Goal: Task Accomplishment & Management: Use online tool/utility

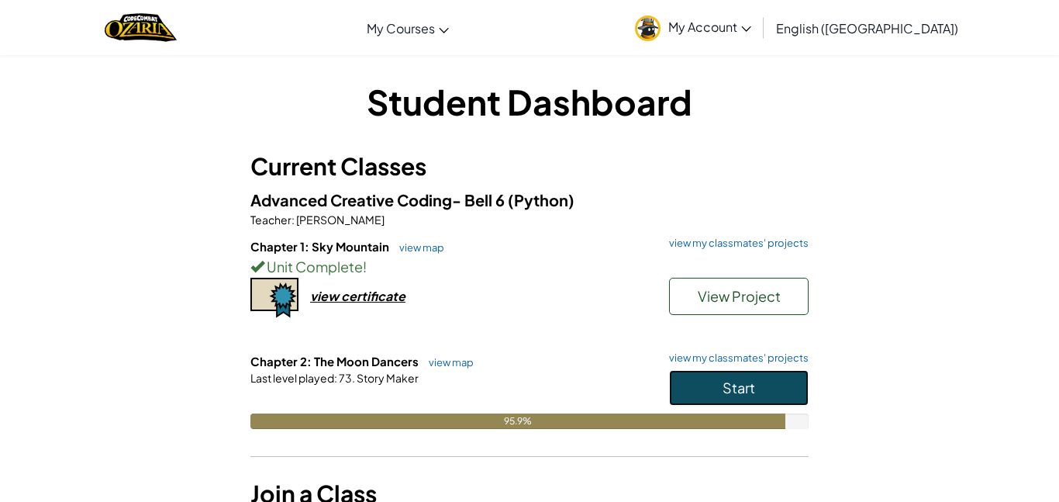
click at [735, 400] on button "Start" at bounding box center [739, 388] width 140 height 36
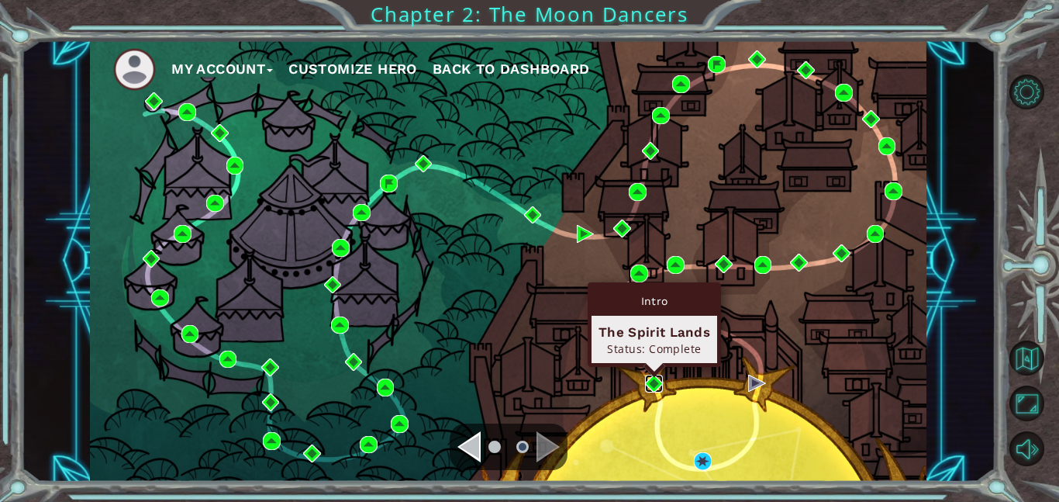
click at [654, 388] on img at bounding box center [654, 383] width 18 height 18
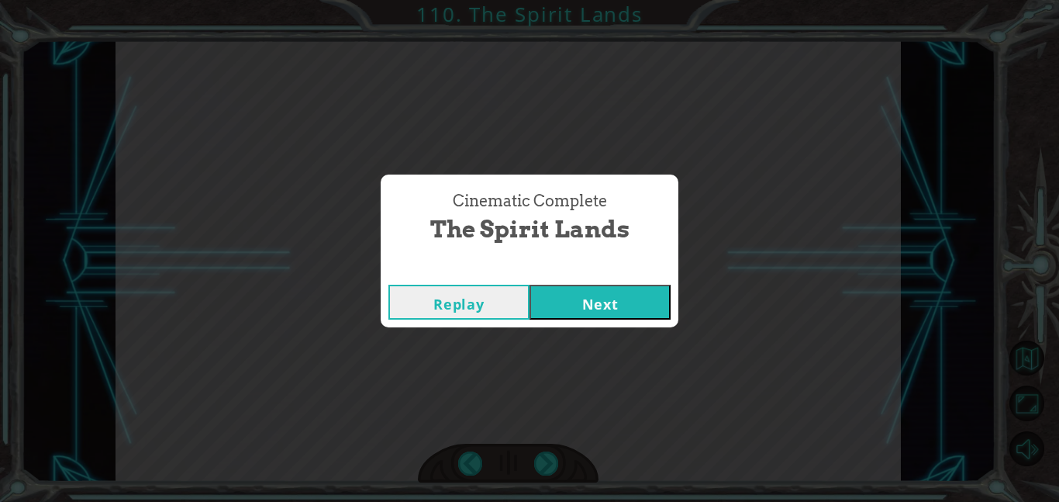
click at [530, 285] on button "Next" at bounding box center [600, 302] width 141 height 35
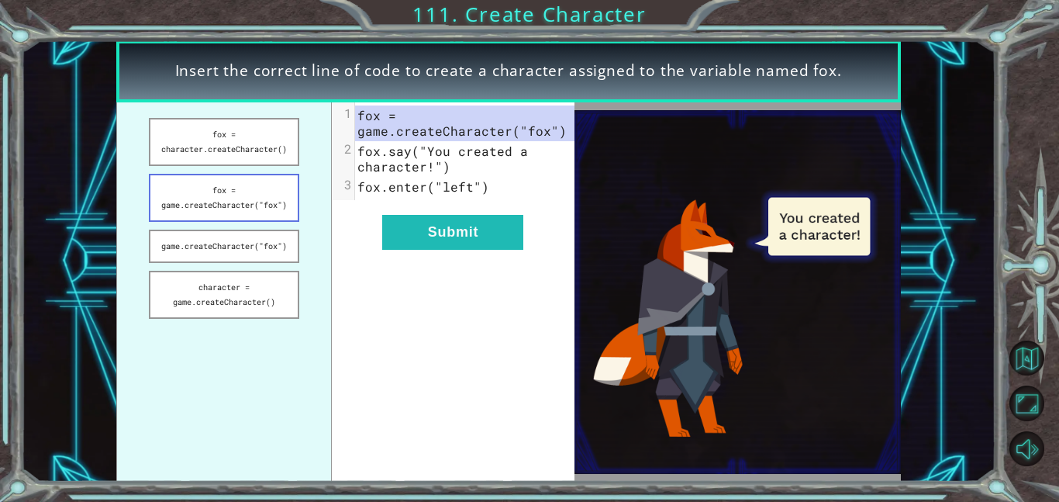
click at [277, 216] on button "fox = game.createCharacter("fox")" at bounding box center [224, 198] width 150 height 48
click at [492, 216] on button "Submit" at bounding box center [452, 232] width 141 height 35
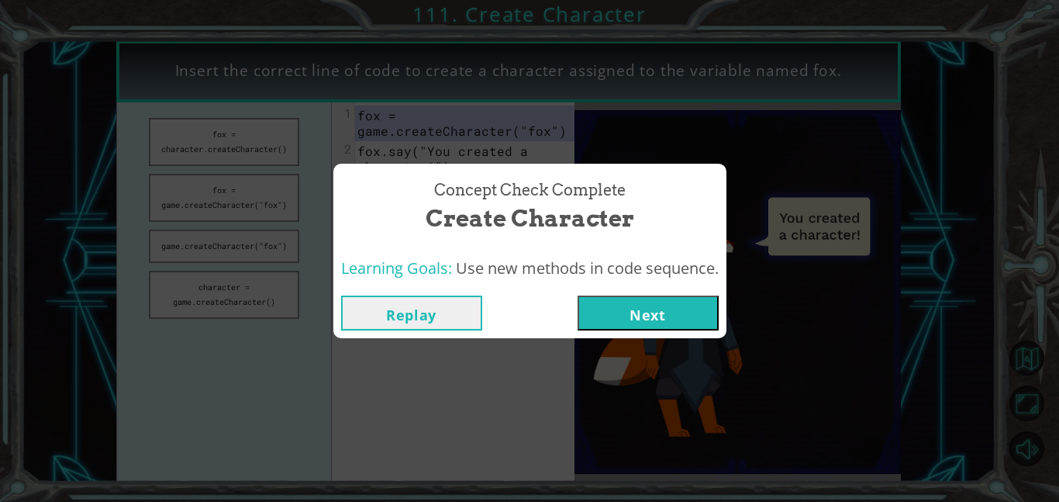
click at [668, 326] on button "Next" at bounding box center [648, 312] width 141 height 35
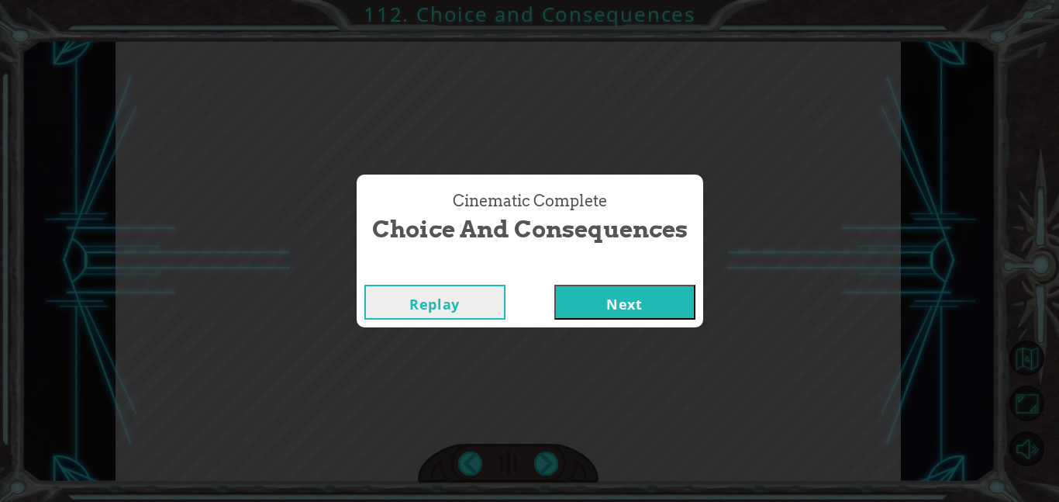
click at [554, 285] on button "Next" at bounding box center [624, 302] width 141 height 35
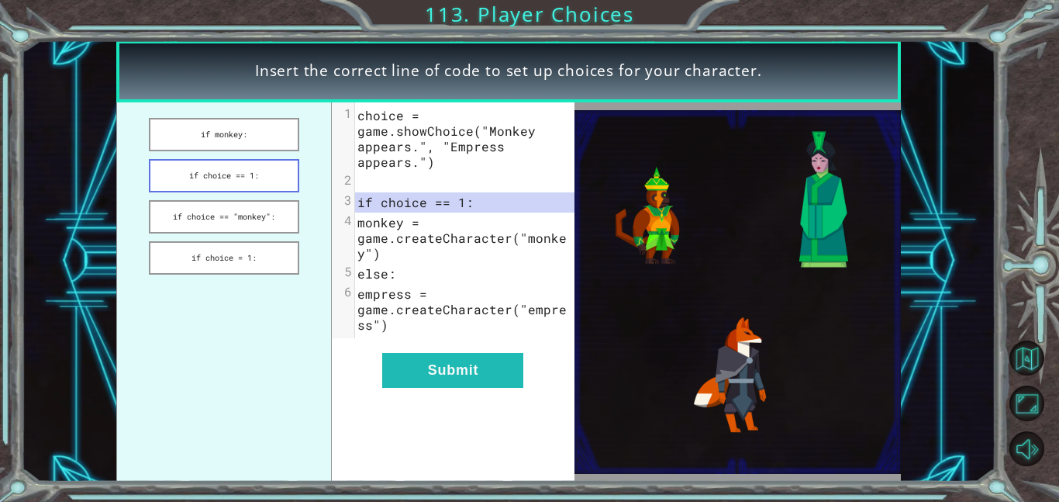
click at [272, 181] on button "if choice == 1:" at bounding box center [224, 175] width 150 height 33
click at [464, 368] on button "Submit" at bounding box center [452, 370] width 141 height 35
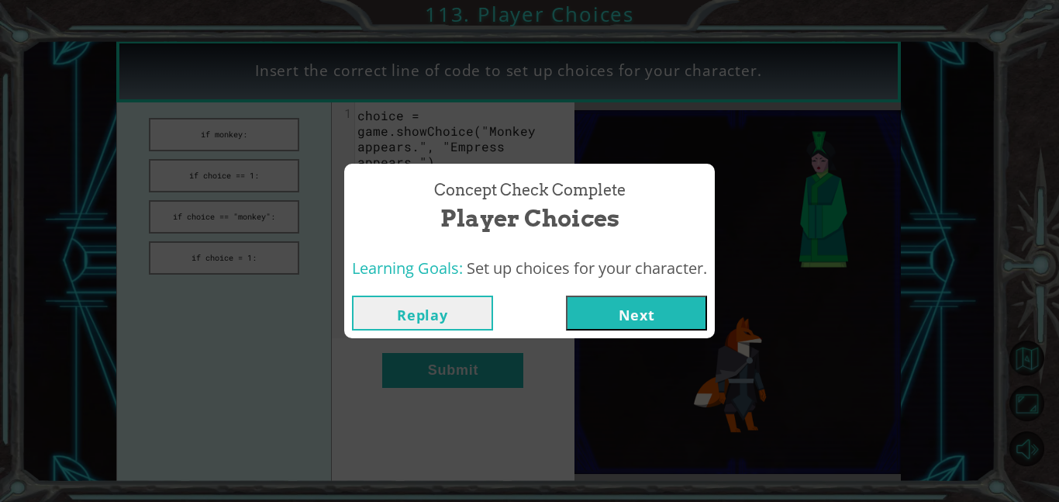
click at [647, 318] on button "Next" at bounding box center [636, 312] width 141 height 35
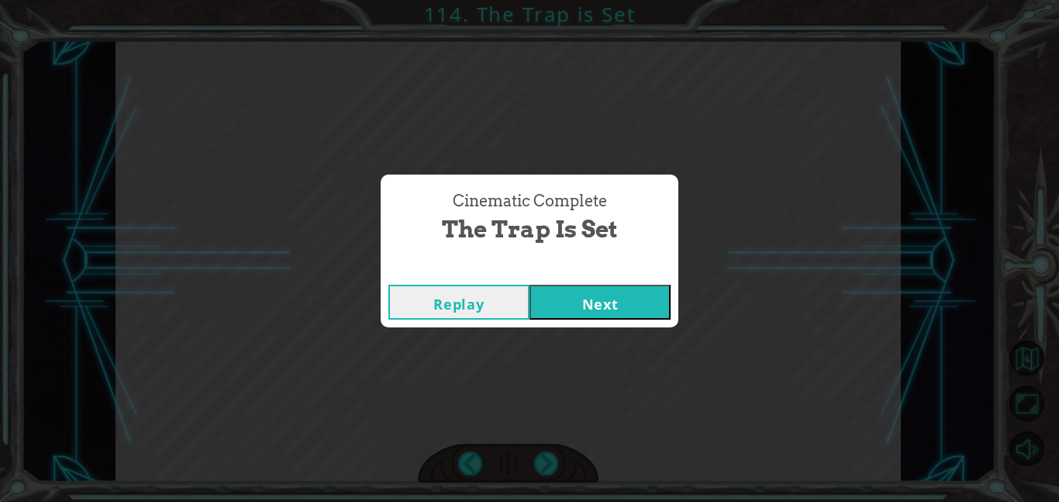
click at [596, 313] on button "Next" at bounding box center [600, 302] width 141 height 35
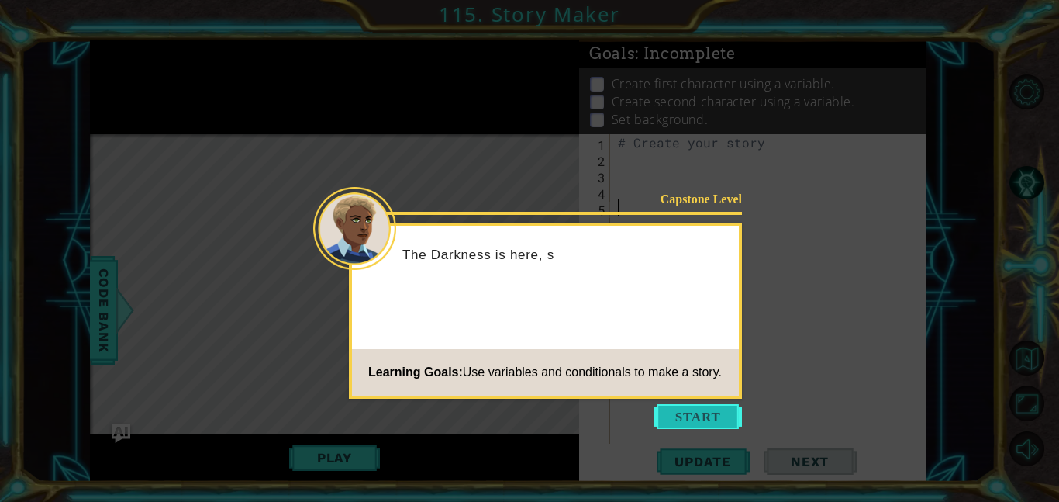
click at [713, 417] on button "Start" at bounding box center [698, 416] width 88 height 25
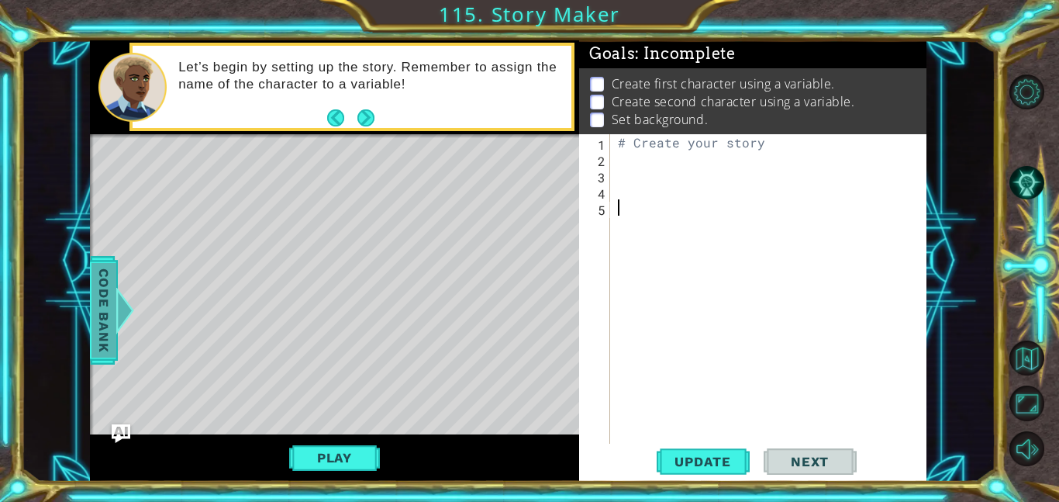
click at [129, 323] on div at bounding box center [125, 310] width 19 height 47
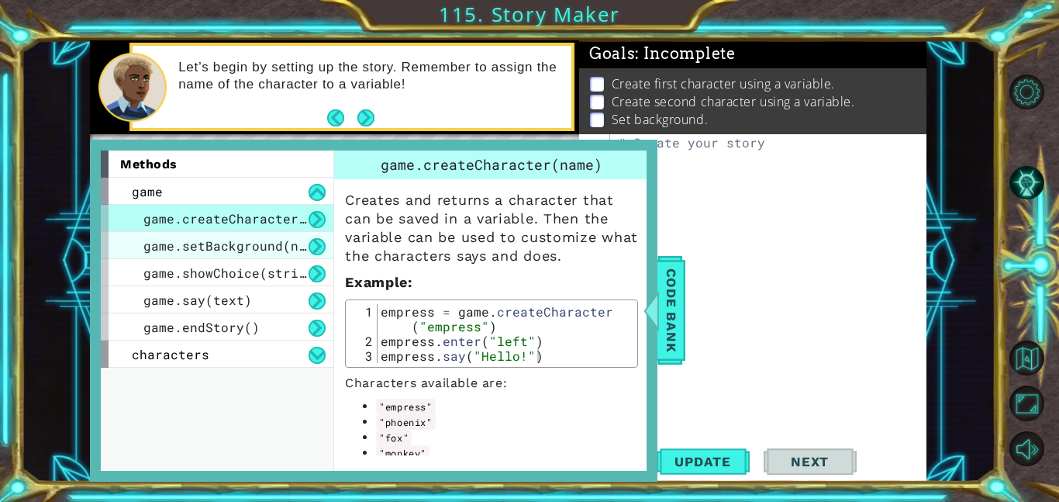
click at [272, 243] on span "game.setBackground(name)" at bounding box center [236, 245] width 186 height 16
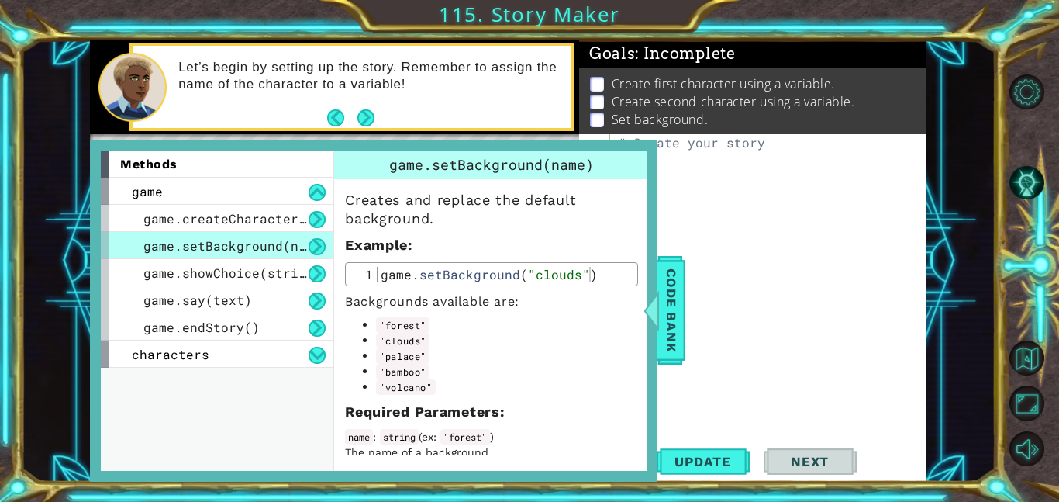
scroll to position [12, 0]
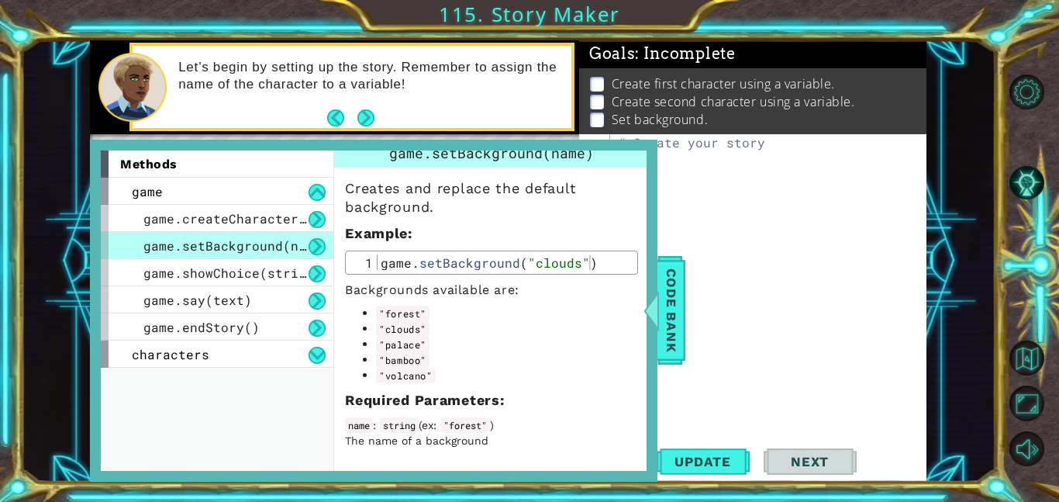
type textarea "game.setBackground("clouds")"
drag, startPoint x: 377, startPoint y: 260, endPoint x: 591, endPoint y: 279, distance: 214.9
click at [591, 279] on div "Creates and replace the default background. Example : game.setBackground("cloud…" at bounding box center [491, 307] width 315 height 281
click at [604, 241] on p "Example :" at bounding box center [491, 233] width 293 height 19
click at [685, 165] on div "# Create your story" at bounding box center [773, 305] width 316 height 342
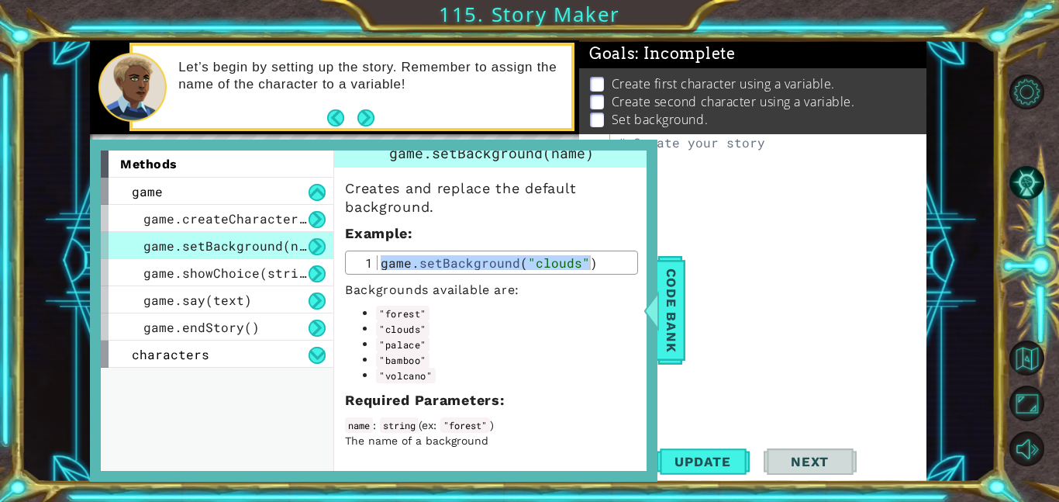
paste textarea "game.setBackground("clouds")"
drag, startPoint x: 769, startPoint y: 158, endPoint x: 813, endPoint y: 162, distance: 43.6
click at [813, 162] on div "# Create your story game . setBackground ( "clouds" )" at bounding box center [773, 305] width 316 height 342
type textarea "game.setBackground("forest")"
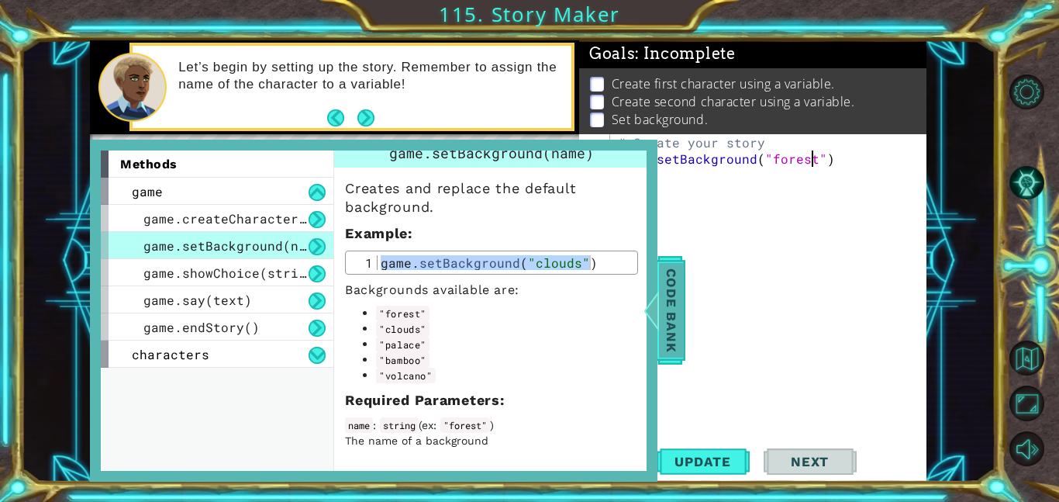
click at [668, 316] on span "Code Bank" at bounding box center [671, 310] width 25 height 95
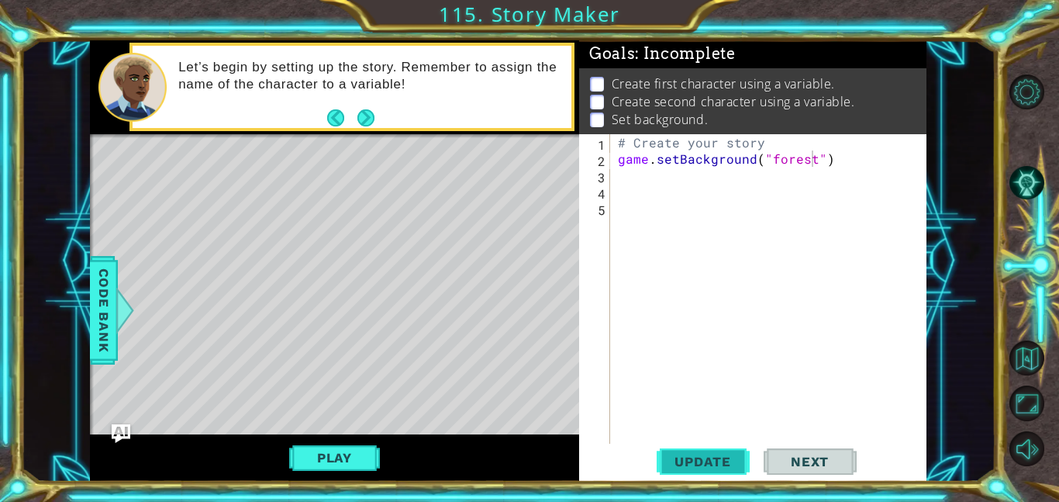
click at [689, 455] on span "Update" at bounding box center [703, 462] width 88 height 16
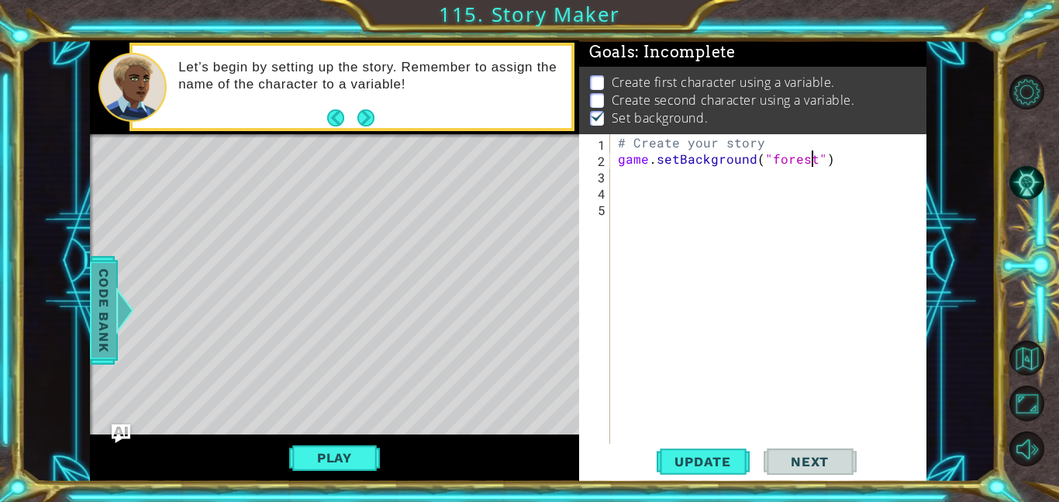
click at [119, 313] on div at bounding box center [125, 310] width 19 height 47
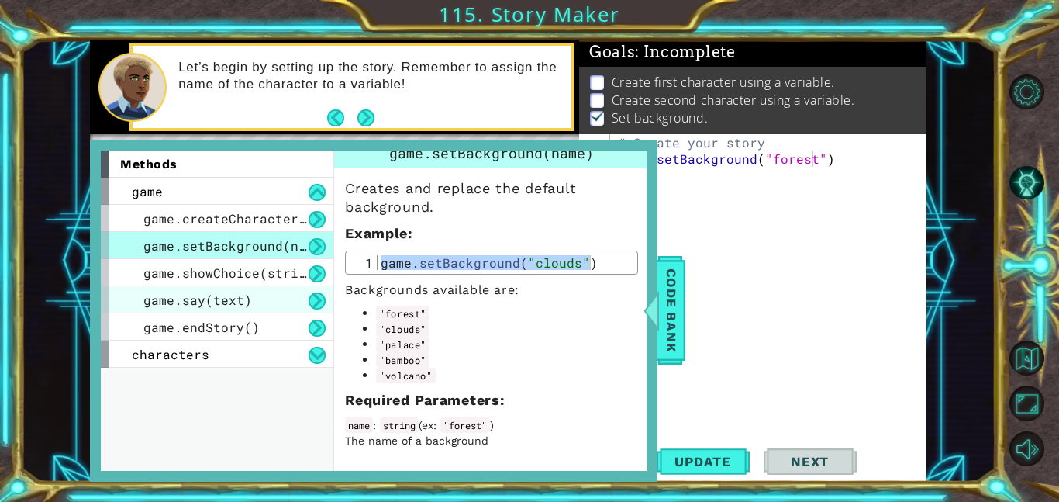
click at [214, 222] on span "game.createCharacter(name)" at bounding box center [244, 218] width 202 height 16
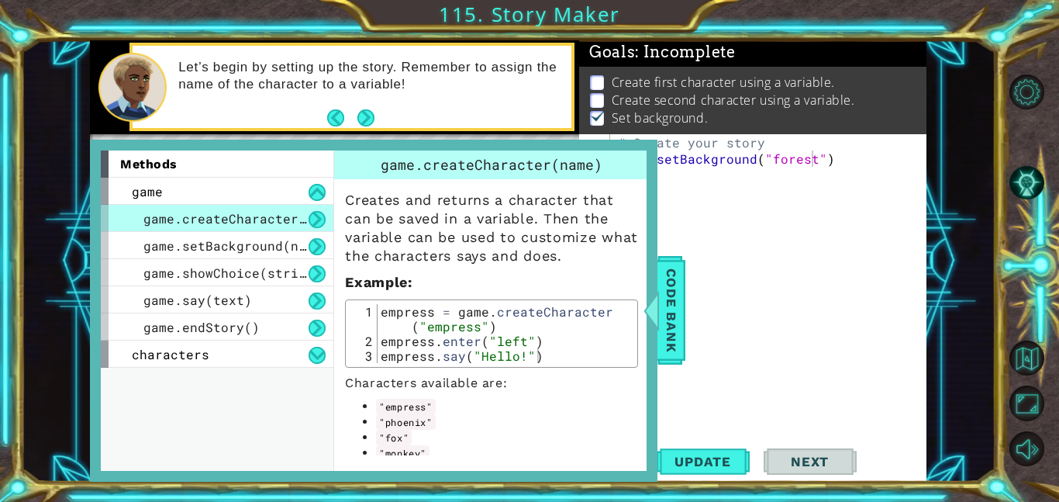
scroll to position [28, 0]
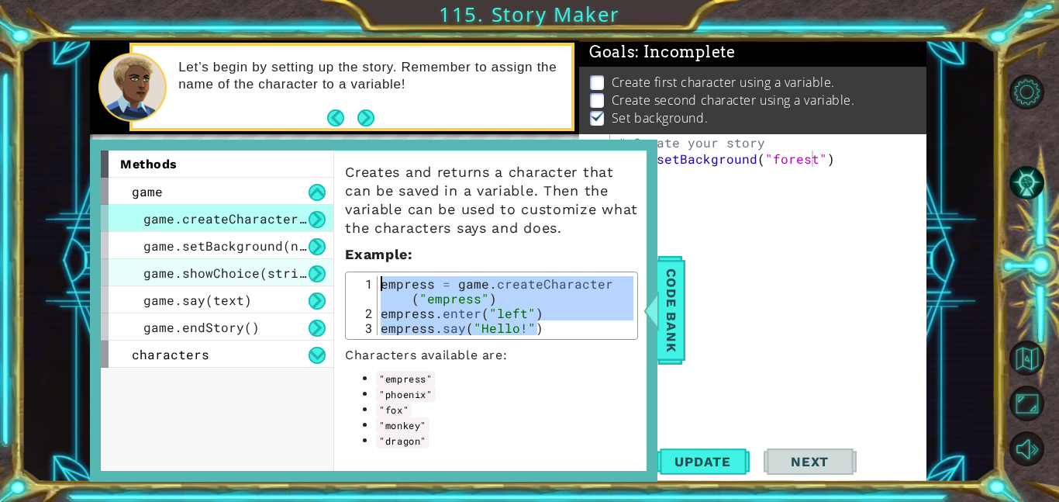
drag, startPoint x: 548, startPoint y: 326, endPoint x: 325, endPoint y: 259, distance: 233.3
click at [325, 259] on div "methods game game.createCharacter(name) game.setBackground(name) game.showChoic…" at bounding box center [374, 310] width 546 height 321
type textarea "empress = game.createCharacter("empress") empress.enter("left")"
click at [682, 207] on div "# Create your story game . setBackground ( "forest" )" at bounding box center [773, 305] width 316 height 342
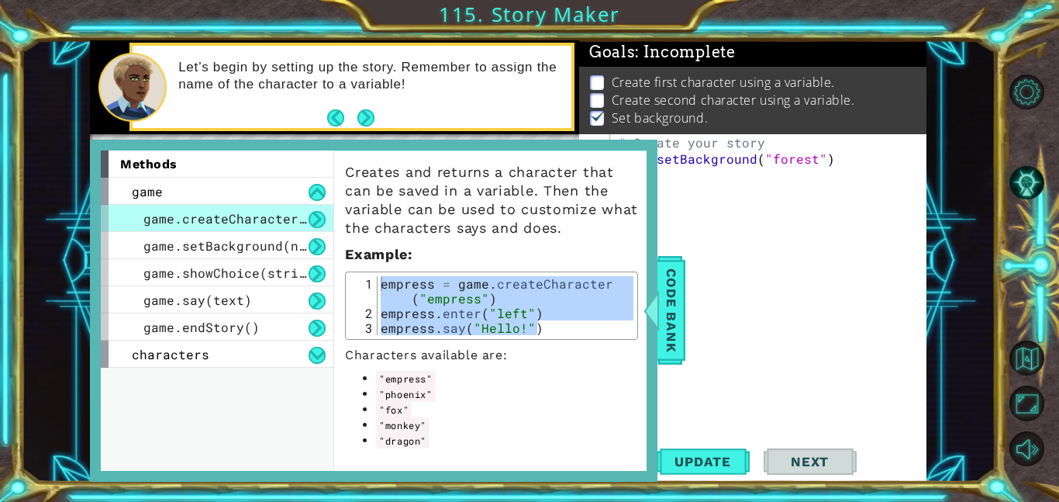
paste textarea "empress.say("Hello!")"
type textarea "empress.say("Hello!")"
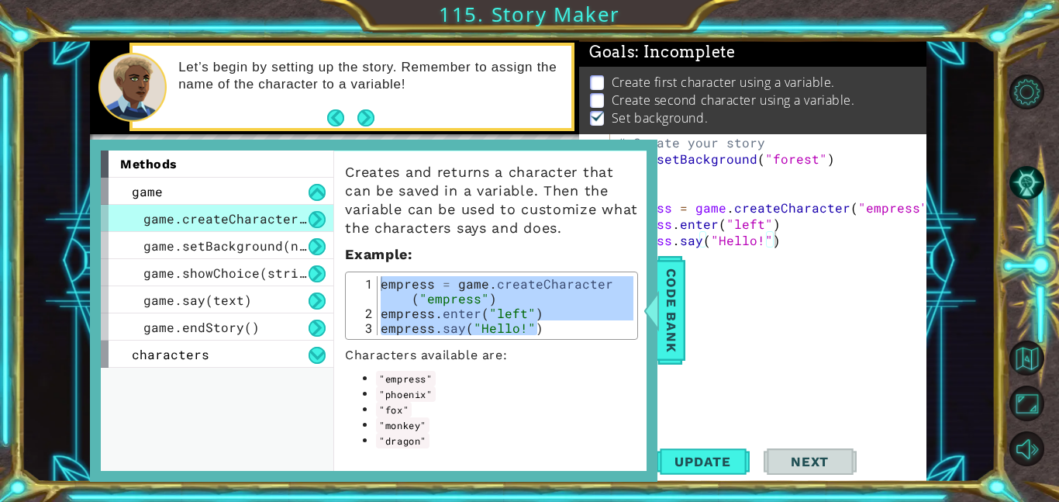
drag, startPoint x: 414, startPoint y: 411, endPoint x: 382, endPoint y: 407, distance: 32.0
click at [382, 407] on li ""fox"" at bounding box center [507, 410] width 262 height 16
click at [382, 407] on code ""fox"" at bounding box center [394, 410] width 36 height 16
click at [543, 326] on div "empress = game . createCharacter ( "empress" ) empress . enter ( "left" ) empre…" at bounding box center [506, 305] width 256 height 59
type textarea "empress.say("Hello!")"
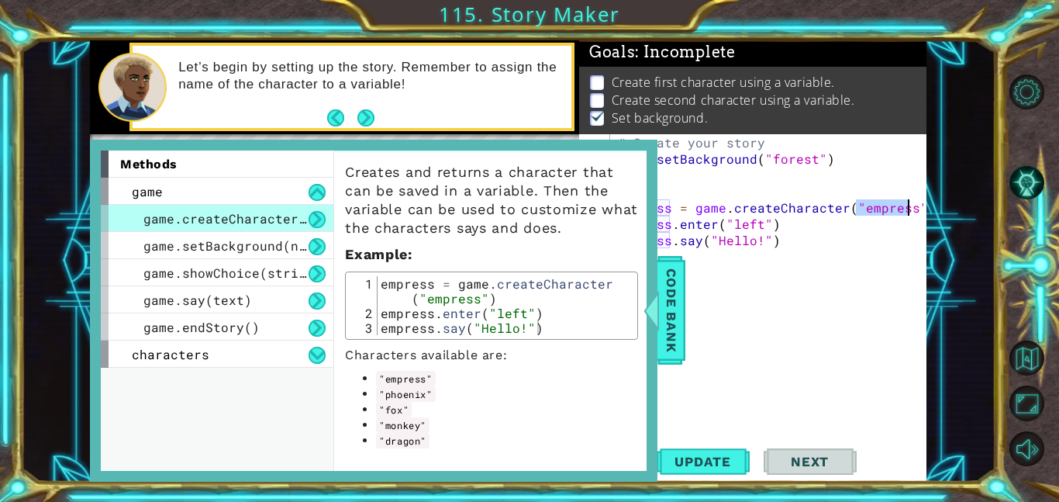
drag, startPoint x: 857, startPoint y: 205, endPoint x: 906, endPoint y: 205, distance: 48.9
click at [906, 205] on div "# Create your story game . setBackground ( "forest" ) empress = game . createCh…" at bounding box center [773, 305] width 316 height 342
click at [654, 326] on div at bounding box center [651, 310] width 19 height 47
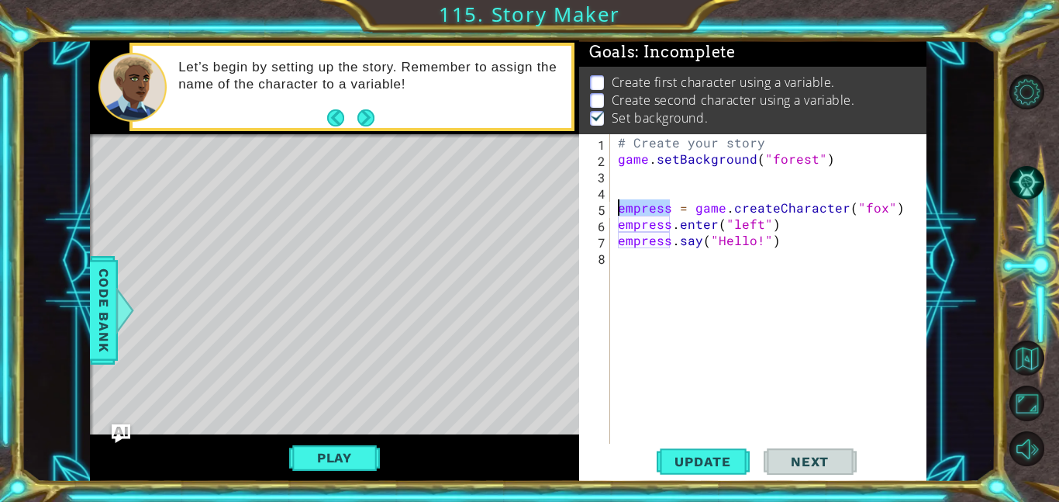
drag, startPoint x: 669, startPoint y: 205, endPoint x: 616, endPoint y: 212, distance: 53.9
click at [616, 212] on div "# Create your story game . setBackground ( "forest" ) empress = game . createCh…" at bounding box center [773, 305] width 316 height 342
drag, startPoint x: 668, startPoint y: 226, endPoint x: 500, endPoint y: 226, distance: 167.5
click at [500, 226] on div "1 ההההההההההההההההההההההההההההההההההההההההההההההההההההההההההההההההההההההההההההה…" at bounding box center [508, 260] width 837 height 441
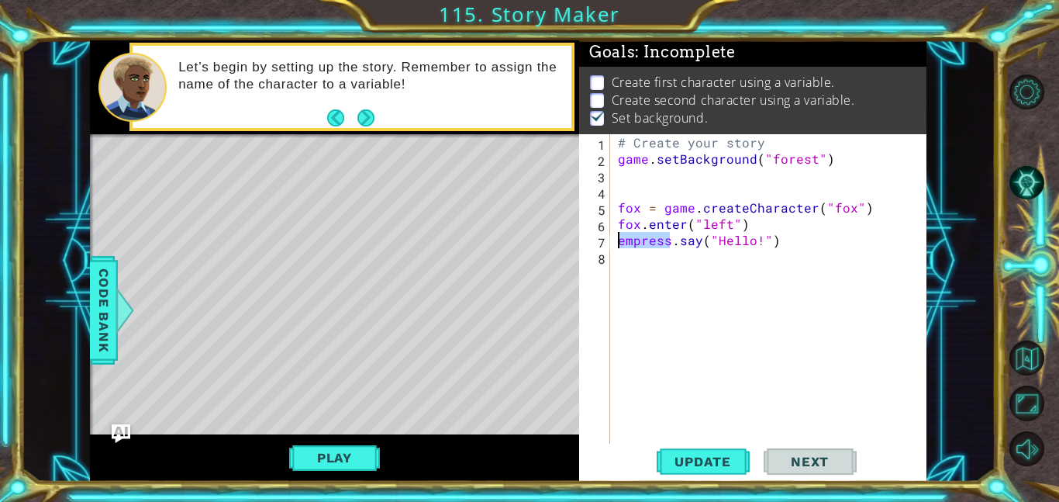
drag, startPoint x: 671, startPoint y: 241, endPoint x: 594, endPoint y: 244, distance: 76.8
click at [594, 244] on div "fox.enter("left") 1 2 3 4 5 6 7 8 # Create your story game . setBackground ( "f…" at bounding box center [751, 288] width 344 height 309
type textarea "fox.say("Hello!")"
click at [713, 469] on button "Update" at bounding box center [703, 461] width 93 height 35
click at [709, 470] on button "Update" at bounding box center [703, 461] width 93 height 35
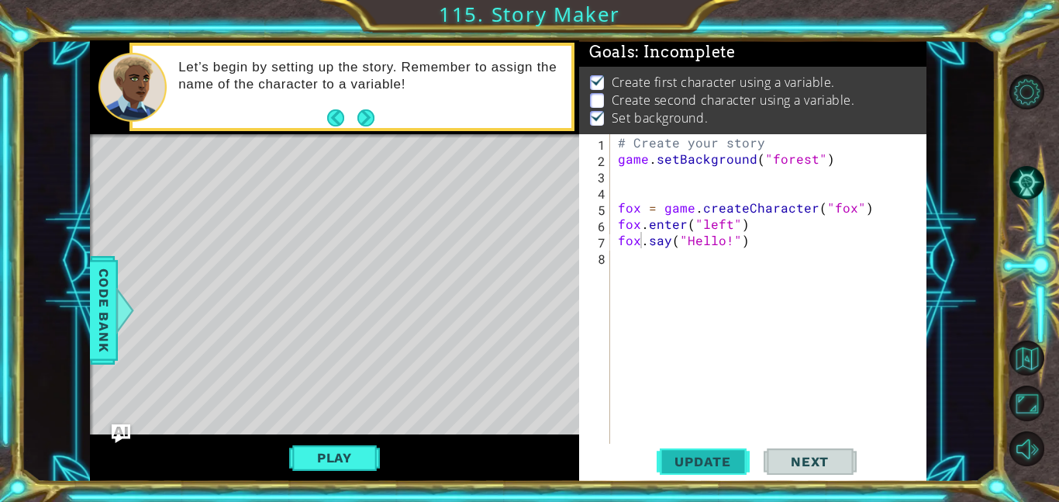
click at [705, 446] on button "Update" at bounding box center [703, 461] width 93 height 35
click at [106, 340] on span "Code Bank" at bounding box center [103, 310] width 25 height 95
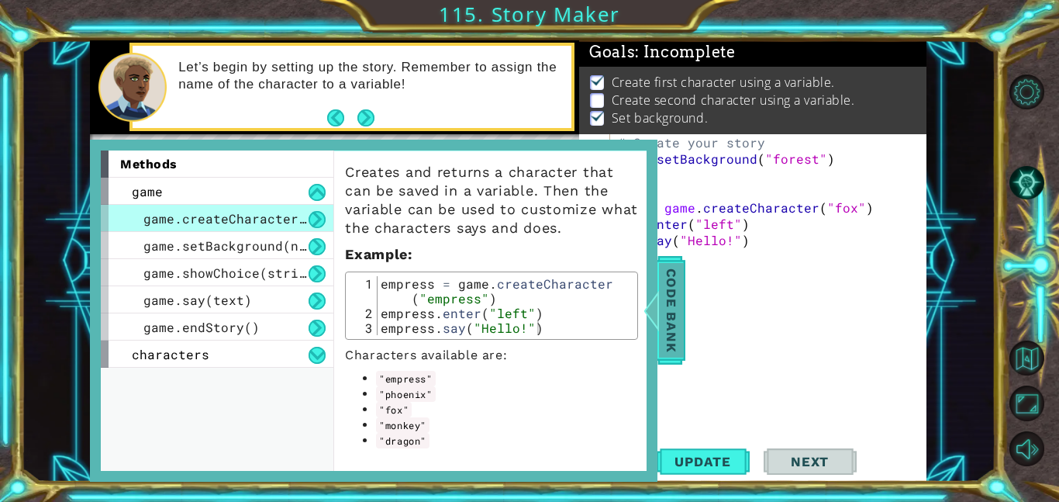
click at [672, 325] on span "Code Bank" at bounding box center [671, 310] width 25 height 95
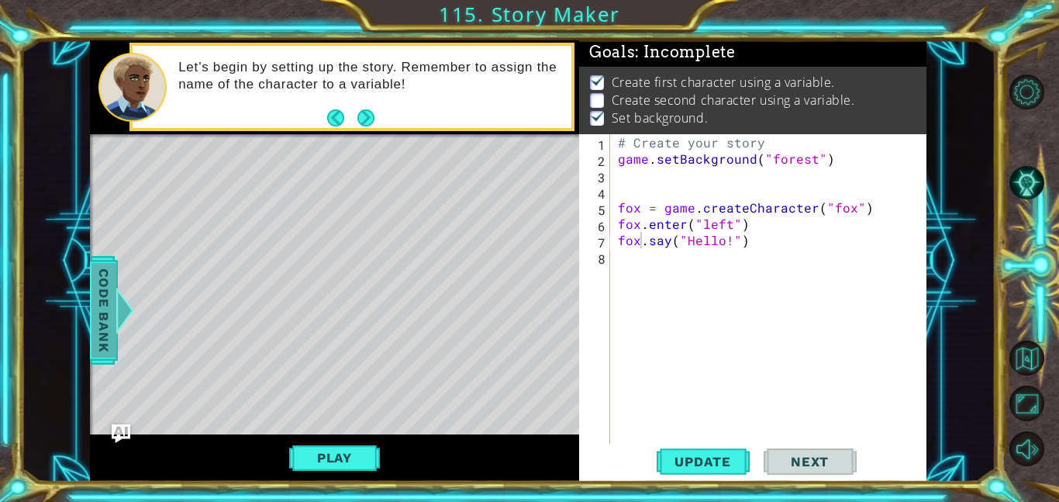
click at [92, 318] on span "Code Bank" at bounding box center [103, 310] width 25 height 95
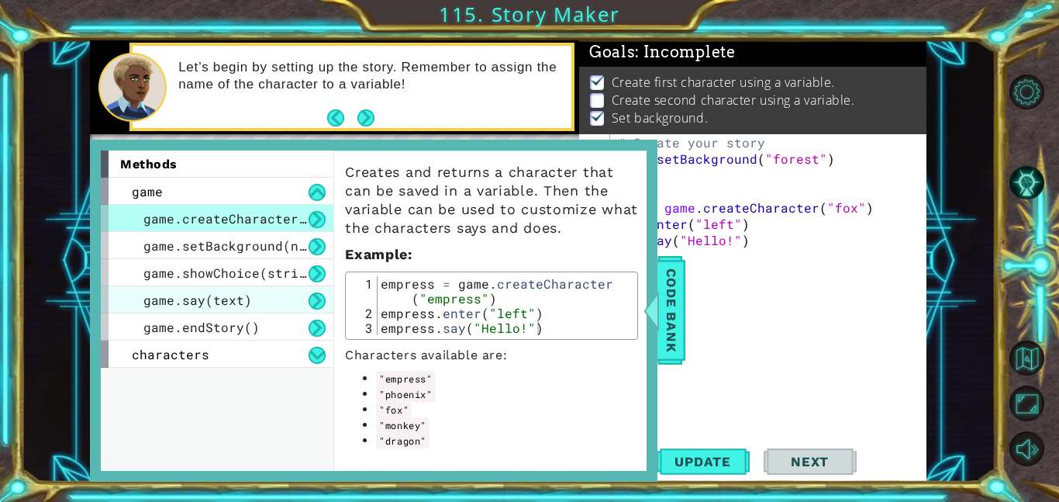
click at [248, 292] on div "game.say(text)" at bounding box center [217, 299] width 233 height 27
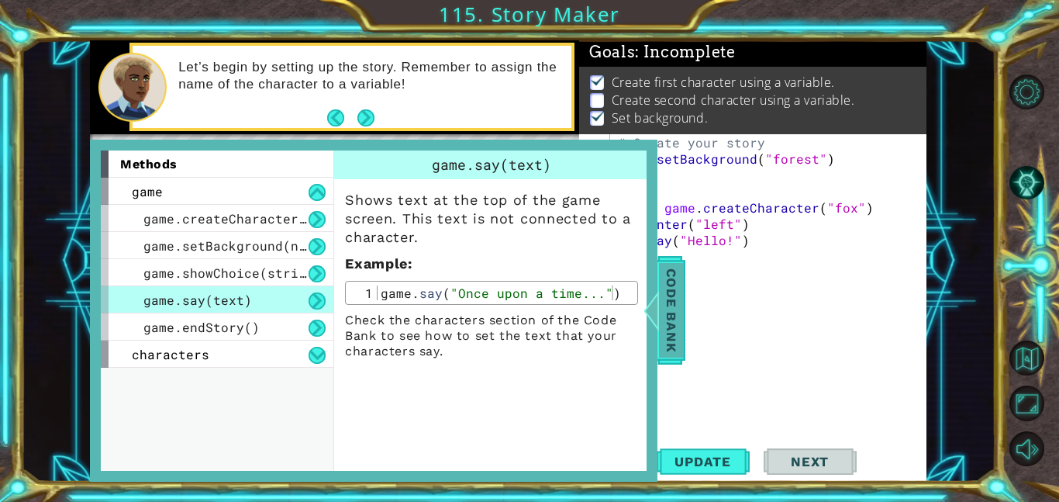
click at [674, 290] on span "Code Bank" at bounding box center [671, 310] width 25 height 95
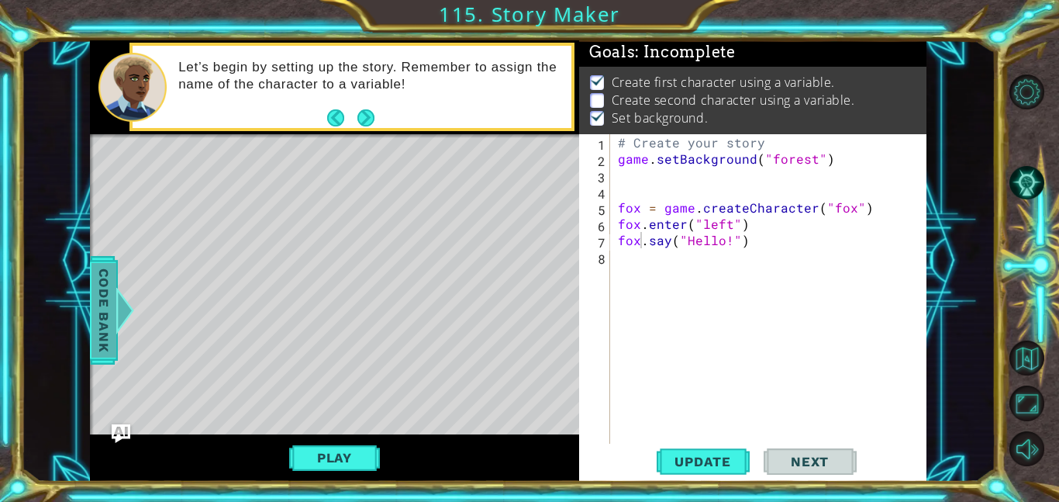
click at [98, 281] on span "Code Bank" at bounding box center [103, 310] width 25 height 95
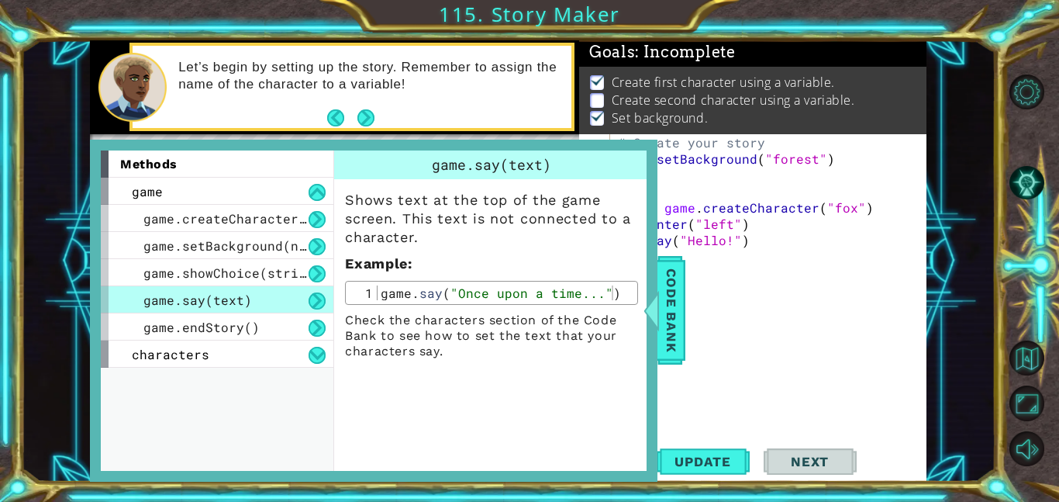
click at [896, 306] on div "# Create your story game . setBackground ( "forest" ) fox = game . createCharac…" at bounding box center [773, 305] width 316 height 342
click at [844, 300] on div "# Create your story game . setBackground ( "forest" ) fox = game . createCharac…" at bounding box center [773, 305] width 316 height 342
click at [664, 288] on span "Code Bank" at bounding box center [671, 310] width 25 height 95
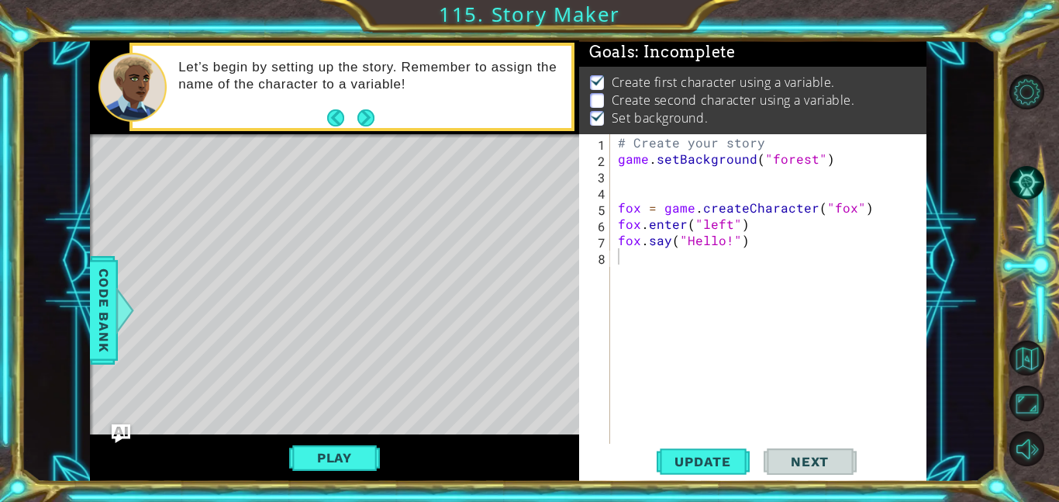
type textarea "fox.enter("left")"
click at [654, 223] on div "# Create your story game . setBackground ( "forest" ) fox = game . createCharac…" at bounding box center [773, 305] width 316 height 342
click at [94, 306] on span "Code Bank" at bounding box center [103, 310] width 25 height 95
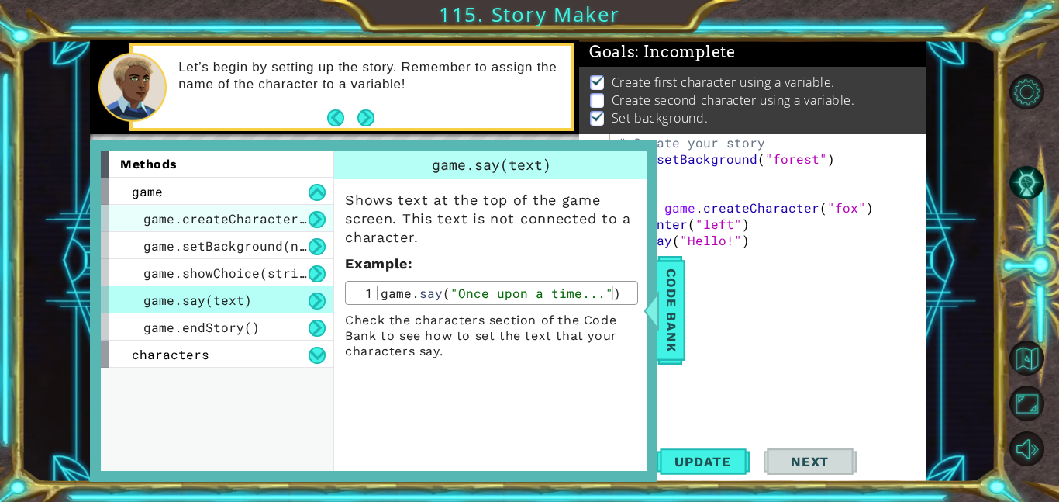
click at [277, 227] on div "game.createCharacter(name)" at bounding box center [217, 218] width 233 height 27
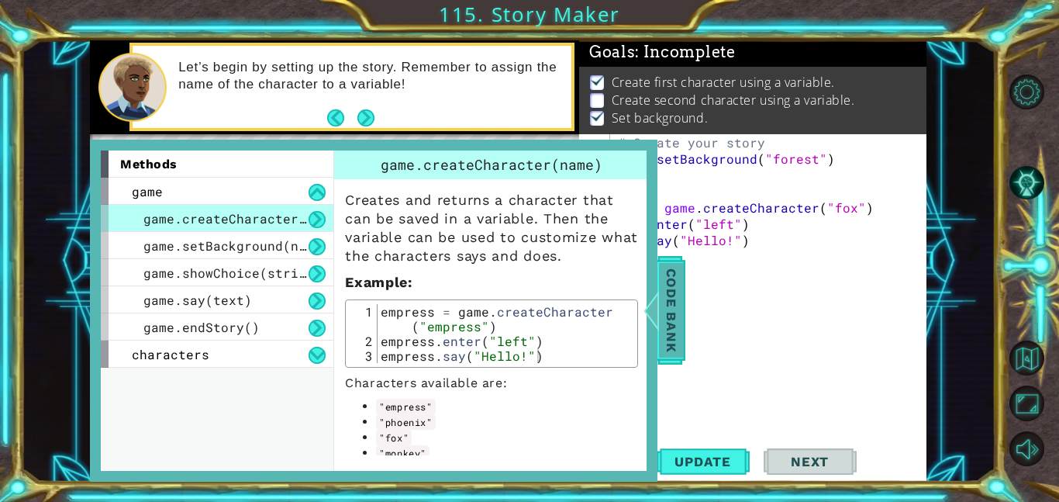
click at [681, 301] on span "Code Bank" at bounding box center [671, 310] width 25 height 95
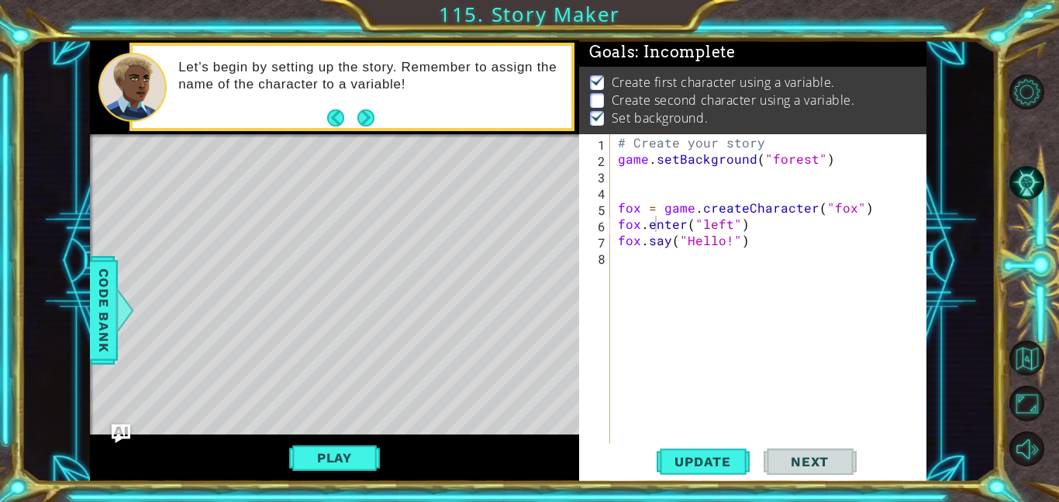
click at [109, 430] on div "Level Map" at bounding box center [448, 362] width 716 height 457
click at [118, 430] on img "Ask AI" at bounding box center [121, 433] width 20 height 20
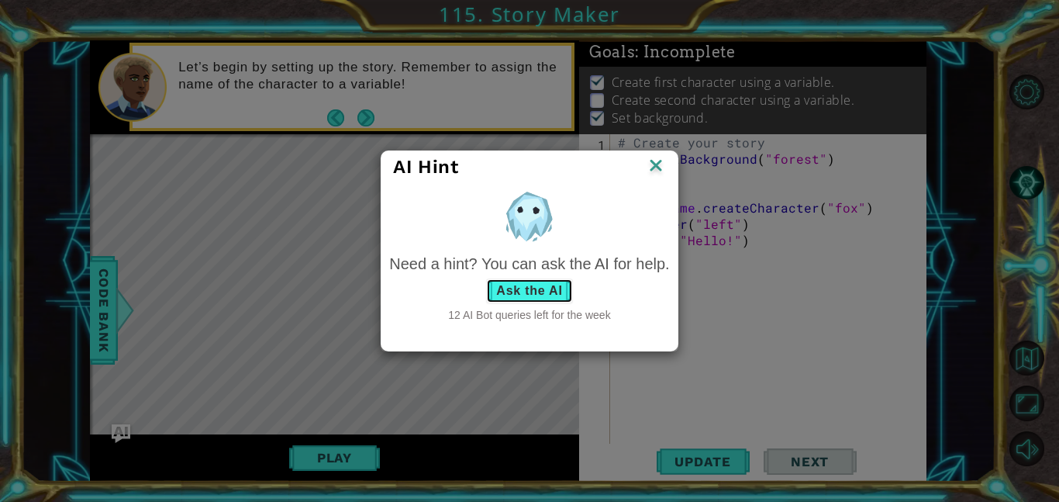
click at [556, 293] on button "Ask the AI" at bounding box center [529, 290] width 86 height 25
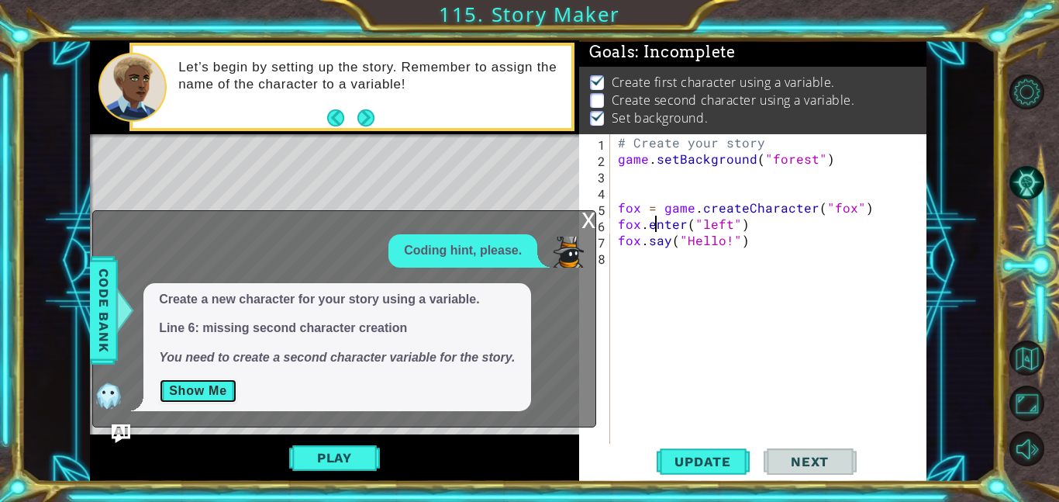
click at [212, 385] on button "Show Me" at bounding box center [198, 390] width 78 height 25
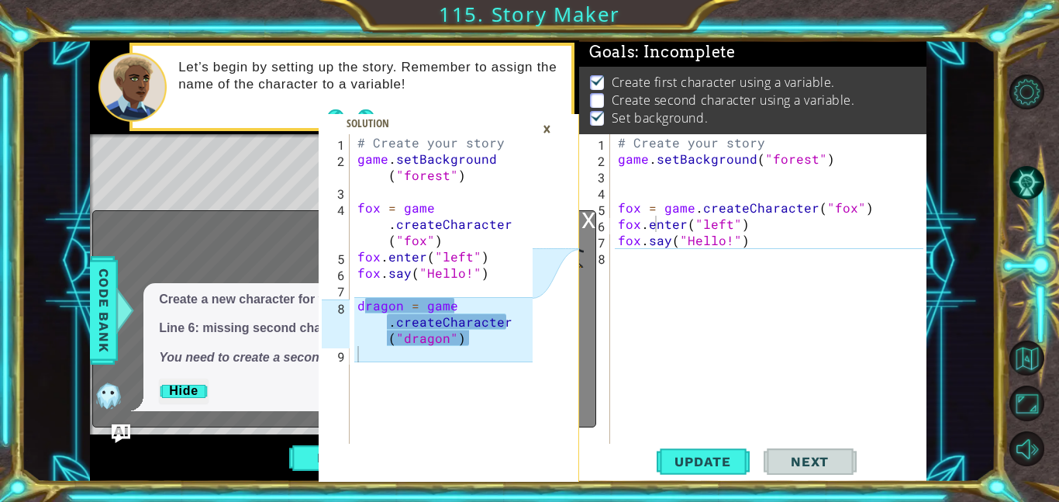
click at [360, 301] on div "# Create your story game . setBackground ( "forest" ) fox = game . createCharac…" at bounding box center [447, 305] width 186 height 342
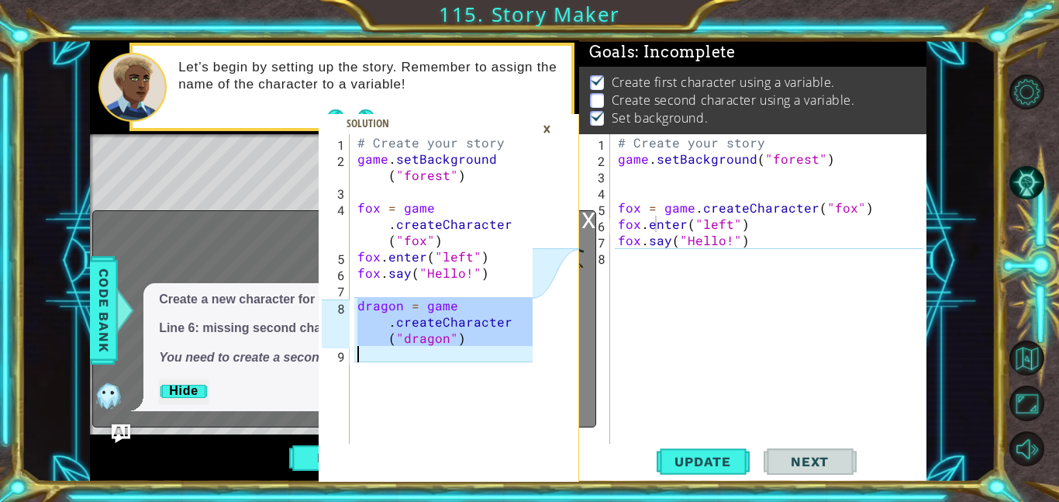
drag, startPoint x: 360, startPoint y: 301, endPoint x: 627, endPoint y: 430, distance: 296.9
click at [627, 430] on div "dragon = game.createCharacter("dragon") 1 2 3 4 5 6 7 8 9 # Create your story g…" at bounding box center [508, 260] width 837 height 441
type textarea "dragon = game.createCharacter("dragon")"
click at [627, 430] on div "# Create your story game . setBackground ( "forest" ) fox = game . createCharac…" at bounding box center [773, 305] width 316 height 342
paste textarea "empress.say("Hello!")"
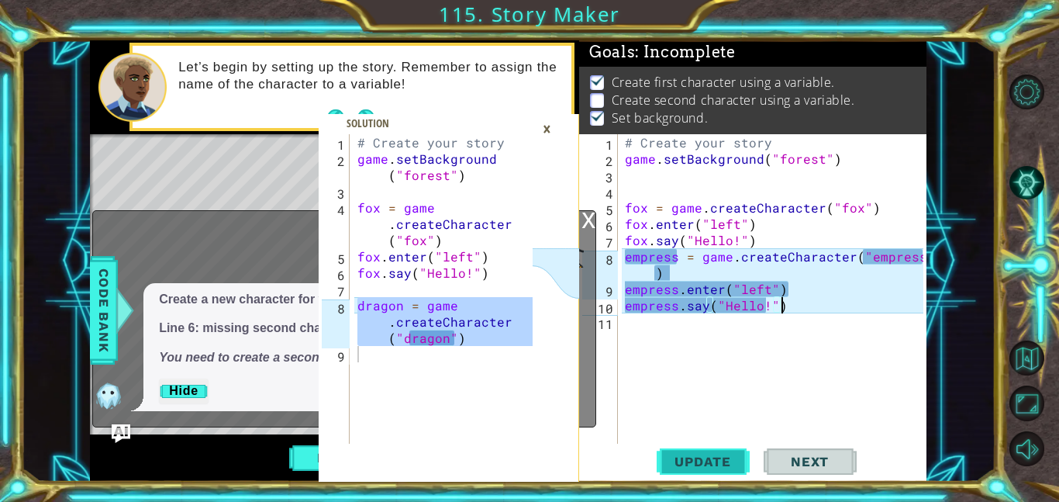
click at [683, 468] on button "Update" at bounding box center [703, 461] width 93 height 35
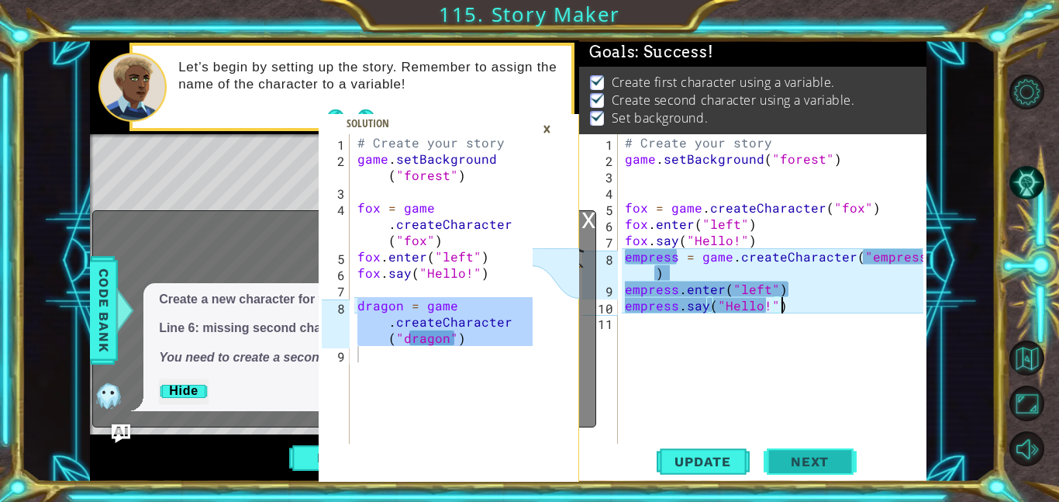
click at [790, 468] on span "Next" at bounding box center [809, 462] width 69 height 16
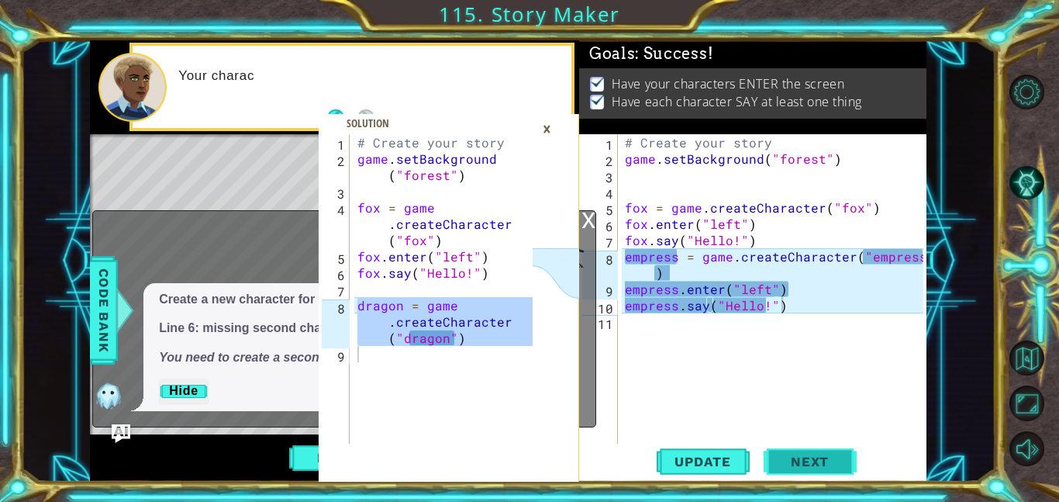
click at [790, 468] on button "Next" at bounding box center [810, 462] width 93 height 35
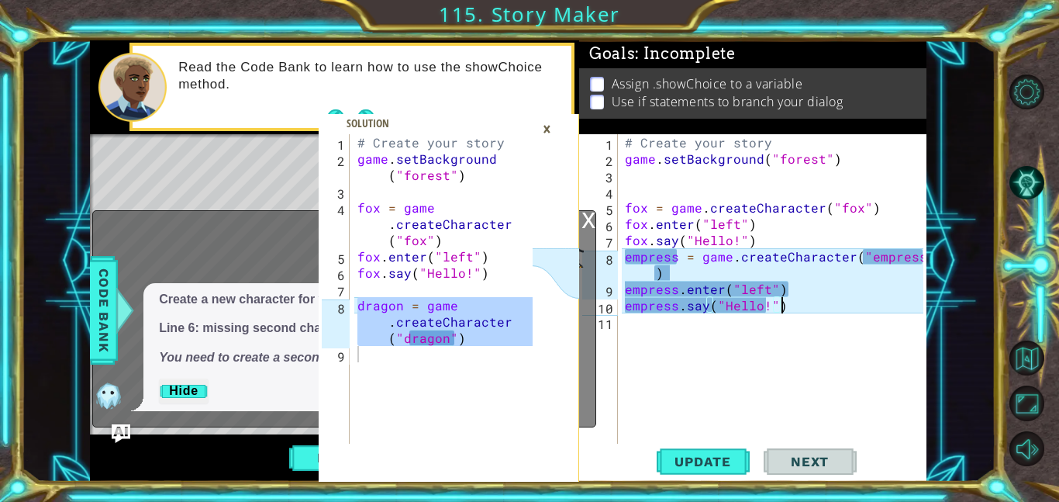
click at [543, 132] on div "×" at bounding box center [547, 129] width 24 height 26
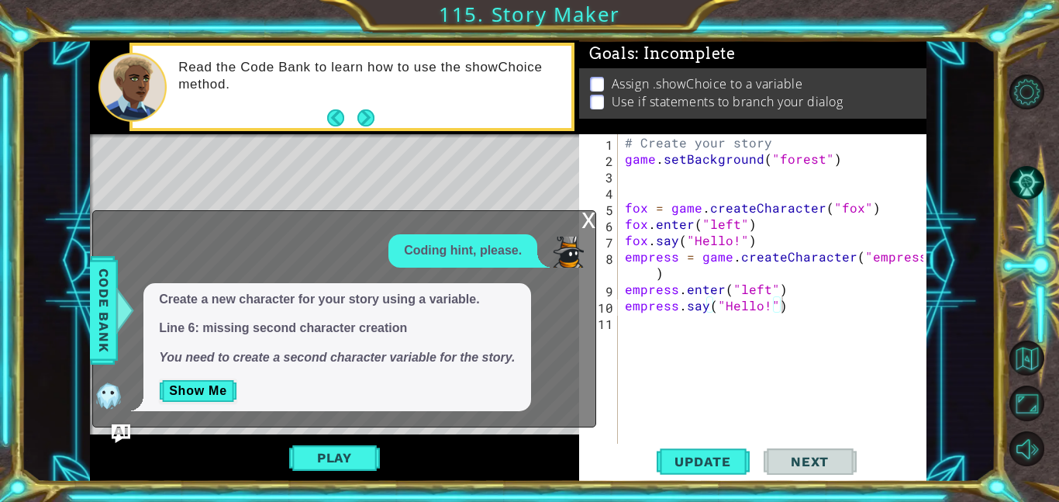
click at [586, 224] on div "x" at bounding box center [589, 219] width 14 height 16
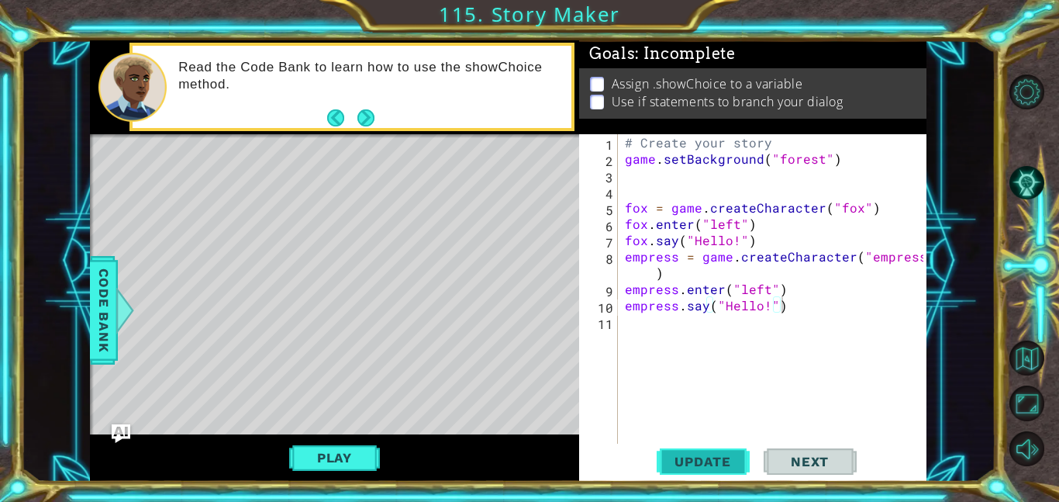
click at [720, 450] on button "Update" at bounding box center [703, 461] width 93 height 35
click at [319, 438] on div "Play" at bounding box center [334, 457] width 489 height 47
click at [328, 454] on button "Play" at bounding box center [334, 457] width 91 height 29
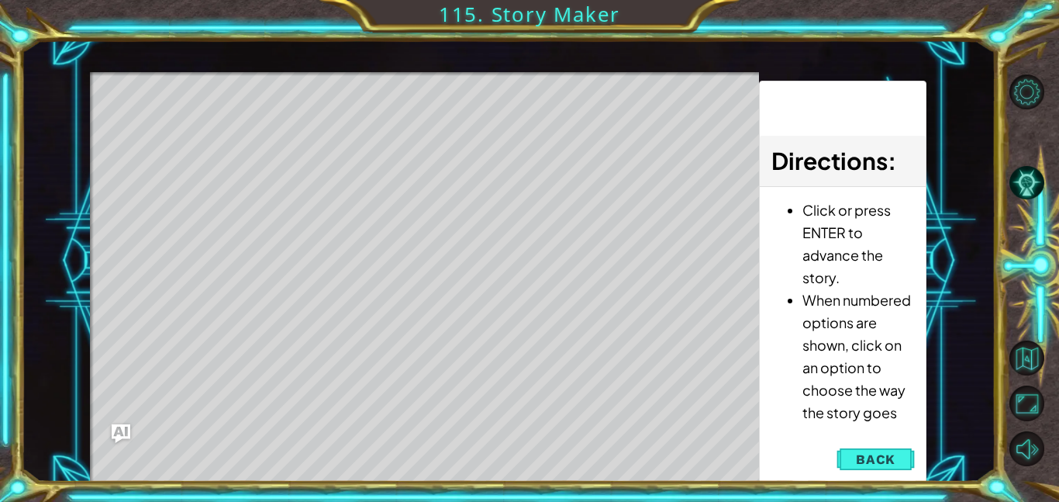
click at [579, 391] on div "Level Map" at bounding box center [448, 300] width 716 height 457
click at [863, 464] on span "Back" at bounding box center [876, 459] width 40 height 16
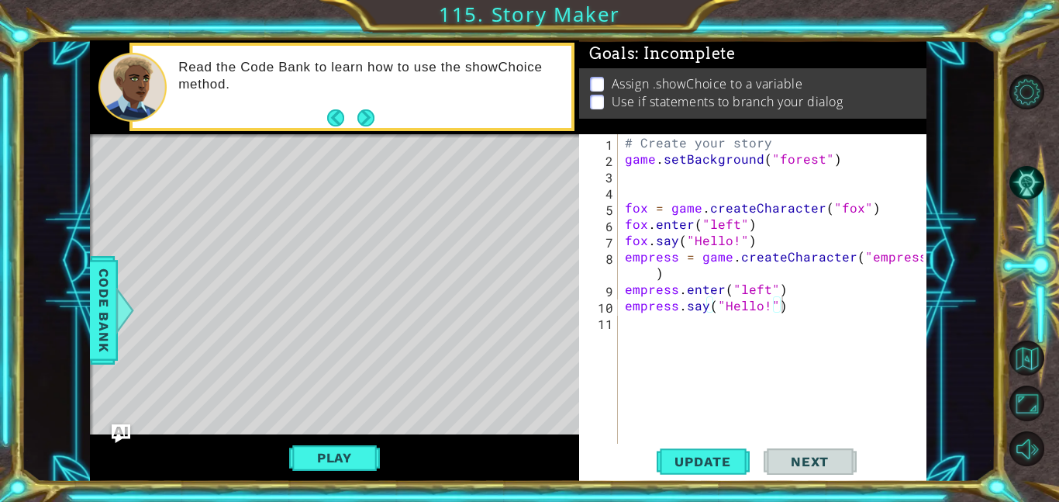
type textarea "fox.say("Hello!")"
click at [806, 241] on div "# Create your story game . setBackground ( "forest" ) fox = game . createCharac…" at bounding box center [776, 305] width 309 height 342
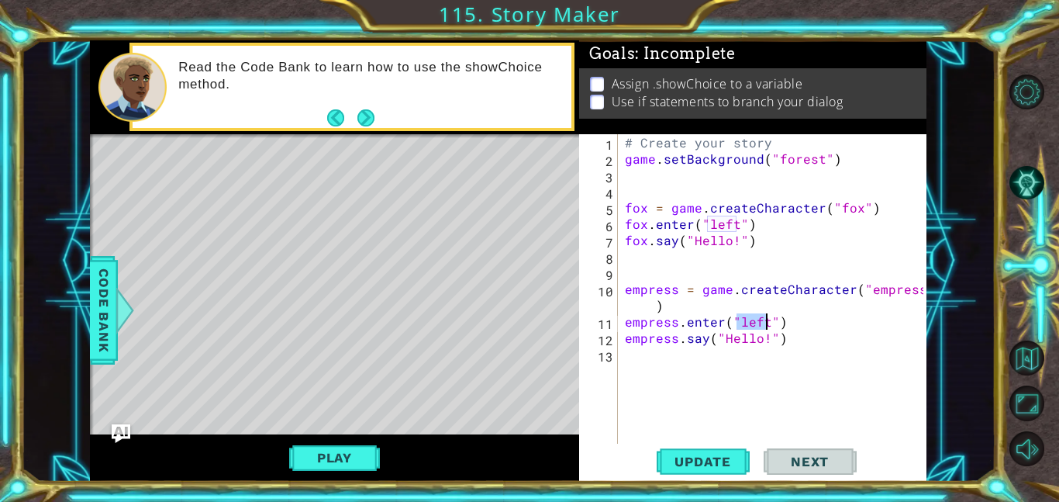
drag, startPoint x: 739, startPoint y: 319, endPoint x: 764, endPoint y: 318, distance: 24.9
click at [764, 318] on div "# Create your story game . setBackground ( "forest" ) fox = game . createCharac…" at bounding box center [776, 305] width 309 height 342
click at [363, 459] on button "Play" at bounding box center [334, 457] width 91 height 29
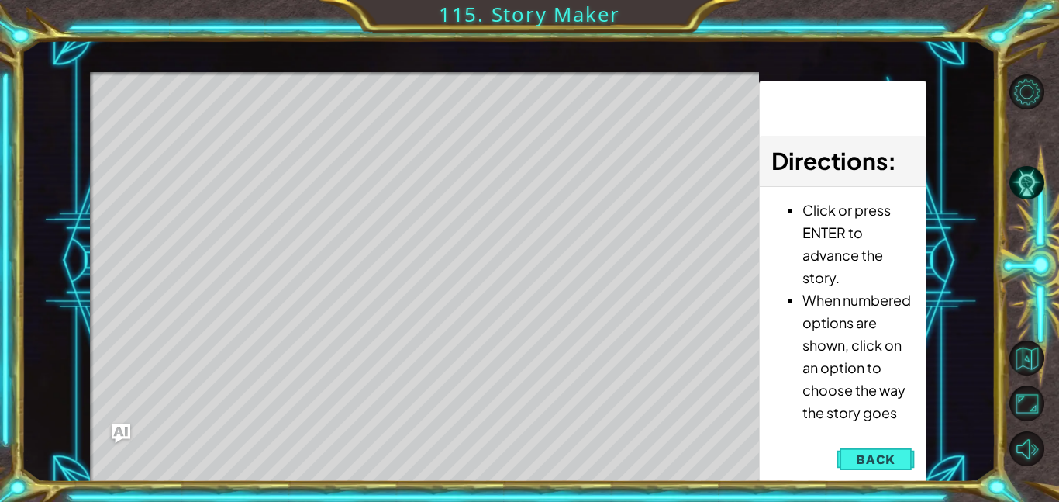
click at [582, 394] on div "Level Map" at bounding box center [448, 300] width 716 height 457
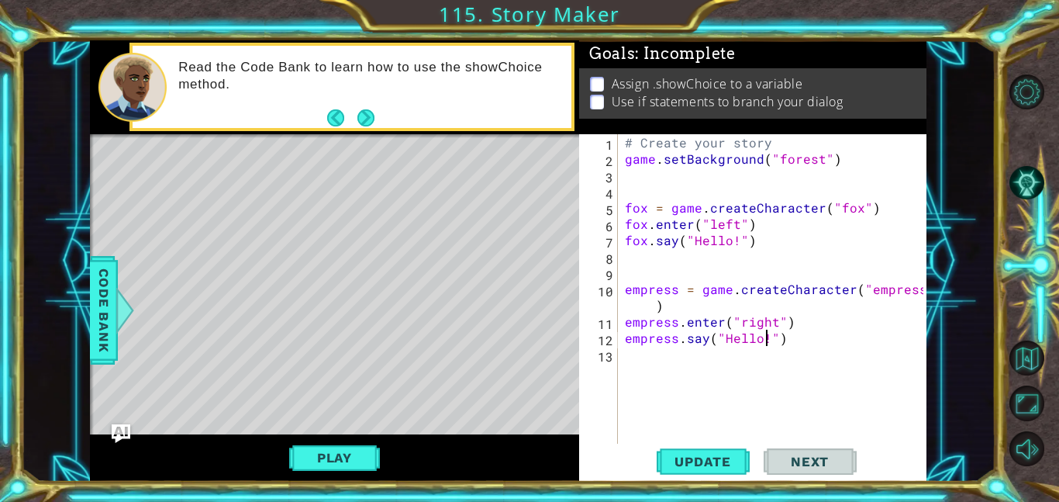
click at [763, 338] on div "# Create your story game . setBackground ( "forest" ) fox = game . createCharac…" at bounding box center [776, 305] width 309 height 342
drag, startPoint x: 763, startPoint y: 339, endPoint x: 723, endPoint y: 339, distance: 40.3
click at [723, 339] on div "# Create your story game . setBackground ( "forest" ) fox = game . createCharac…" at bounding box center [776, 305] width 309 height 342
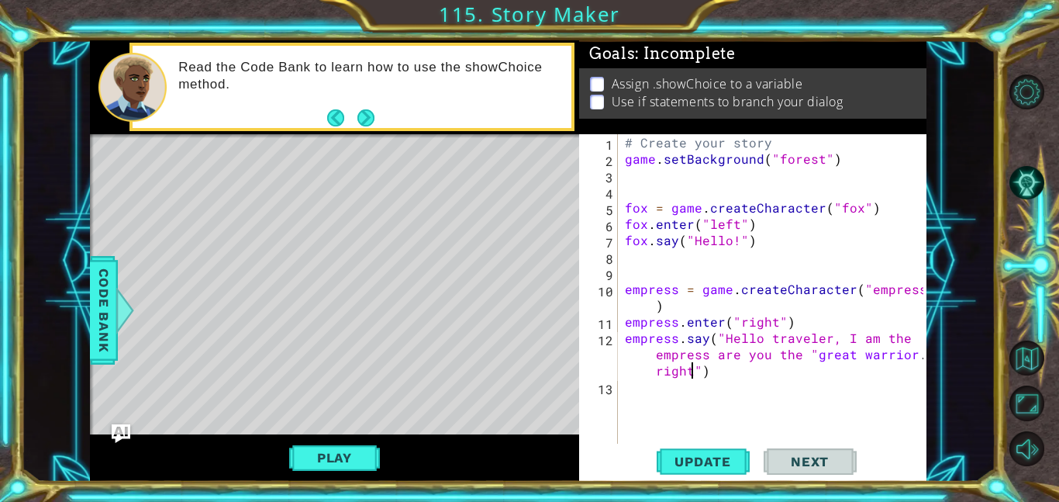
scroll to position [0, 37]
click at [720, 458] on span "Update" at bounding box center [703, 462] width 88 height 16
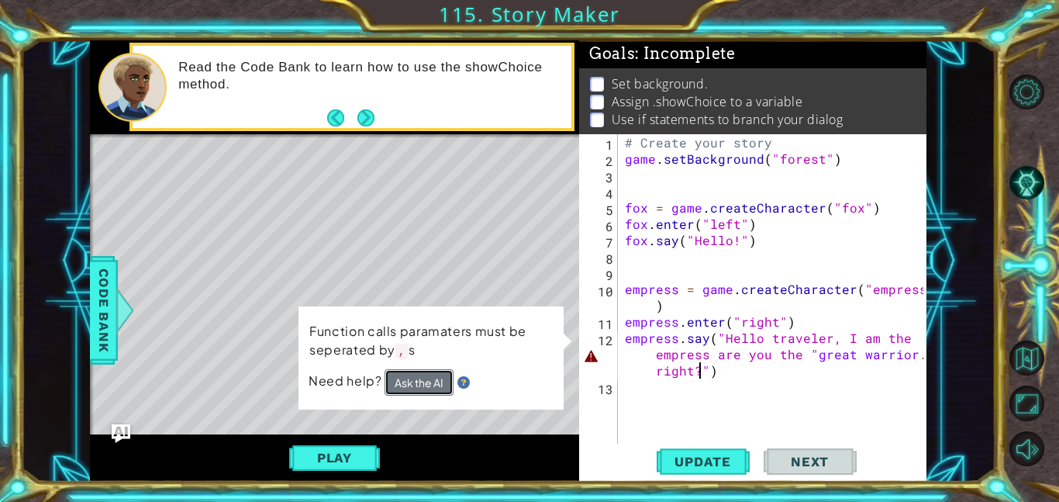
click at [429, 381] on button "Ask the AI" at bounding box center [419, 382] width 69 height 26
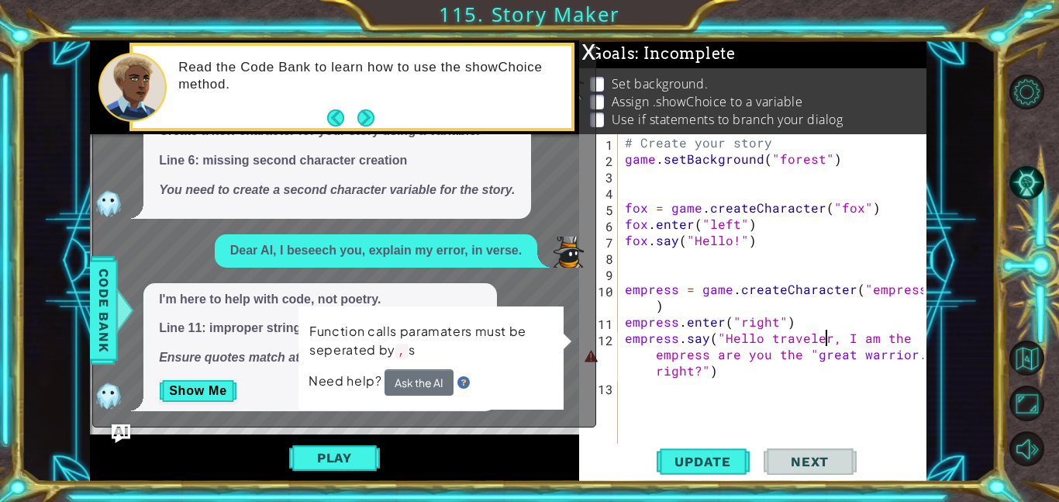
click at [830, 337] on div "# Create your story game . setBackground ( "forest" ) fox = game . createCharac…" at bounding box center [776, 305] width 309 height 342
type textarea "empress.say("Hello traveler I am the empress are you the "great warrior." right…"
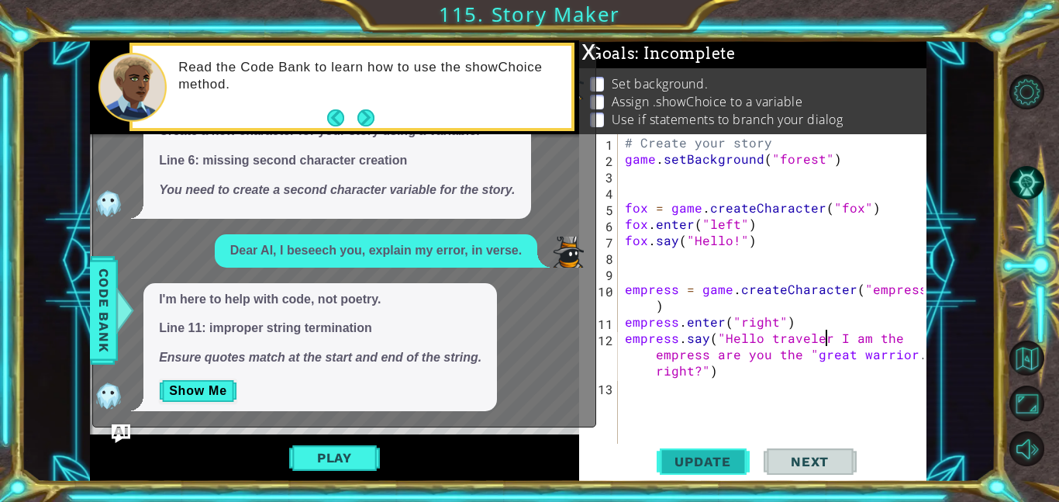
click at [701, 464] on span "Update" at bounding box center [703, 462] width 88 height 16
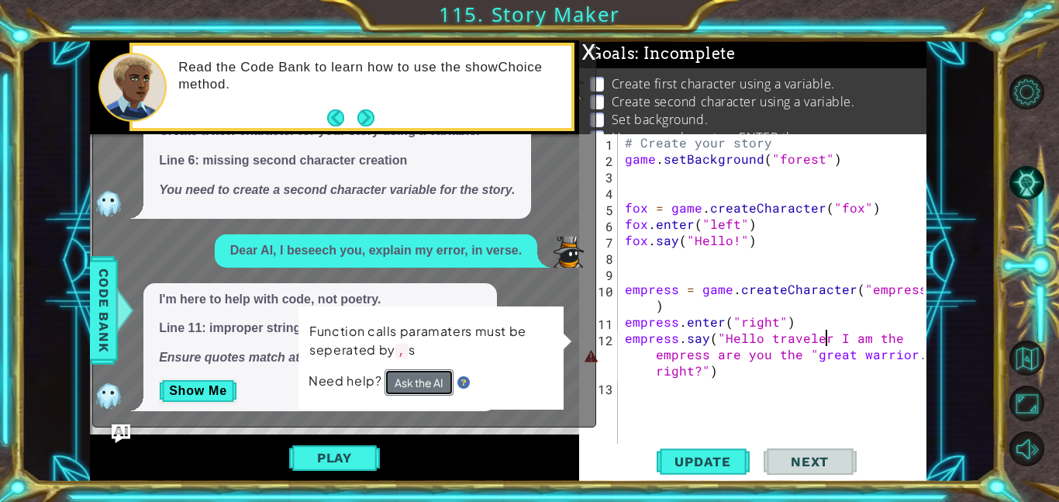
click at [438, 382] on button "Ask the AI" at bounding box center [419, 382] width 69 height 26
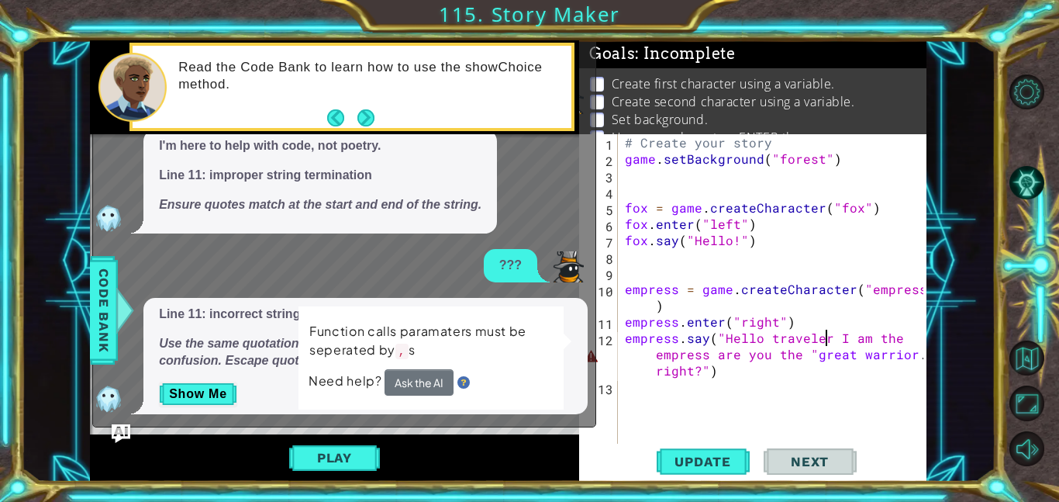
scroll to position [79, 0]
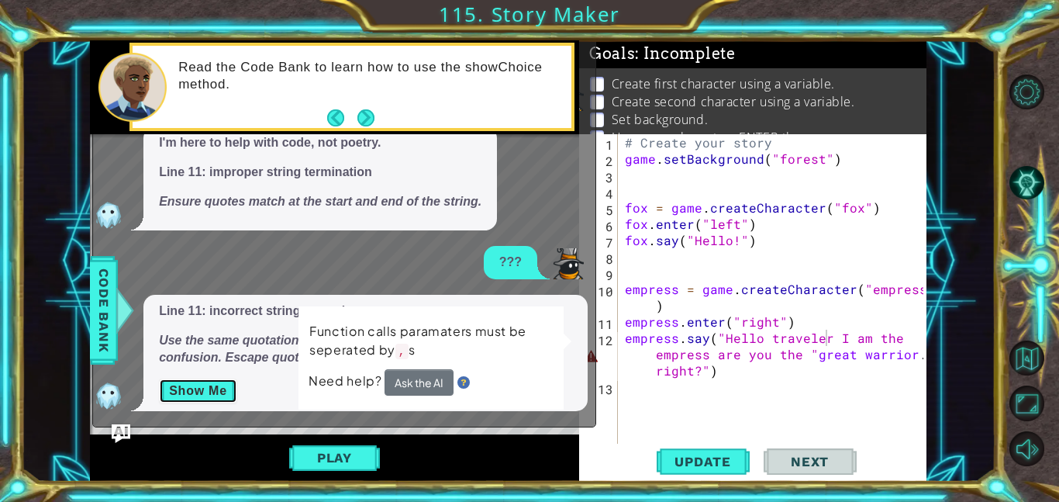
click at [208, 393] on button "Show Me" at bounding box center [198, 390] width 78 height 25
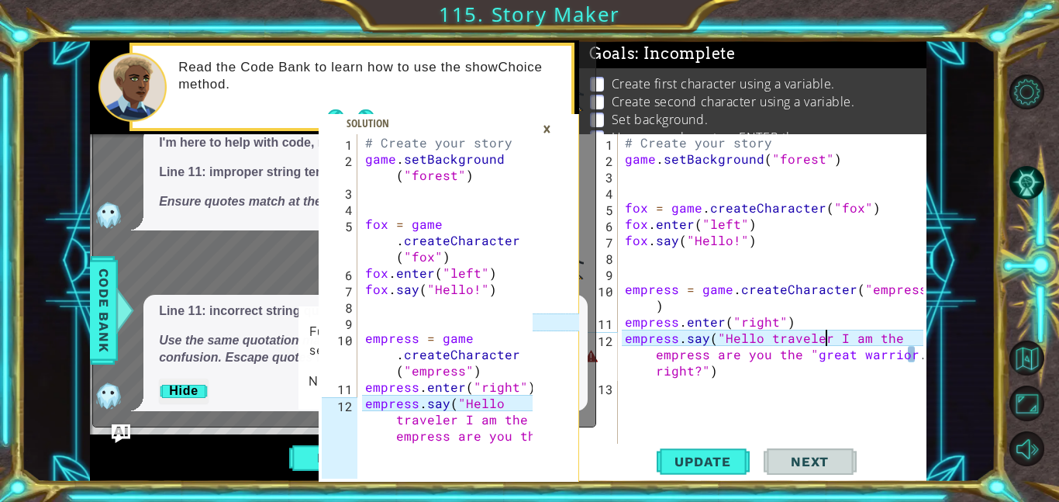
click at [498, 372] on div "# Create your story game . setBackground ( "forest" ) fox = game . createCharac…" at bounding box center [451, 337] width 178 height 407
type textarea "empress.say("Hello traveler I am the empress are you the "great warrior" right?…"
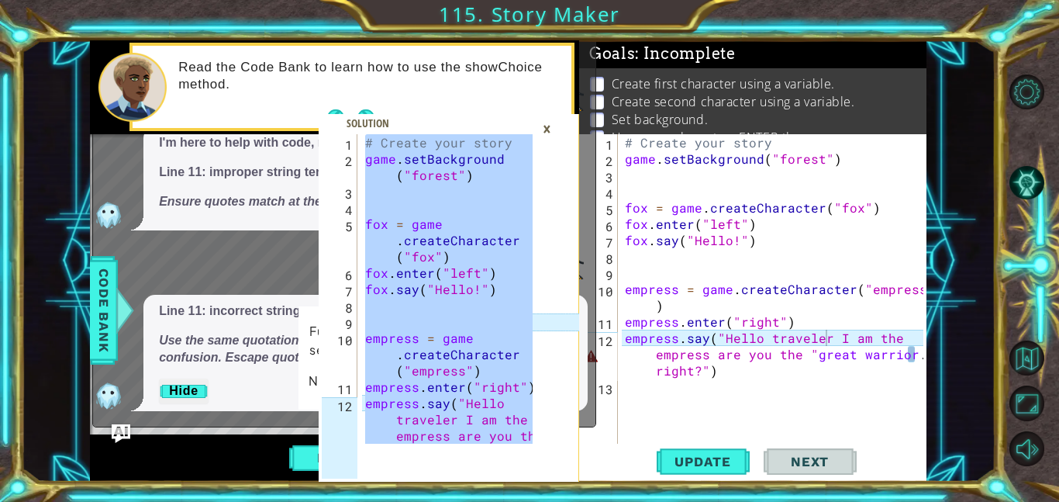
click at [730, 380] on div "# Create your story game . setBackground ( "forest" ) fox = game . createCharac…" at bounding box center [776, 305] width 309 height 342
type textarea "empress.say("Hello traveler I am the empress are you the "great warrior." right…"
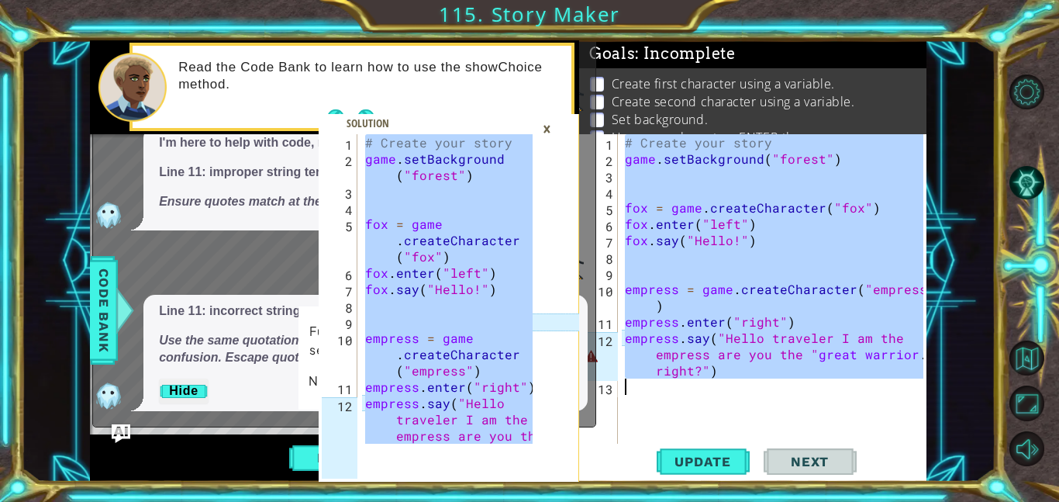
paste textarea "Code Area"
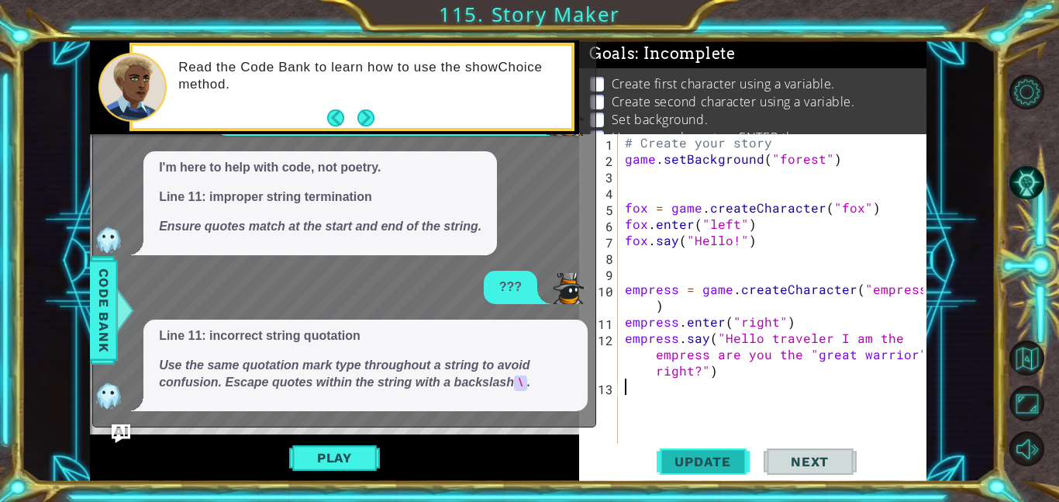
click at [711, 475] on button "Update" at bounding box center [703, 461] width 93 height 35
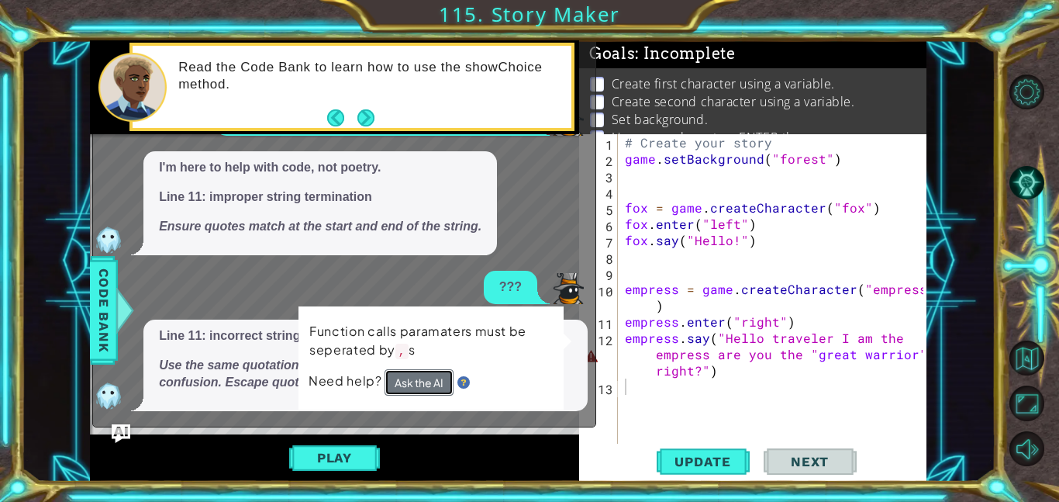
click at [430, 379] on button "Ask the AI" at bounding box center [419, 382] width 69 height 26
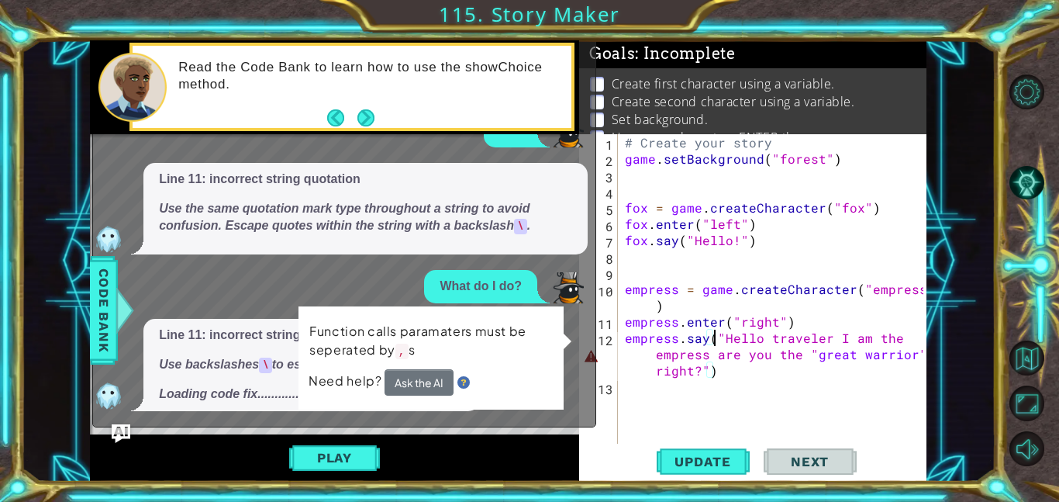
scroll to position [219, 0]
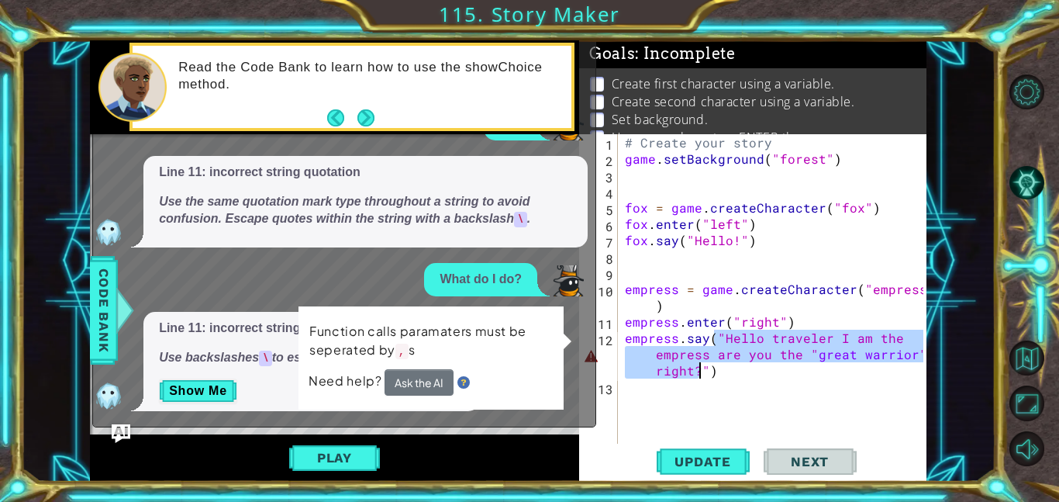
drag, startPoint x: 714, startPoint y: 333, endPoint x: 700, endPoint y: 367, distance: 36.9
click at [700, 367] on div "# Create your story game . setBackground ( "forest" ) fox = game . createCharac…" at bounding box center [776, 305] width 309 height 342
click at [700, 367] on div "# Create your story game . setBackground ( "forest" ) fox = game . createCharac…" at bounding box center [773, 288] width 302 height 309
drag, startPoint x: 700, startPoint y: 367, endPoint x: 722, endPoint y: 341, distance: 33.6
click at [722, 341] on div "# Create your story game . setBackground ( "forest" ) fox = game . createCharac…" at bounding box center [776, 305] width 309 height 342
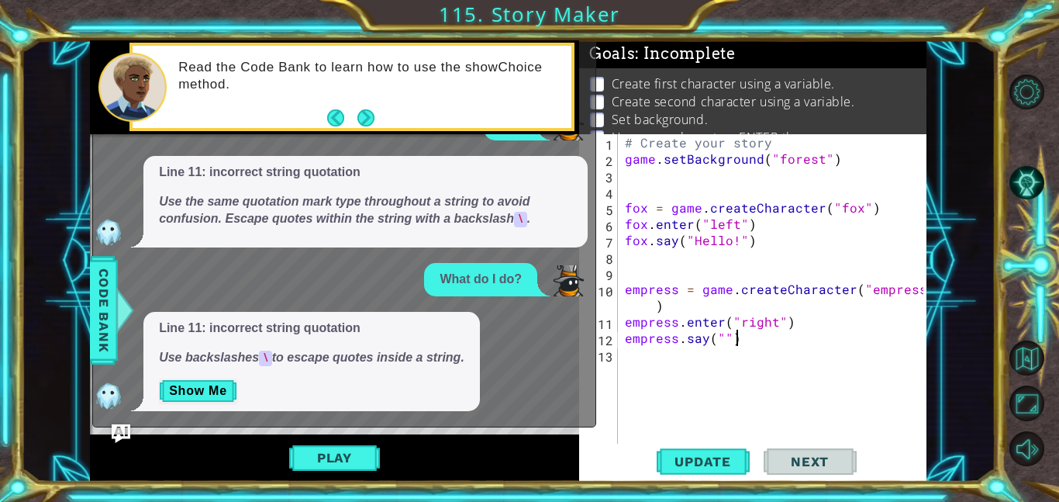
scroll to position [0, 6]
click at [720, 332] on div "# Create your story game . setBackground ( "forest" ) fox = game . createCharac…" at bounding box center [776, 305] width 309 height 342
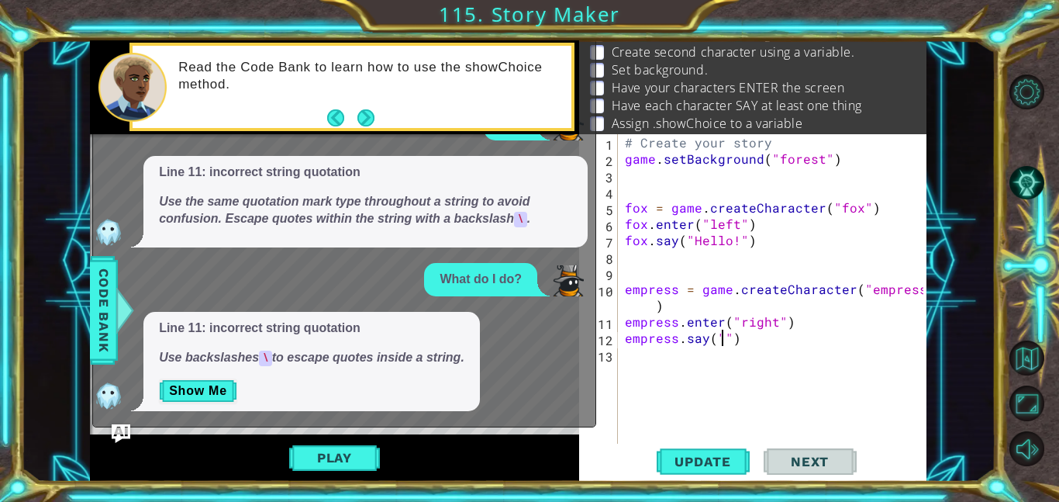
scroll to position [0, 0]
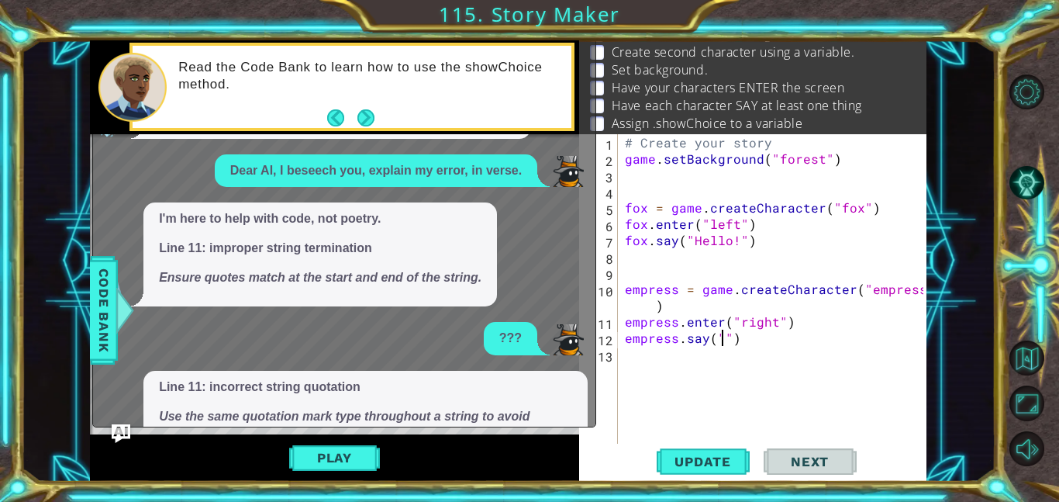
click at [545, 326] on div "???" at bounding box center [340, 338] width 495 height 33
click at [120, 436] on img "Ask AI" at bounding box center [121, 433] width 20 height 20
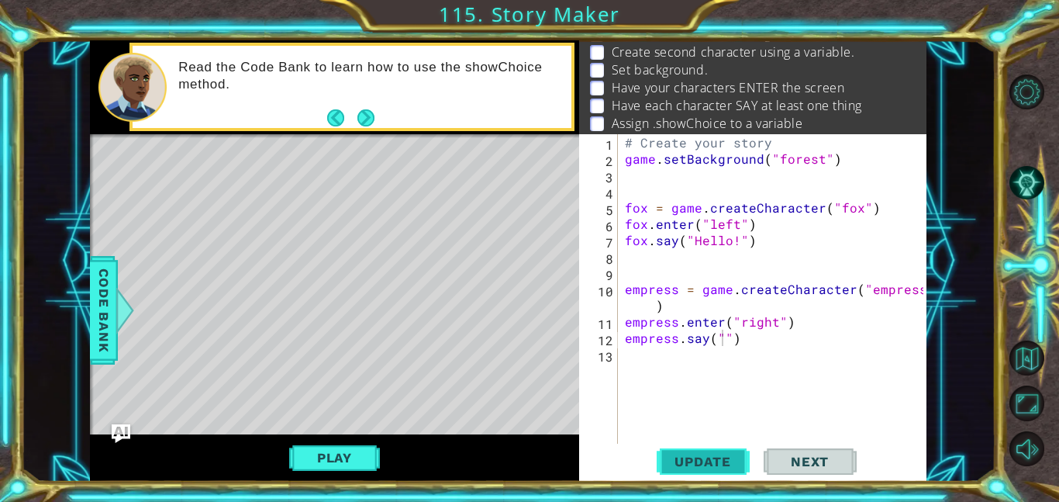
click at [706, 454] on span "Update" at bounding box center [703, 462] width 88 height 16
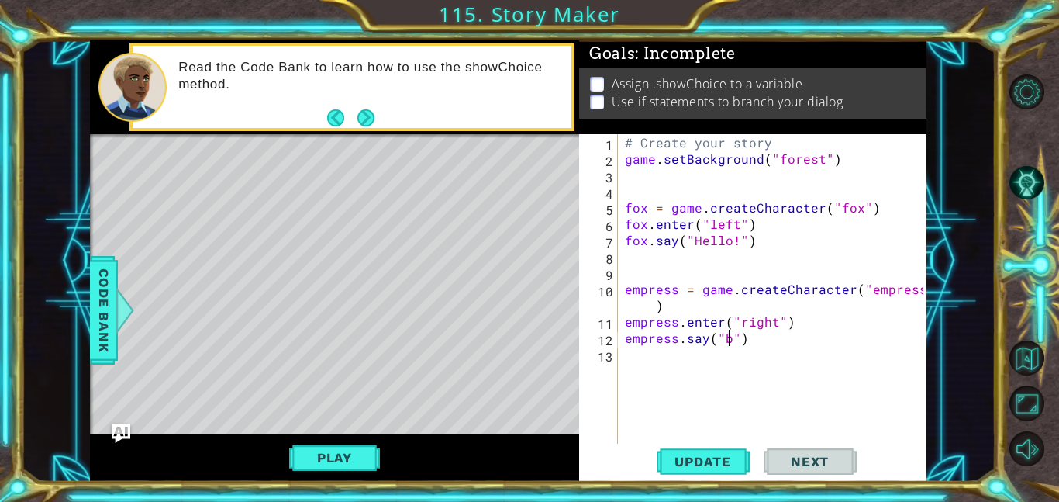
scroll to position [0, 7]
type textarea "empress.say("boi")"
click at [678, 466] on span "Update" at bounding box center [703, 462] width 88 height 16
click at [354, 462] on button "Play" at bounding box center [334, 457] width 91 height 29
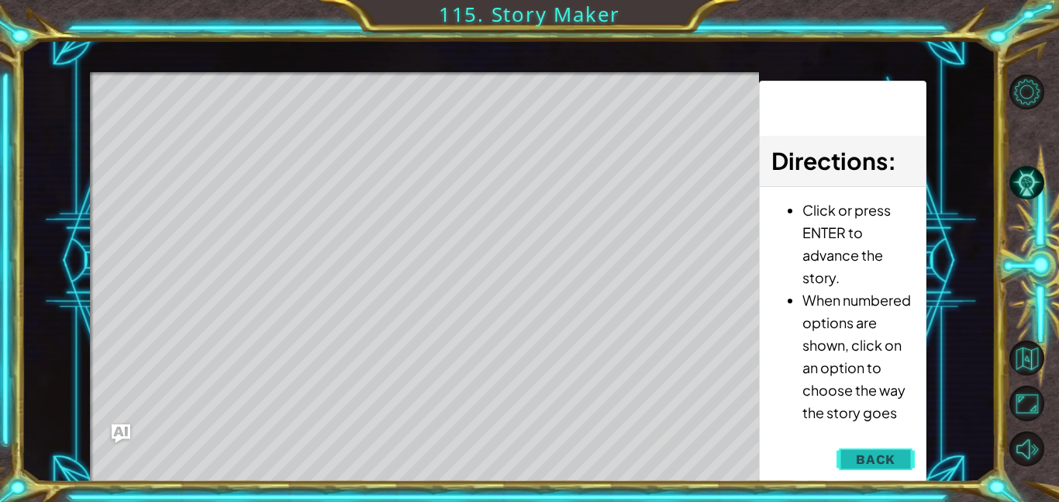
click at [885, 453] on span "Back" at bounding box center [876, 459] width 40 height 16
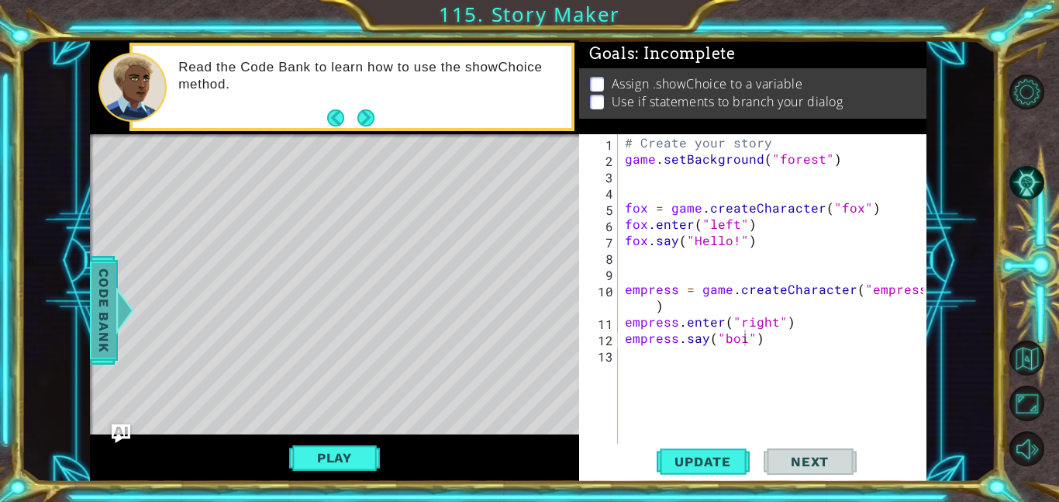
click at [109, 331] on span "Code Bank" at bounding box center [103, 310] width 25 height 95
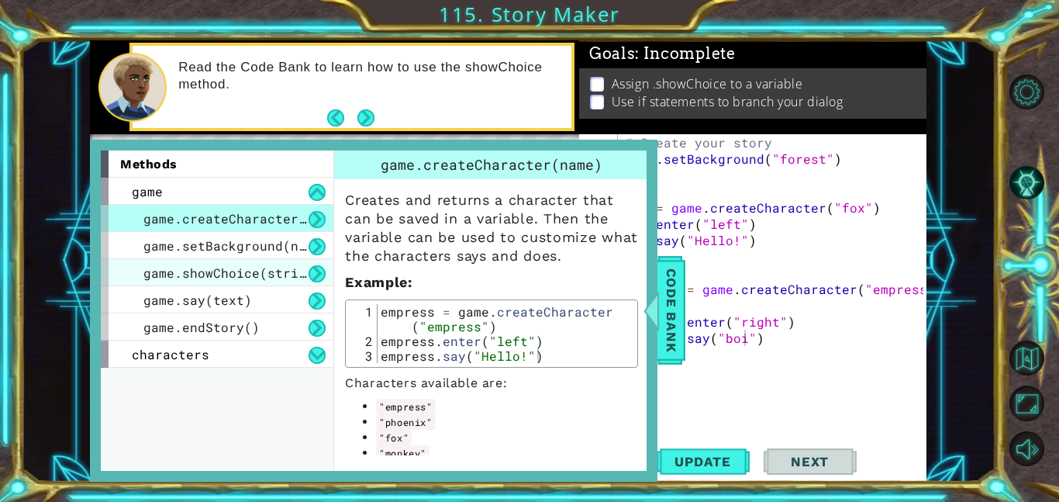
click at [241, 275] on span "game.showChoice(string1, string2)" at bounding box center [271, 272] width 256 height 16
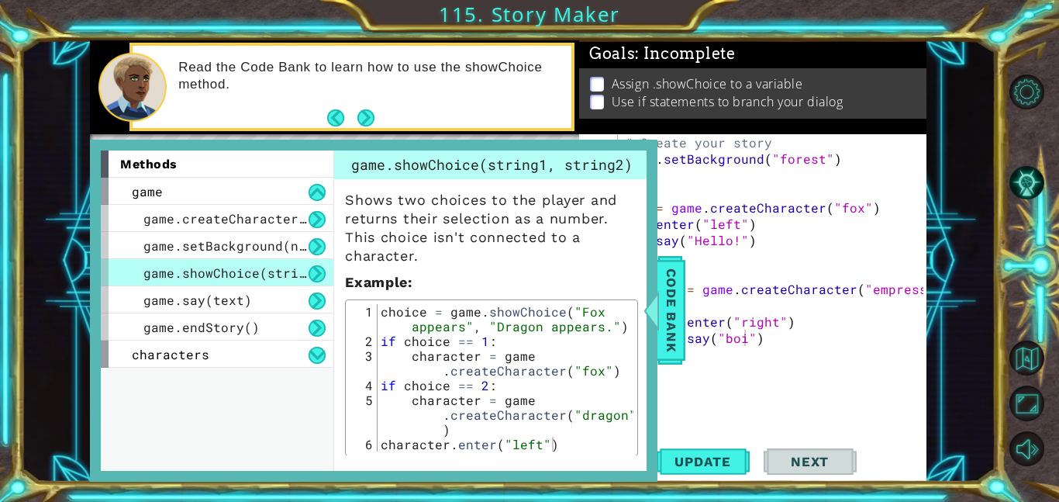
scroll to position [112, 0]
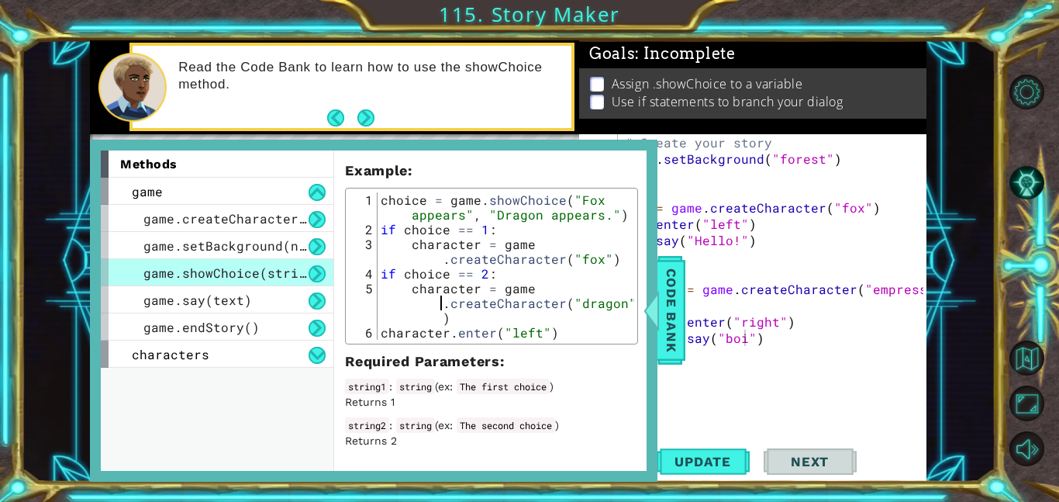
click at [432, 305] on div "choice = game . showChoice ( "Fox appears" , "Dragon appears." ) if choice == 1…" at bounding box center [506, 288] width 256 height 192
type textarea "character = game.createCharacter("dragon") character.enter("left")"
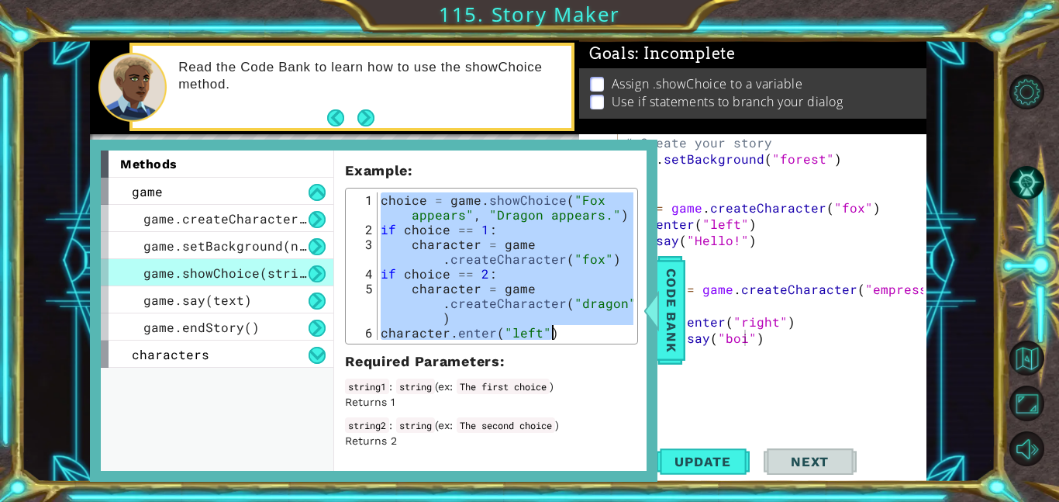
click at [737, 305] on div "# Create your story game . setBackground ( "forest" ) fox = game . createCharac…" at bounding box center [776, 305] width 309 height 342
click at [672, 322] on span "Code Bank" at bounding box center [671, 310] width 25 height 95
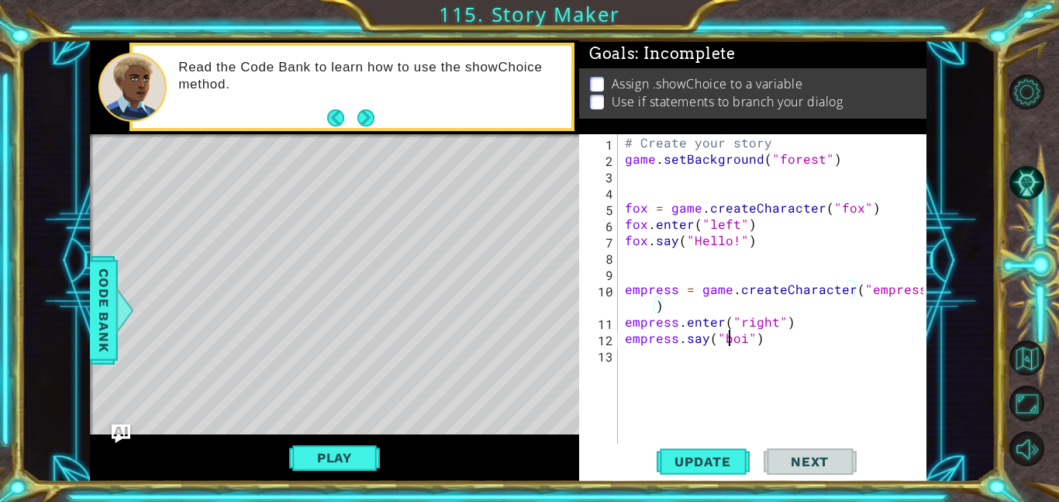
click at [733, 337] on div "# Create your story game . setBackground ( "forest" ) fox = game . createCharac…" at bounding box center [776, 305] width 309 height 342
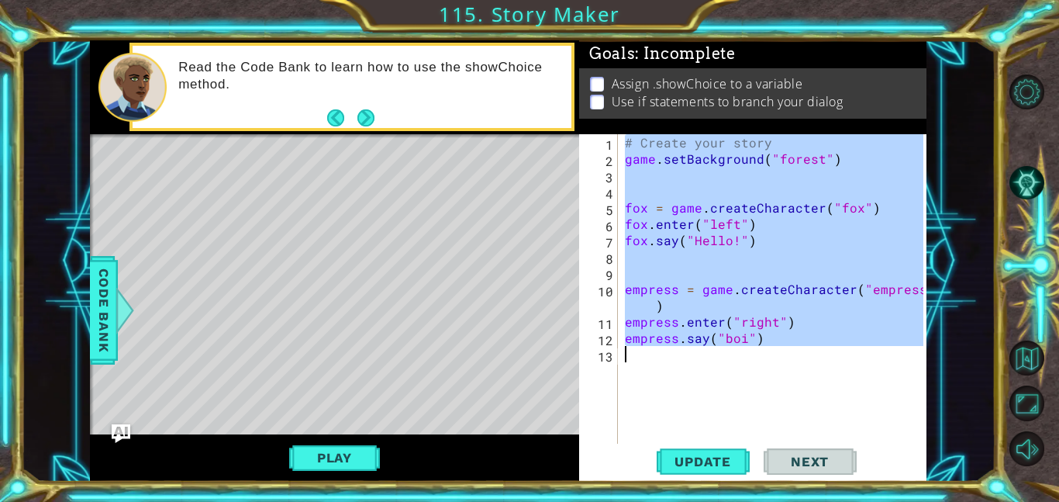
click at [782, 330] on div "# Create your story game . setBackground ( "forest" ) fox = game . createCharac…" at bounding box center [773, 288] width 302 height 309
type textarea "empress.say("boi")"
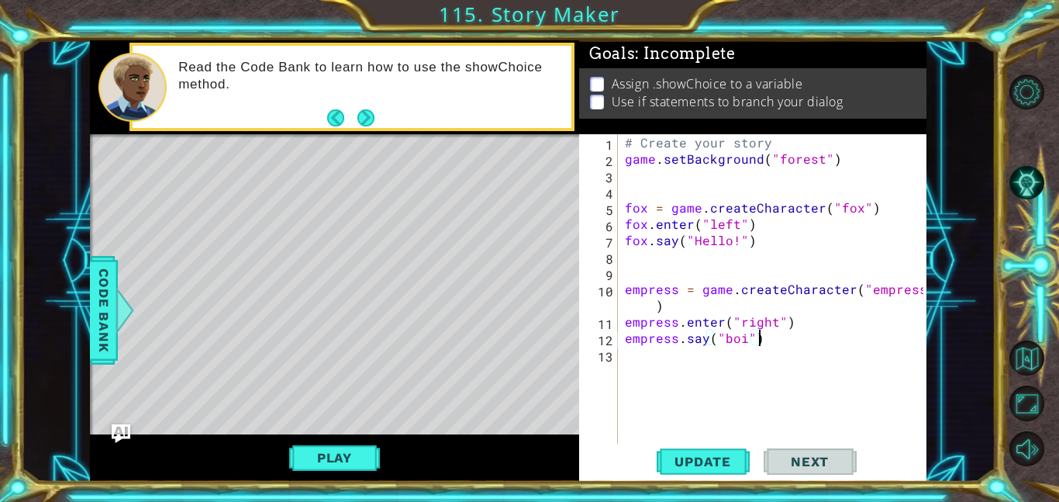
scroll to position [0, 0]
paste textarea "character.enter("left")"
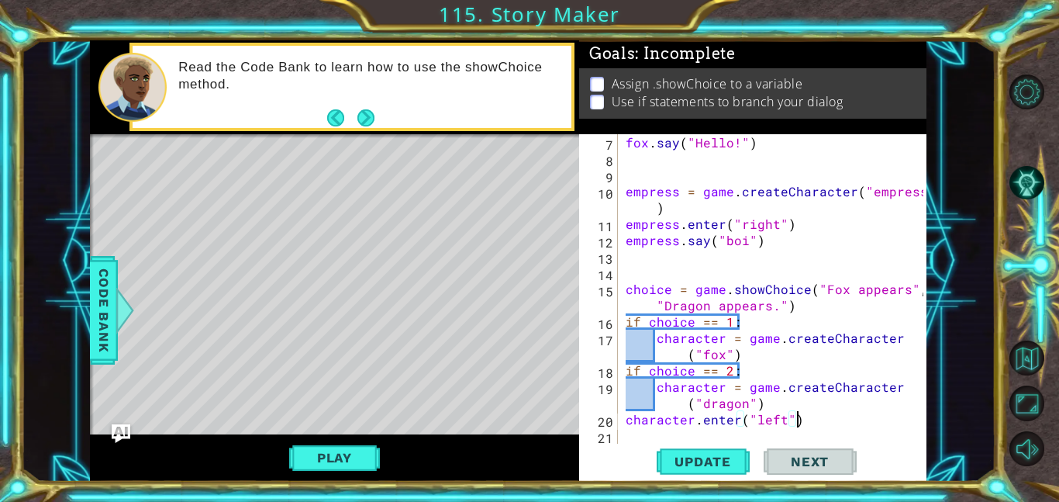
scroll to position [98, 0]
click at [716, 467] on span "Update" at bounding box center [703, 462] width 88 height 16
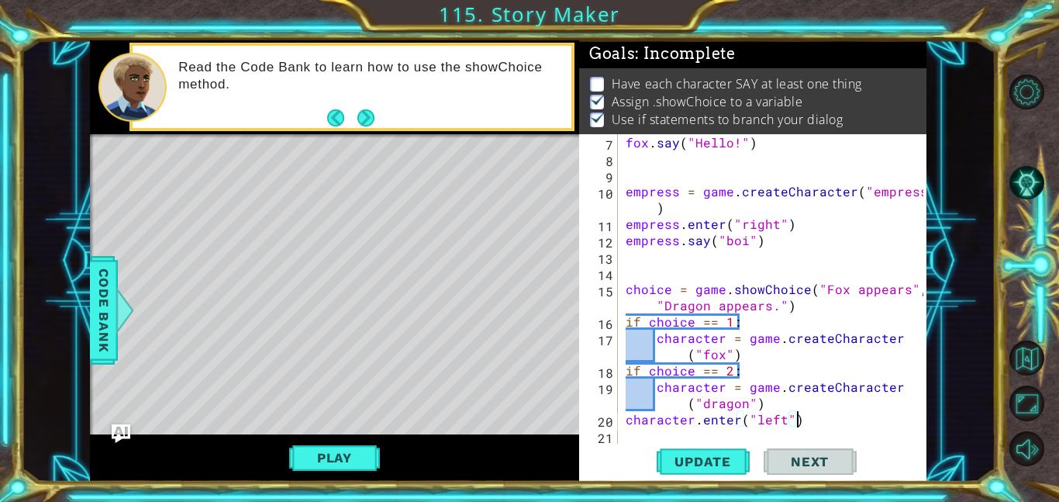
click at [731, 394] on div "fox . say ( "Hello!" ) empress = game . createCharacter ( "empress" ) empress .…" at bounding box center [777, 305] width 309 height 342
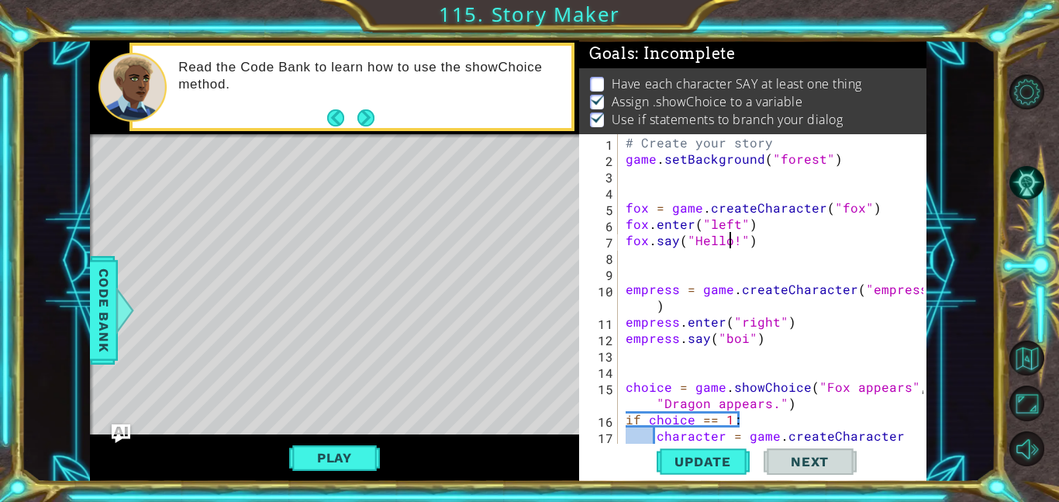
click at [733, 244] on div "# Create your story game . setBackground ( "forest" ) fox = game . createCharac…" at bounding box center [777, 313] width 309 height 358
drag, startPoint x: 867, startPoint y: 292, endPoint x: 915, endPoint y: 292, distance: 48.1
click at [915, 292] on div "fox.say("Hello!") 1 2 3 4 5 6 7 8 9 10 11 12 13 14 15 16 17 # Create your story…" at bounding box center [751, 288] width 344 height 309
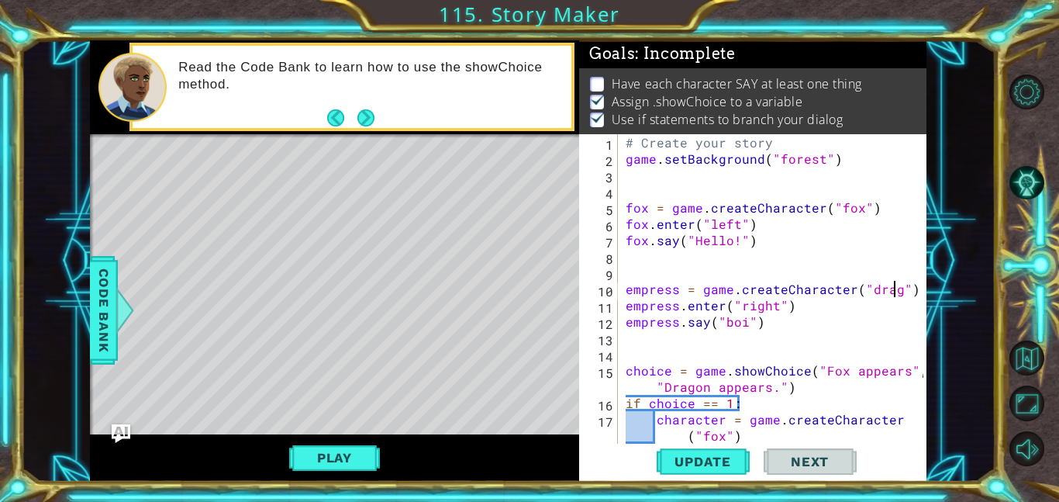
scroll to position [0, 17]
drag, startPoint x: 675, startPoint y: 291, endPoint x: 613, endPoint y: 292, distance: 62.8
click at [613, 292] on div "empress = game.createCharacter("dragon") 1 2 3 4 5 6 7 8 9 10 11 12 13 14 15 16…" at bounding box center [751, 288] width 344 height 309
drag, startPoint x: 680, startPoint y: 308, endPoint x: 606, endPoint y: 311, distance: 73.7
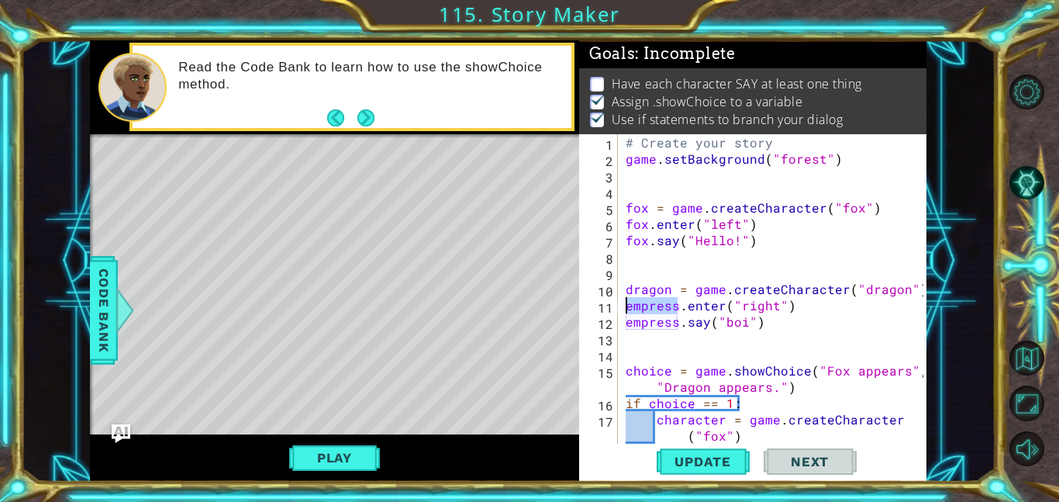
click at [606, 311] on div "dragon = game.createCharacter("dragon") 1 2 3 4 5 6 7 8 9 10 11 12 13 14 15 16 …" at bounding box center [751, 288] width 344 height 309
drag, startPoint x: 676, startPoint y: 320, endPoint x: 582, endPoint y: 330, distance: 94.3
click at [582, 330] on div "dragon.enter("right") 1 2 3 4 5 6 7 8 9 10 11 12 13 14 15 16 17 18 # Create you…" at bounding box center [751, 288] width 344 height 309
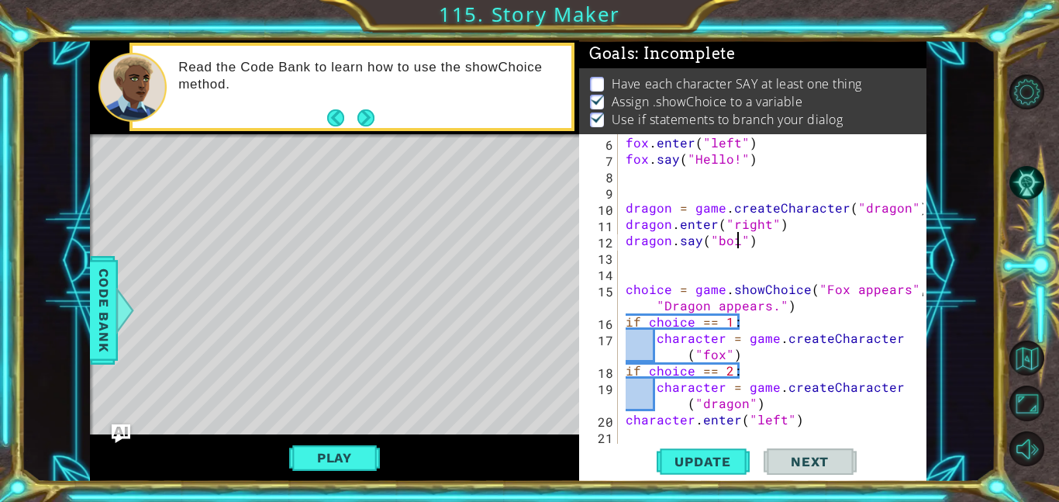
click at [736, 240] on div "fox . enter ( "left" ) fox . say ( "Hello!" ) dragon = game . createCharacter (…" at bounding box center [777, 305] width 309 height 342
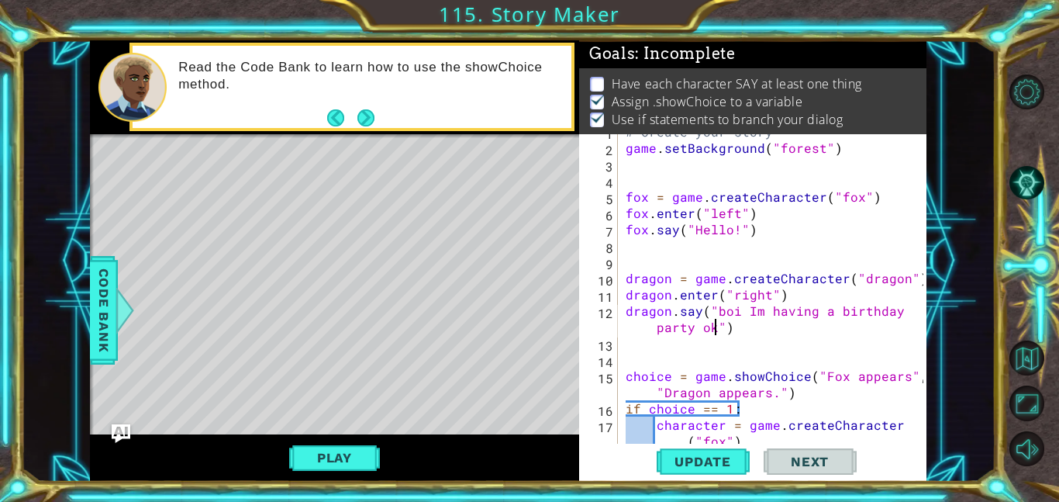
scroll to position [6, 0]
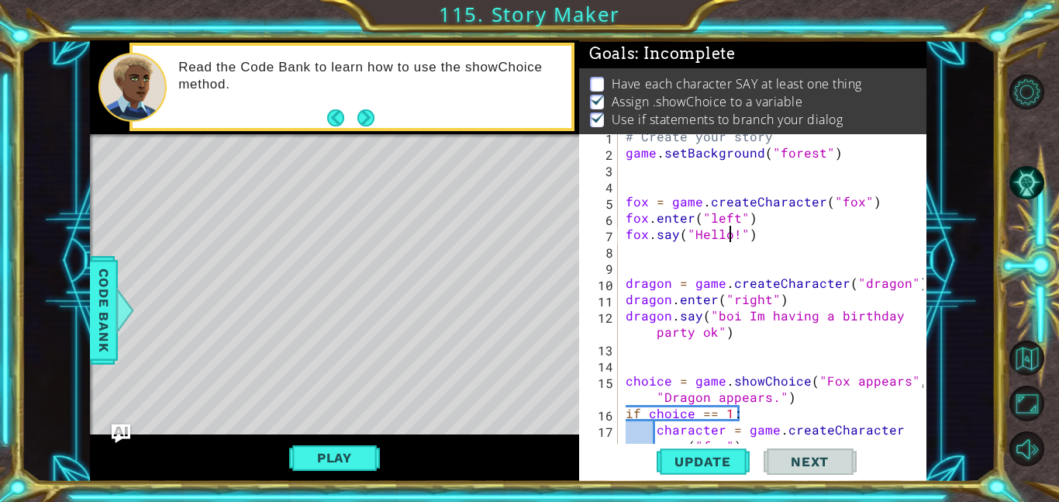
click at [731, 233] on div "# Create your story game . setBackground ( "forest" ) fox = game . createCharac…" at bounding box center [777, 307] width 309 height 358
click at [716, 466] on span "Update" at bounding box center [703, 462] width 88 height 16
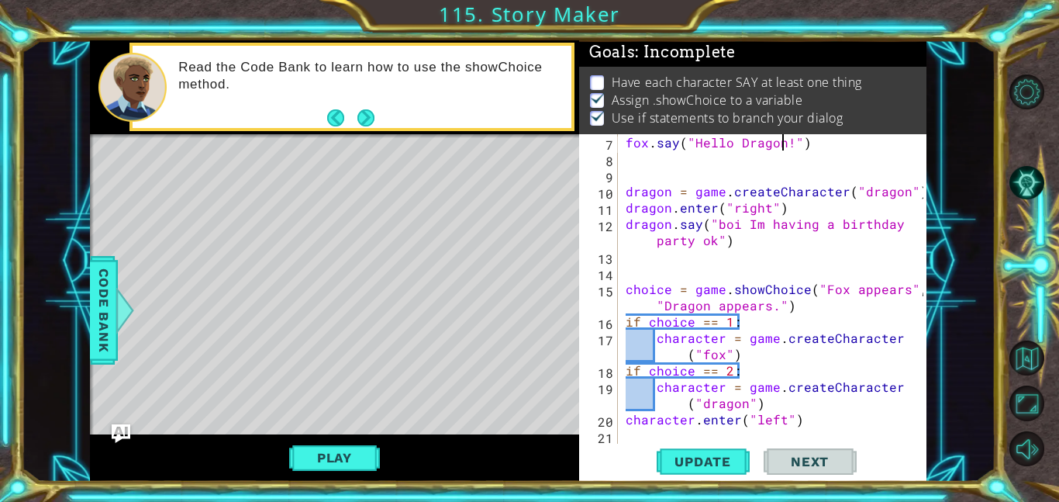
scroll to position [98, 0]
click at [720, 349] on div "fox . say ( "Hello Dragon!" ) dragon = game . createCharacter ( "dragon" ) drag…" at bounding box center [777, 305] width 309 height 342
click at [691, 467] on span "Update" at bounding box center [703, 462] width 88 height 16
click at [317, 458] on button "Play" at bounding box center [334, 457] width 91 height 29
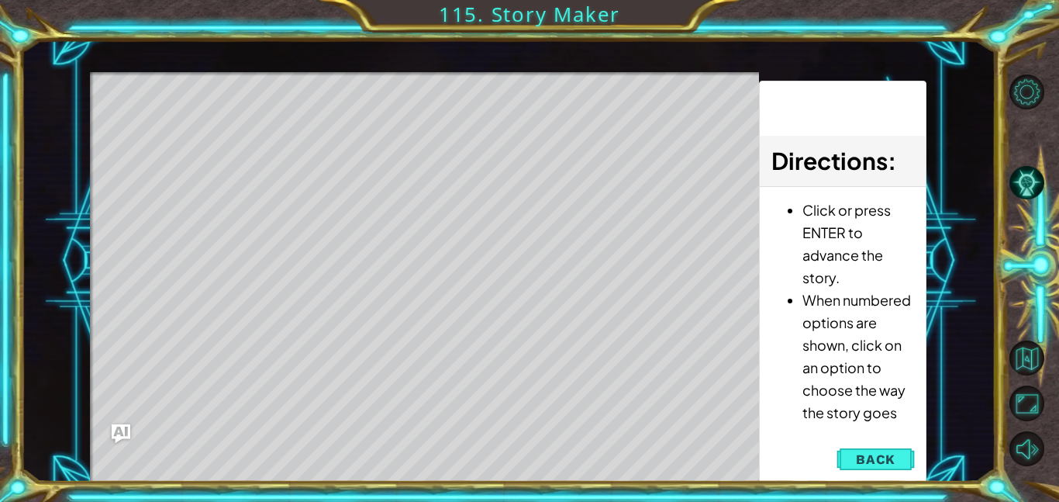
click at [480, 375] on div "Level Map" at bounding box center [448, 300] width 716 height 457
click at [677, 380] on div "Level Map" at bounding box center [448, 300] width 716 height 457
click at [564, 373] on div "Level Map" at bounding box center [448, 300] width 716 height 457
click at [426, 225] on div "Level Map" at bounding box center [448, 300] width 716 height 457
click at [443, 233] on div "Level Map" at bounding box center [448, 300] width 716 height 457
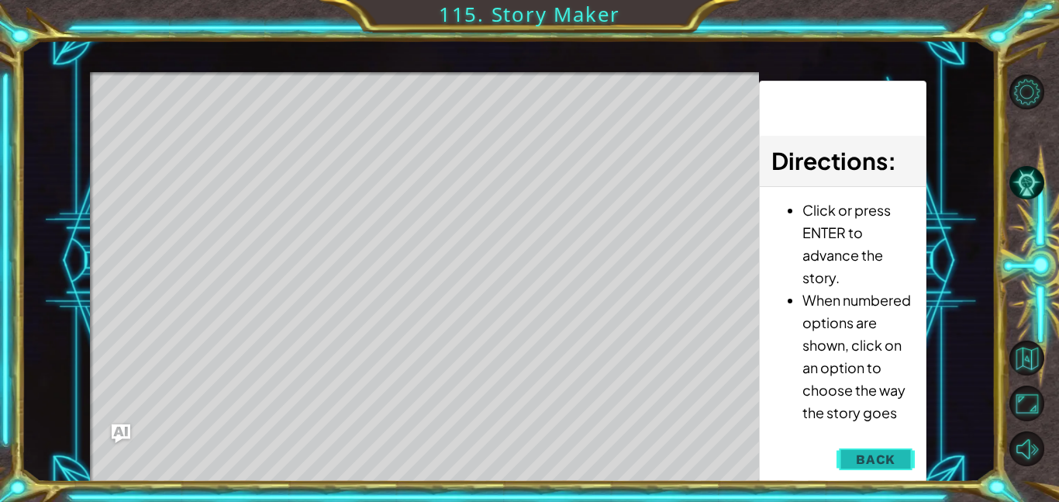
click at [875, 465] on span "Back" at bounding box center [876, 459] width 40 height 16
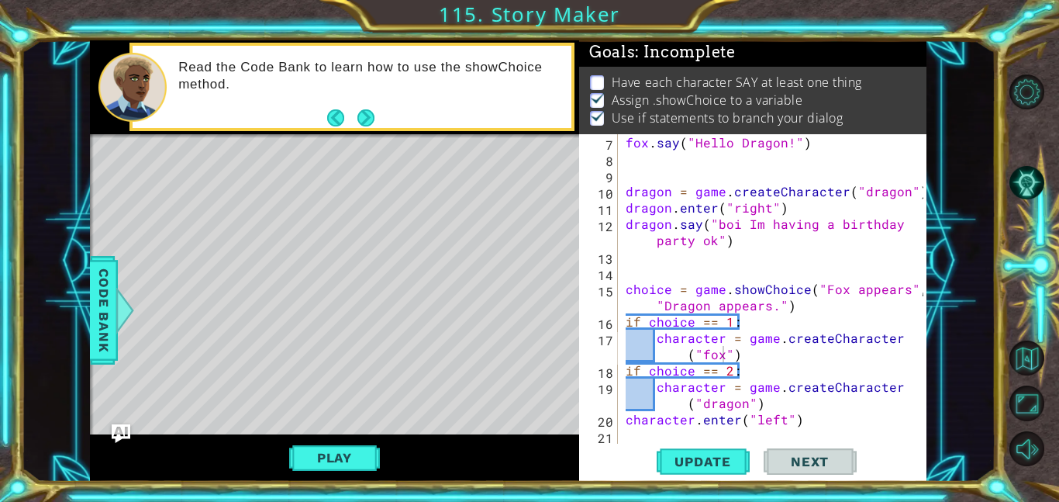
scroll to position [2, 0]
click at [713, 239] on div "fox . say ( "Hello Dragon!" ) dragon = game . createCharacter ( "dragon" ) drag…" at bounding box center [777, 305] width 309 height 342
type textarea "dragon.say("boi Im having a birthday party ok you coming")"
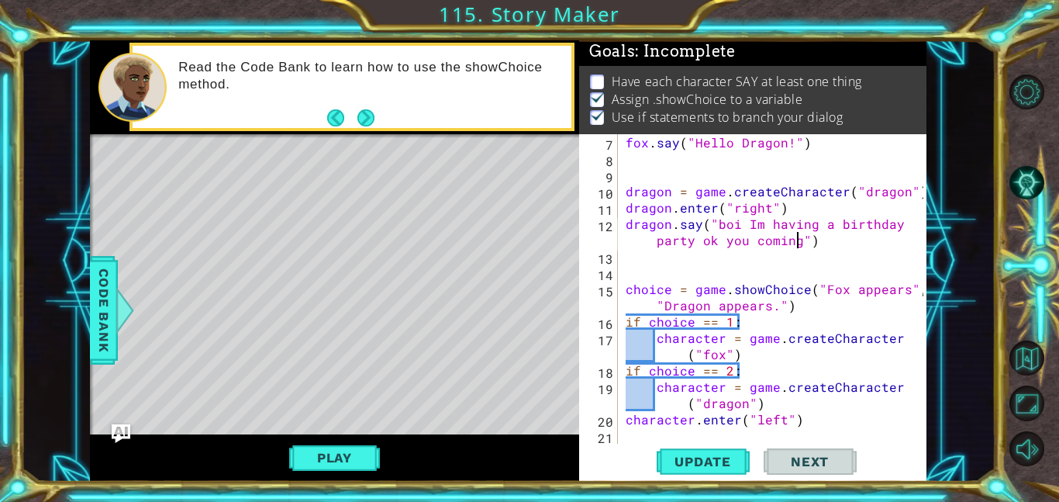
click at [702, 260] on div "fox . say ( "Hello Dragon!" ) dragon = game . createCharacter ( "dragon" ) drag…" at bounding box center [777, 305] width 309 height 342
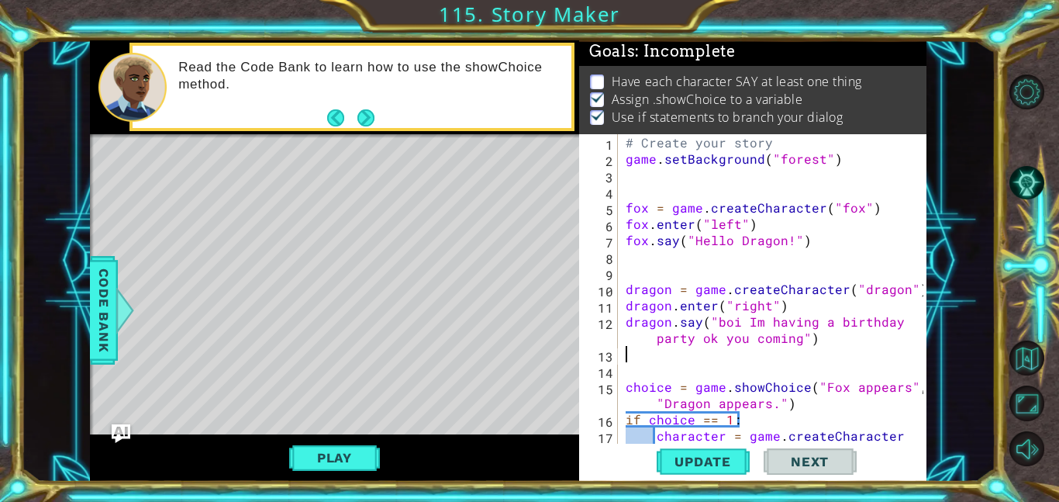
scroll to position [0, 0]
drag, startPoint x: 627, startPoint y: 239, endPoint x: 825, endPoint y: 247, distance: 197.9
click at [825, 247] on div "# Create your story game . setBackground ( "forest" ) fox = game . createCharac…" at bounding box center [777, 313] width 309 height 358
type textarea "fox.say("Hello Dragon!")"
click at [677, 364] on div "# Create your story game . setBackground ( "forest" ) fox = game . createCharac…" at bounding box center [777, 313] width 309 height 358
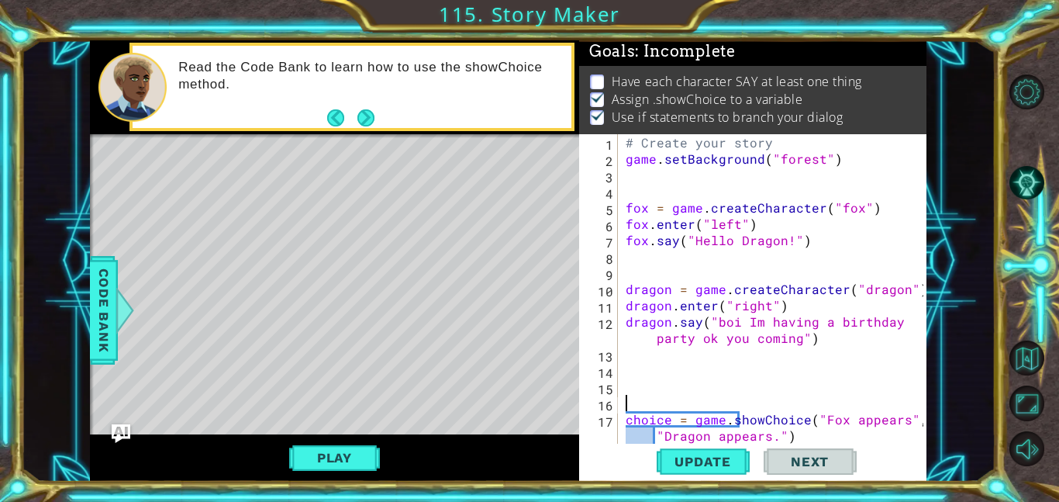
click at [646, 374] on div "# Create your story game . setBackground ( "forest" ) fox = game . createCharac…" at bounding box center [777, 305] width 309 height 342
paste textarea "fox.say("Hello Dragon!")"
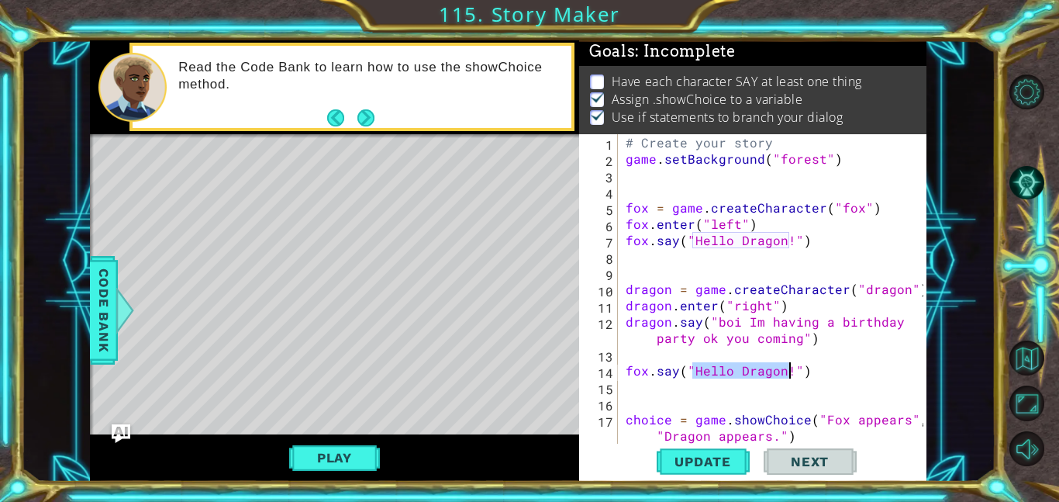
drag, startPoint x: 693, startPoint y: 370, endPoint x: 789, endPoint y: 371, distance: 96.2
click at [789, 371] on div "# Create your story game . setBackground ( "forest" ) fox = game . createCharac…" at bounding box center [777, 305] width 309 height 342
click at [796, 335] on div "# Create your story game . setBackground ( "forest" ) fox = game . createCharac…" at bounding box center [777, 305] width 309 height 342
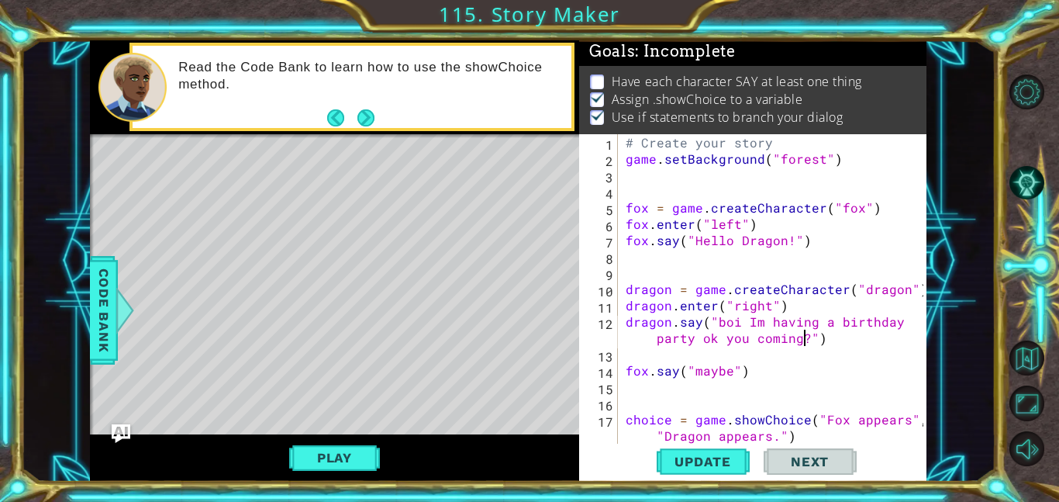
click at [759, 371] on div "# Create your story game . setBackground ( "forest" ) fox = game . createCharac…" at bounding box center [777, 305] width 309 height 342
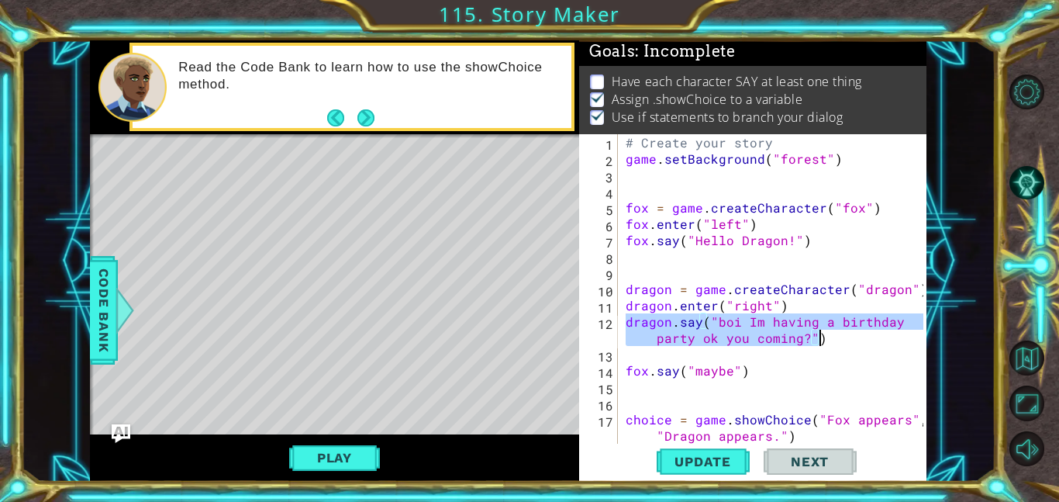
drag, startPoint x: 625, startPoint y: 326, endPoint x: 844, endPoint y: 340, distance: 219.0
click at [844, 340] on div "# Create your story game . setBackground ( "forest" ) fox = game . createCharac…" at bounding box center [777, 305] width 309 height 342
type textarea "dragon.say("boi Im having a birthday party ok you coming?")"
click at [648, 399] on div "# Create your story game . setBackground ( "forest" ) fox = game . createCharac…" at bounding box center [777, 305] width 309 height 342
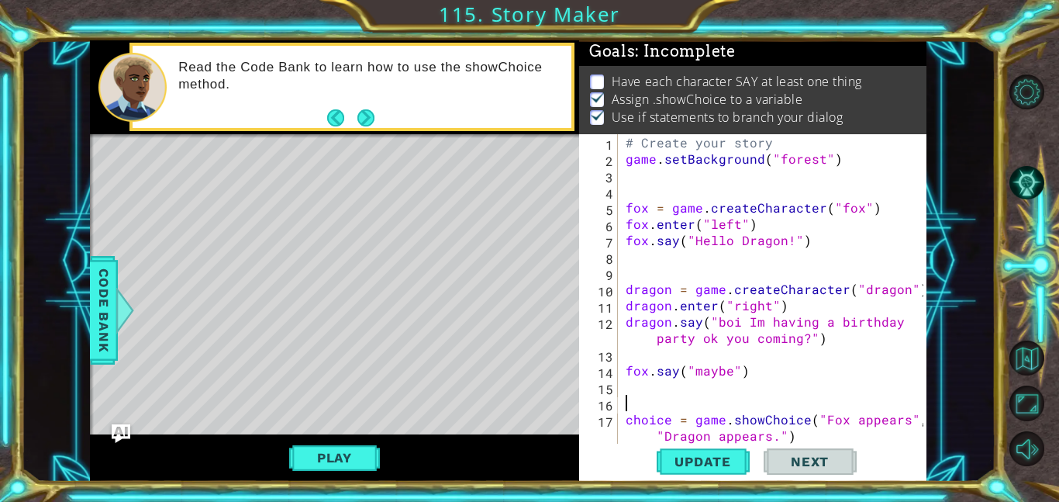
scroll to position [0, 0]
paste textarea "dragon.say("boi Im having a birthday party ok you coming?")"
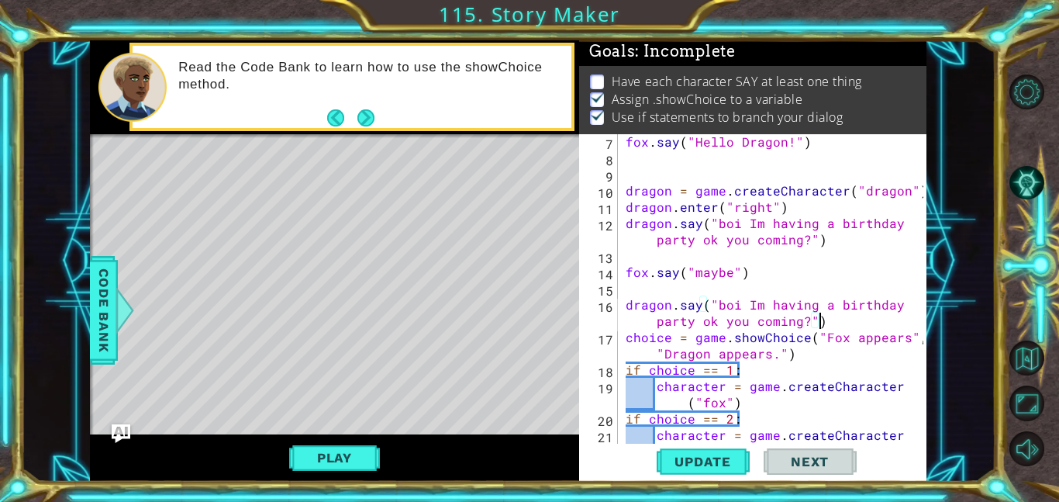
scroll to position [119, 0]
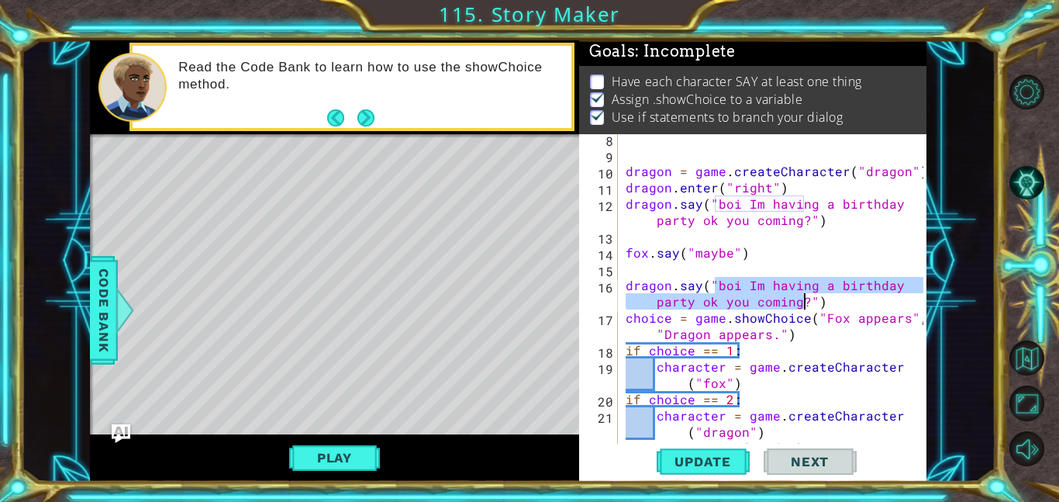
drag, startPoint x: 716, startPoint y: 282, endPoint x: 802, endPoint y: 299, distance: 87.0
click at [802, 299] on div "dragon = game . createCharacter ( "dragon" ) dragon . enter ( "right" ) dragon …" at bounding box center [777, 301] width 309 height 342
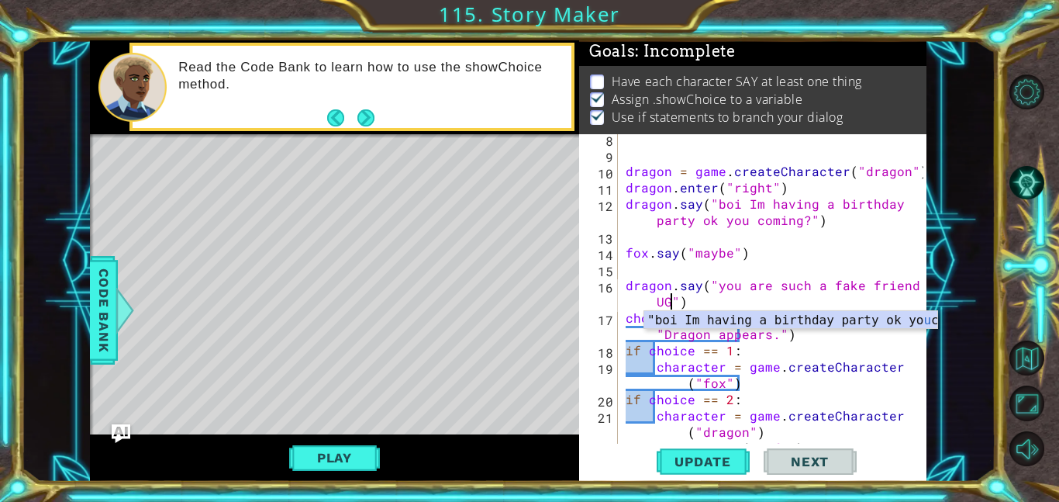
scroll to position [0, 19]
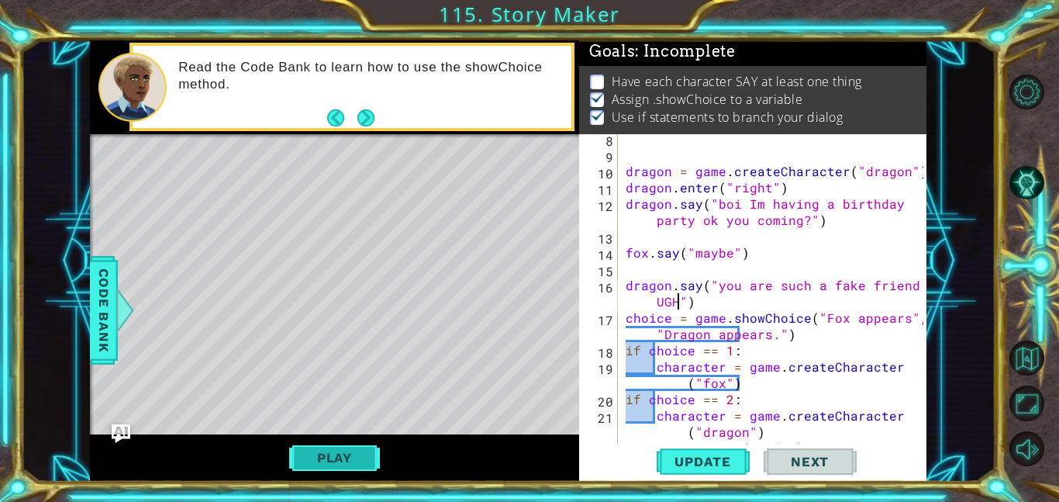
click at [357, 444] on button "Play" at bounding box center [334, 457] width 91 height 29
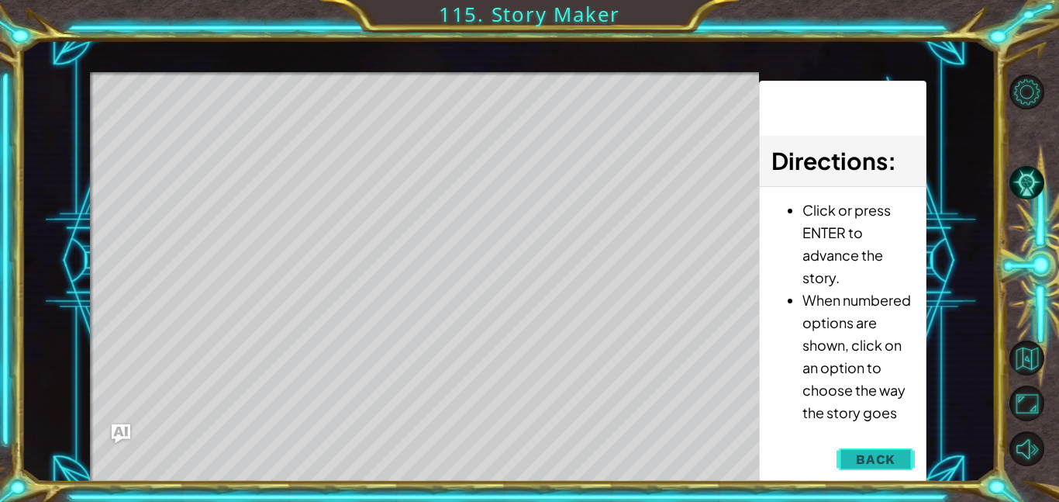
click at [867, 455] on span "Back" at bounding box center [876, 459] width 40 height 16
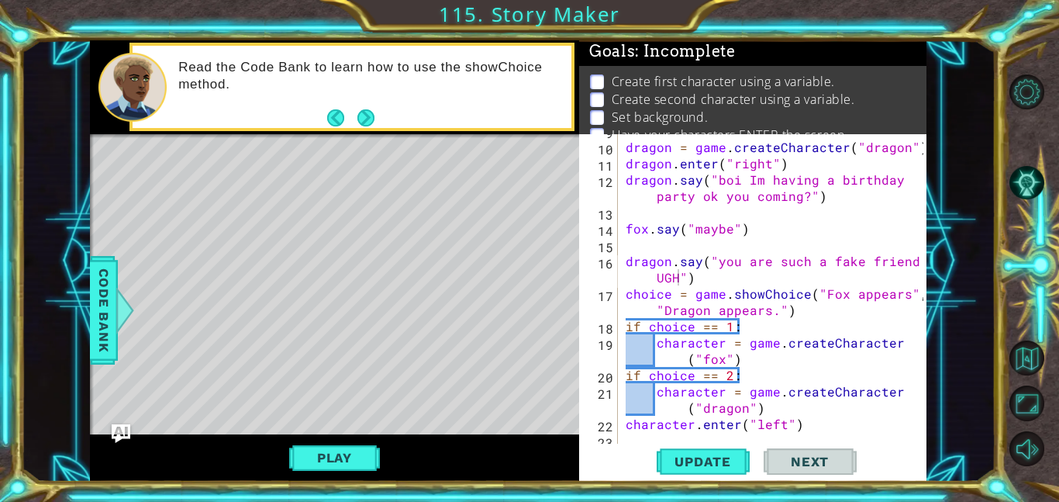
scroll to position [147, 0]
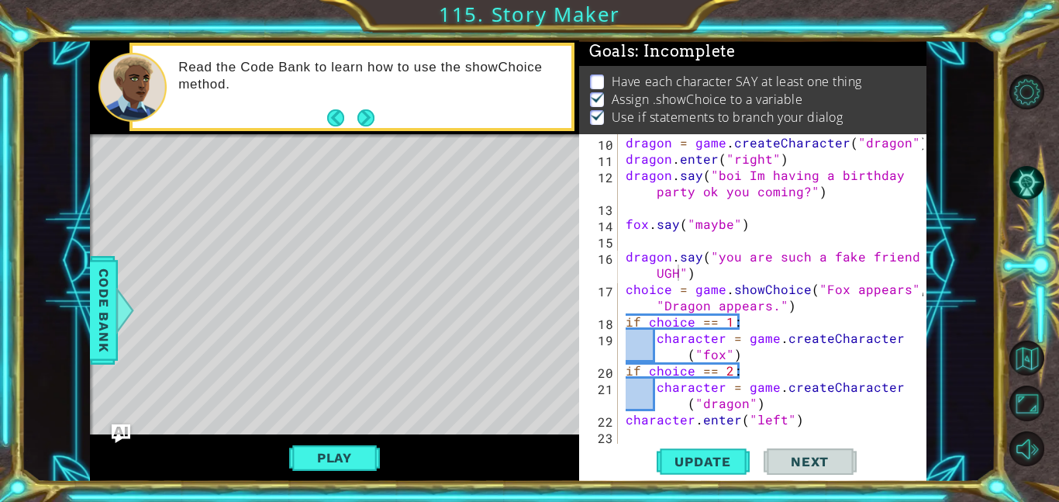
click at [789, 307] on div "dragon = game . createCharacter ( "dragon" ) dragon . enter ( "right" ) dragon …" at bounding box center [777, 305] width 309 height 342
click at [740, 270] on div "dragon = game . createCharacter ( "dragon" ) dragon . enter ( "right" ) dragon …" at bounding box center [777, 305] width 309 height 342
type textarea "dragon.say("you are such a fake friend UGH")"
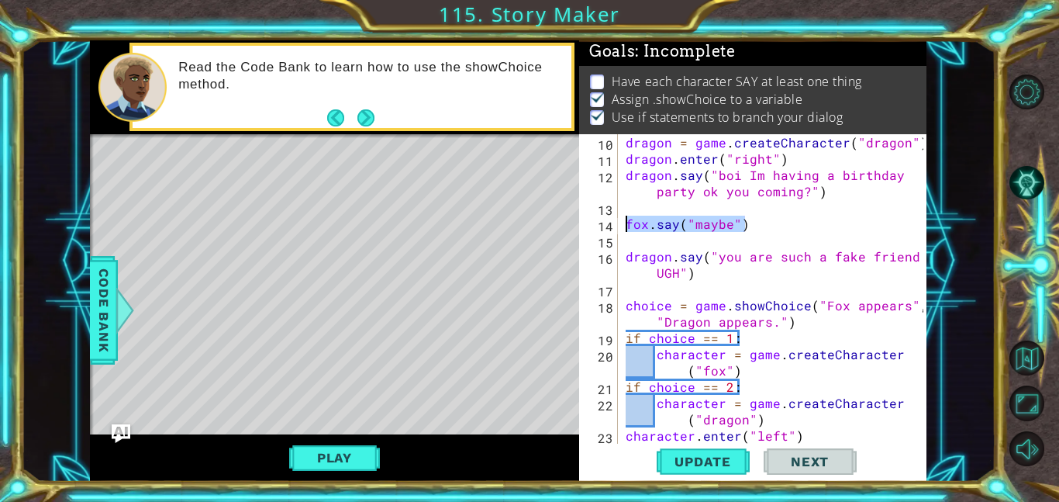
drag, startPoint x: 747, startPoint y: 223, endPoint x: 620, endPoint y: 223, distance: 126.4
click at [620, 223] on div "10 11 12 13 14 15 16 17 18 19 20 21 22 23 24 dragon = game . createCharacter ( …" at bounding box center [751, 288] width 344 height 309
type textarea "fox.say("maybe")"
click at [680, 297] on div "dragon = game . createCharacter ( "dragon" ) dragon . enter ( "right" ) dragon …" at bounding box center [777, 305] width 309 height 342
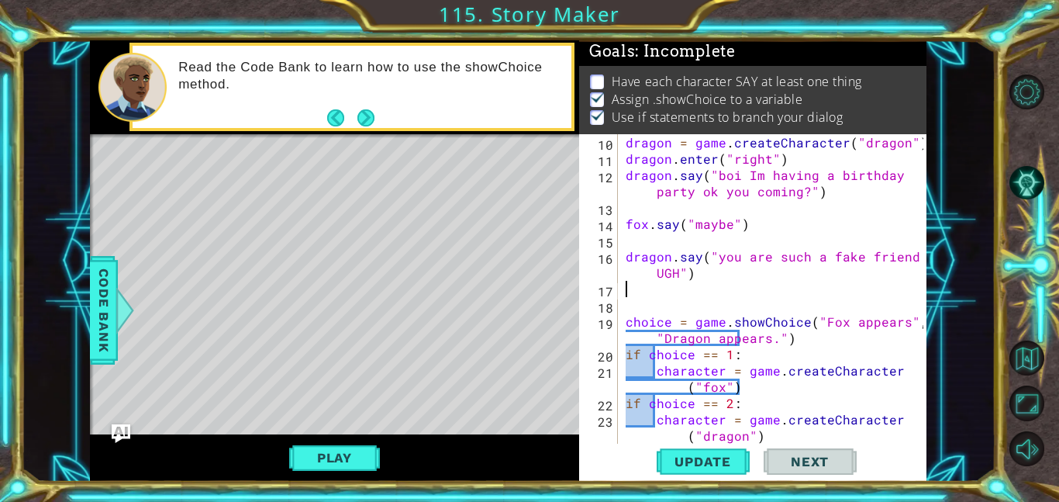
click at [640, 292] on div "dragon = game . createCharacter ( "dragon" ) dragon . enter ( "right" ) dragon …" at bounding box center [777, 305] width 309 height 342
paste textarea "fox.say("maybe")"
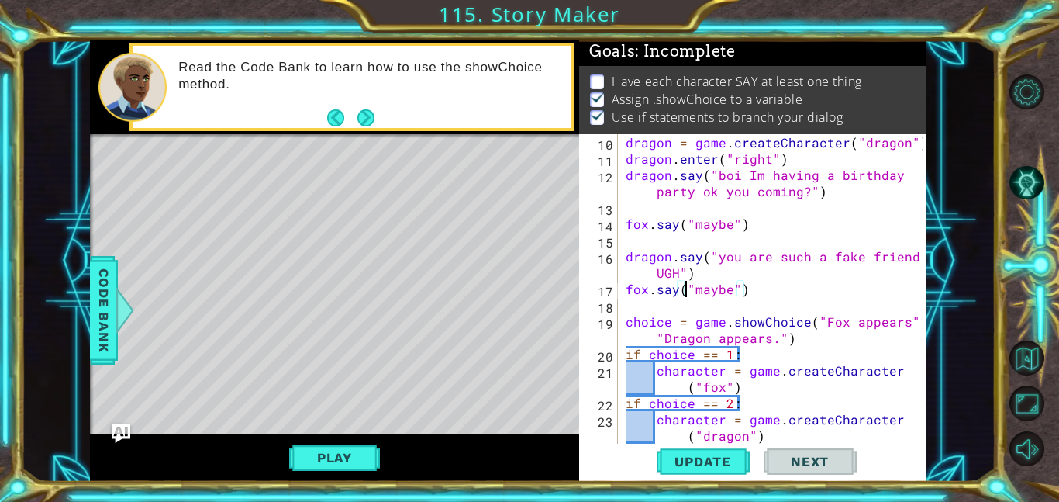
click at [689, 292] on div "dragon = game . createCharacter ( "dragon" ) dragon . enter ( "right" ) dragon …" at bounding box center [777, 305] width 309 height 342
drag, startPoint x: 691, startPoint y: 290, endPoint x: 732, endPoint y: 289, distance: 41.1
click at [732, 289] on div "dragon = game . createCharacter ( "dragon" ) dragon . enter ( "right" ) dragon …" at bounding box center [777, 305] width 309 height 342
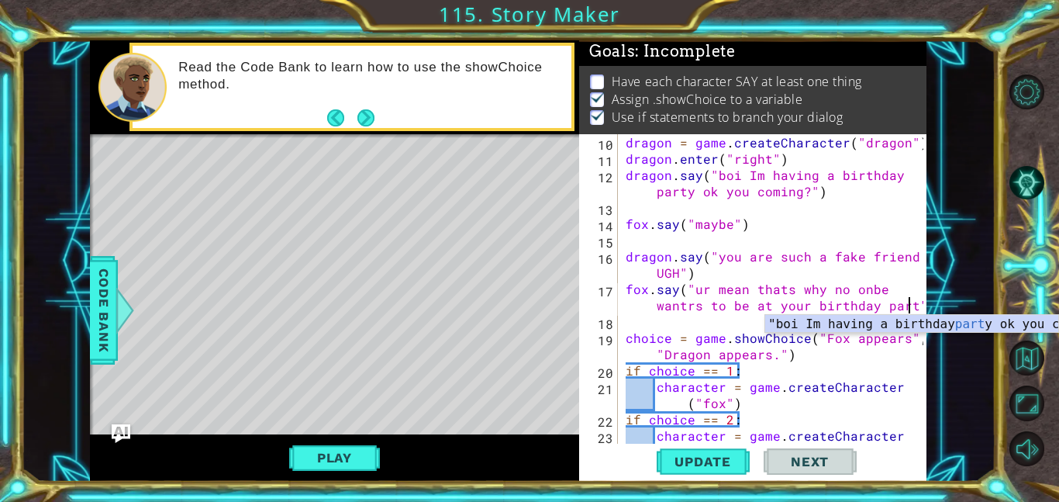
scroll to position [0, 33]
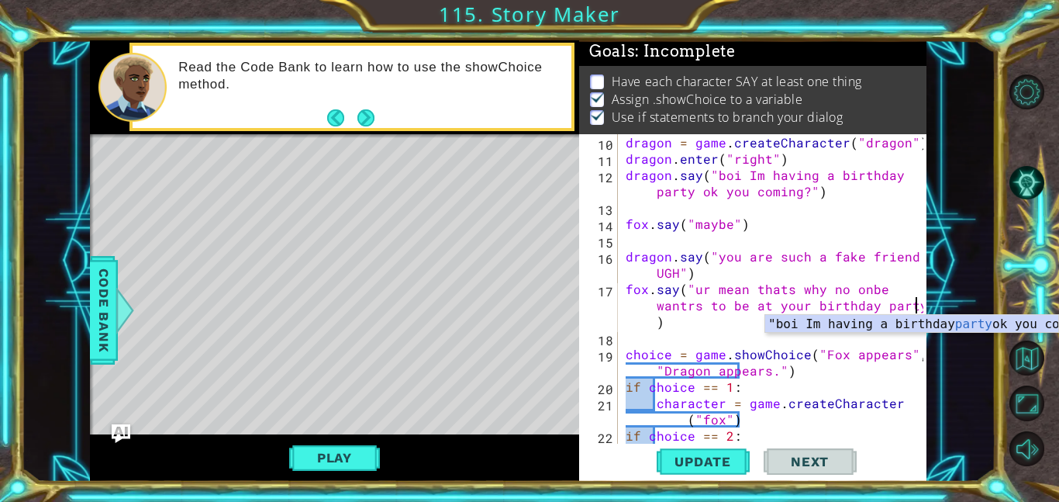
click at [697, 305] on div "dragon = game . createCharacter ( "dragon" ) dragon . enter ( "right" ) dragon …" at bounding box center [777, 313] width 309 height 358
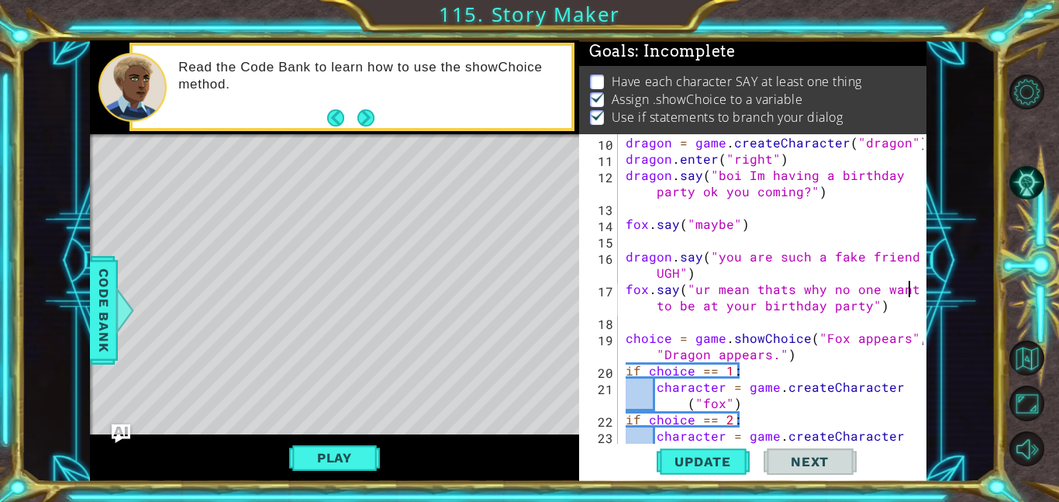
scroll to position [0, 18]
drag, startPoint x: 818, startPoint y: 337, endPoint x: 899, endPoint y: 342, distance: 81.5
click at [899, 342] on div "dragon = game . createCharacter ( "dragon" ) dragon . enter ( "right" ) dragon …" at bounding box center [777, 313] width 309 height 358
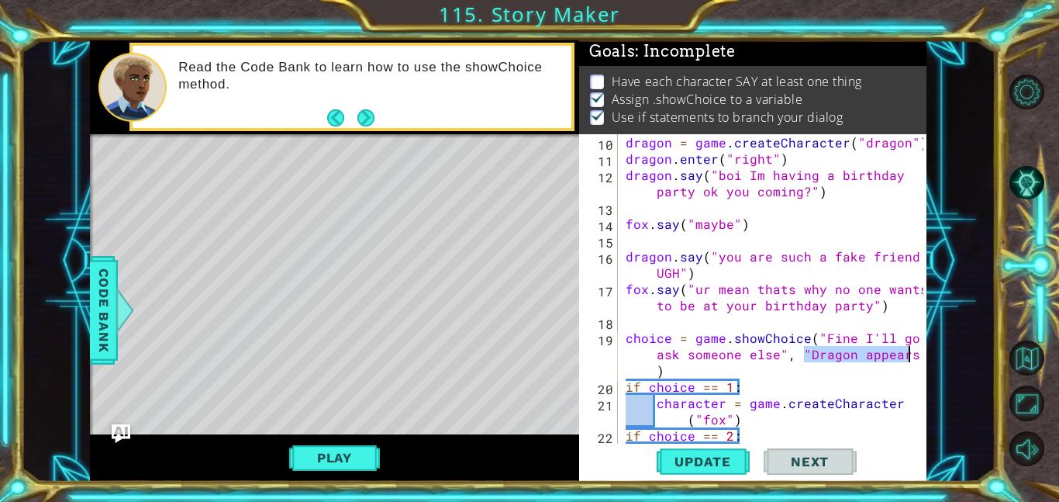
drag, startPoint x: 805, startPoint y: 354, endPoint x: 909, endPoint y: 355, distance: 103.9
click at [909, 355] on div "choice = game.showChoice("Fine I'll go ask someone else", "Dragon appears.") 10…" at bounding box center [751, 288] width 344 height 309
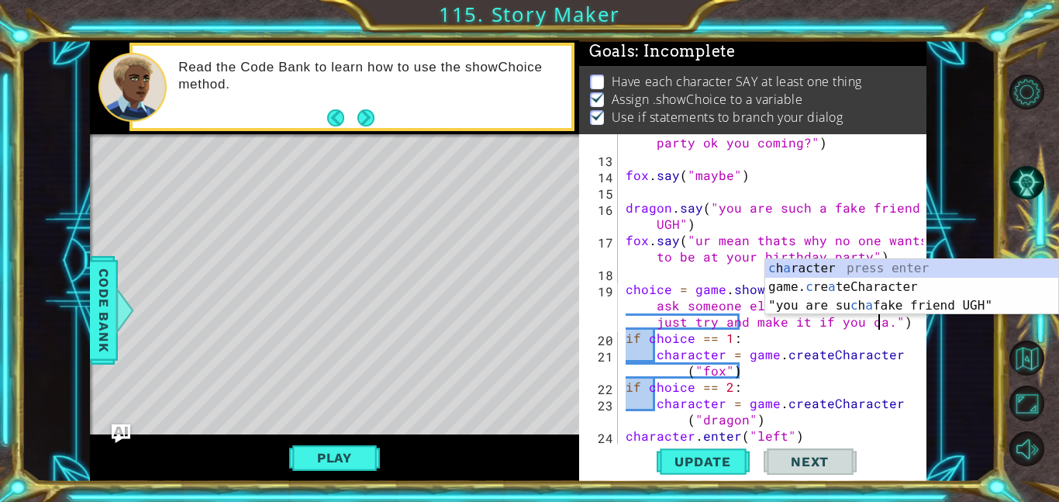
scroll to position [0, 49]
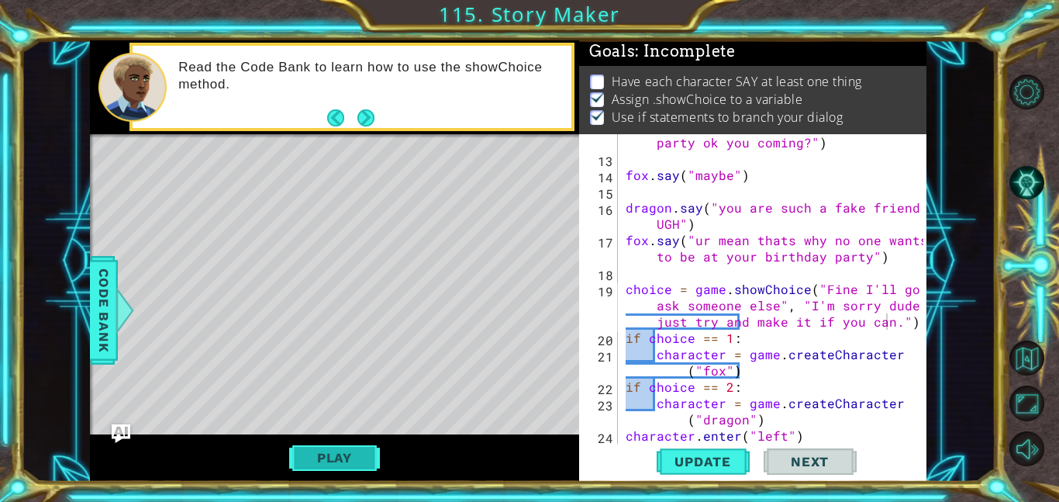
click at [319, 470] on button "Play" at bounding box center [334, 457] width 91 height 29
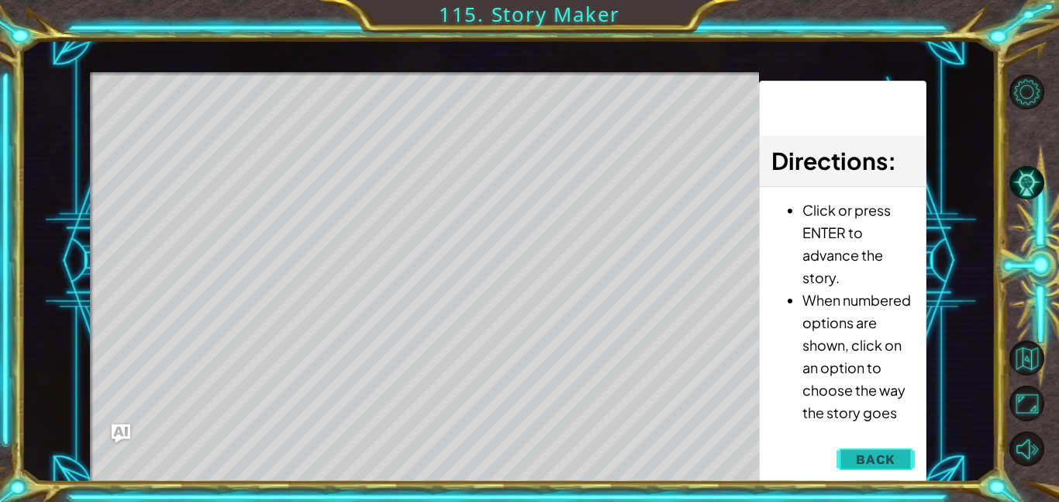
click at [865, 457] on span "Back" at bounding box center [876, 459] width 40 height 16
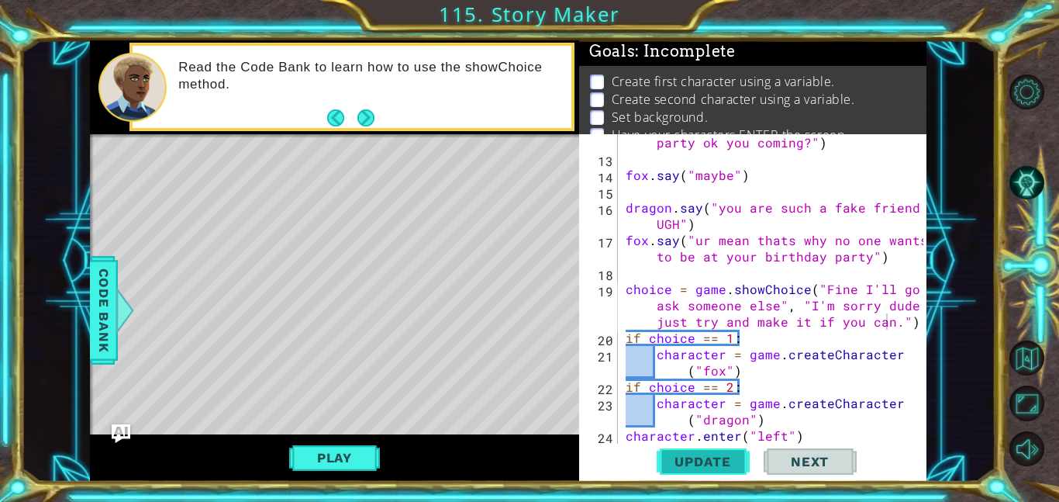
click at [721, 466] on span "Update" at bounding box center [703, 462] width 88 height 16
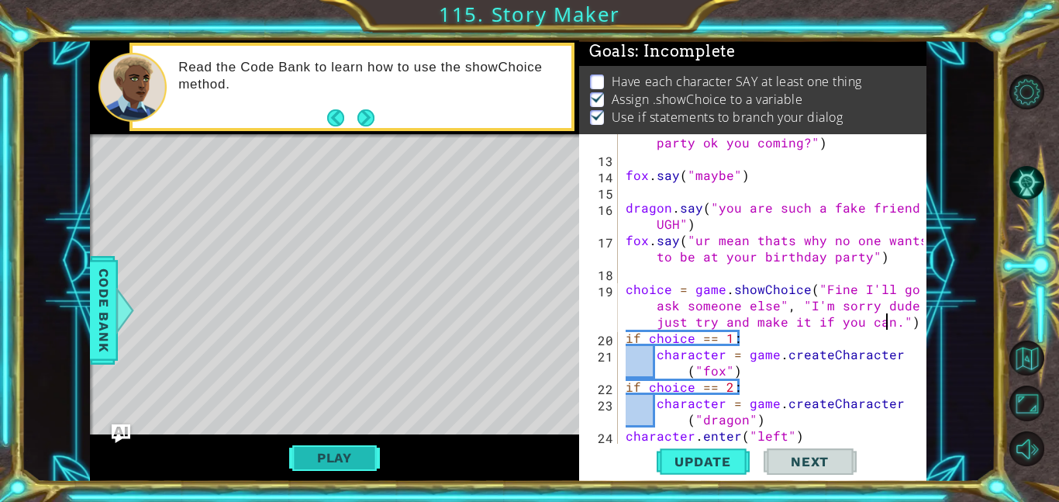
click at [319, 450] on button "Play" at bounding box center [334, 457] width 91 height 29
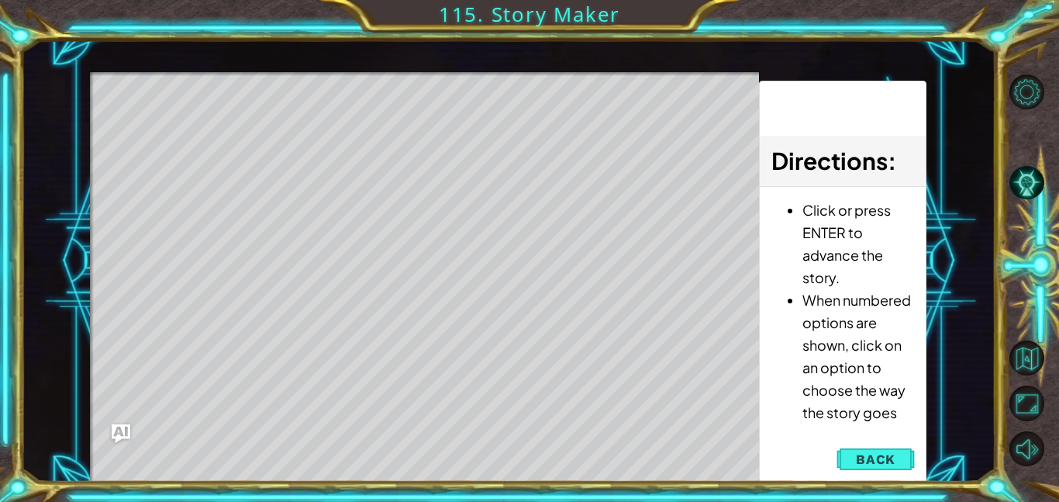
click at [426, 100] on div "Level Map" at bounding box center [448, 300] width 716 height 457
click at [871, 465] on span "Back" at bounding box center [876, 459] width 40 height 16
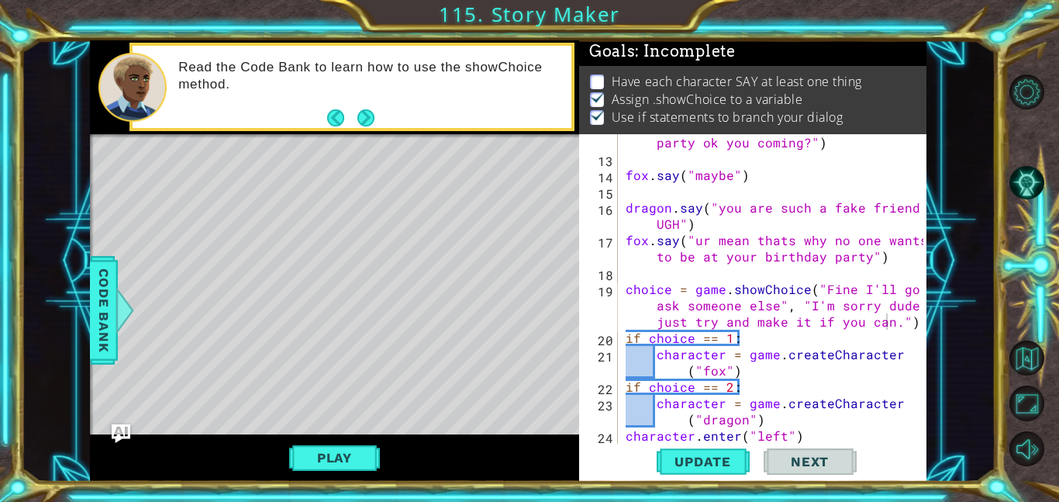
scroll to position [212, 0]
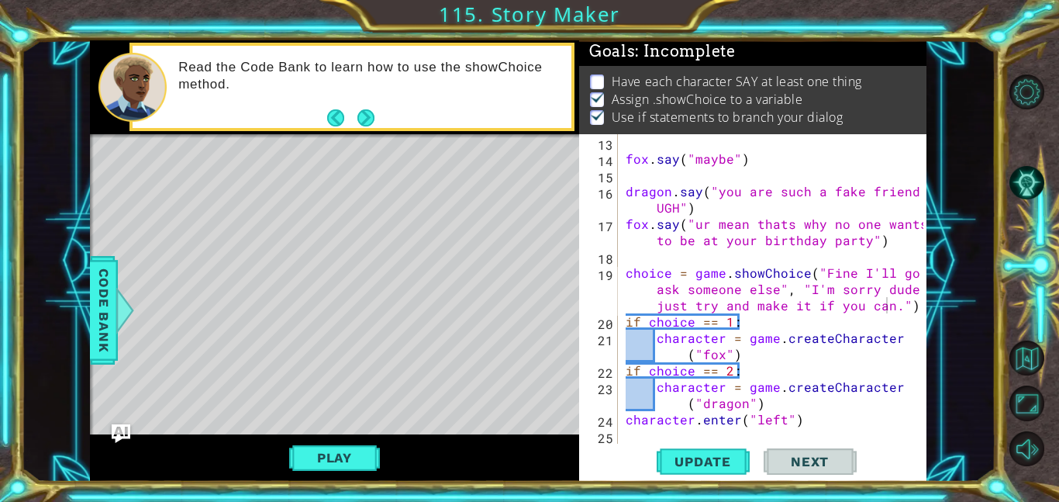
type textarea "character.enter("left")"
click at [814, 418] on div "fox . say ( "maybe" ) dragon . say ( "you are such a fake friend UGH" ) [PERSON…" at bounding box center [777, 305] width 309 height 342
click at [354, 249] on div "Level Map" at bounding box center [448, 362] width 716 height 457
click at [343, 456] on button "Play" at bounding box center [334, 457] width 91 height 29
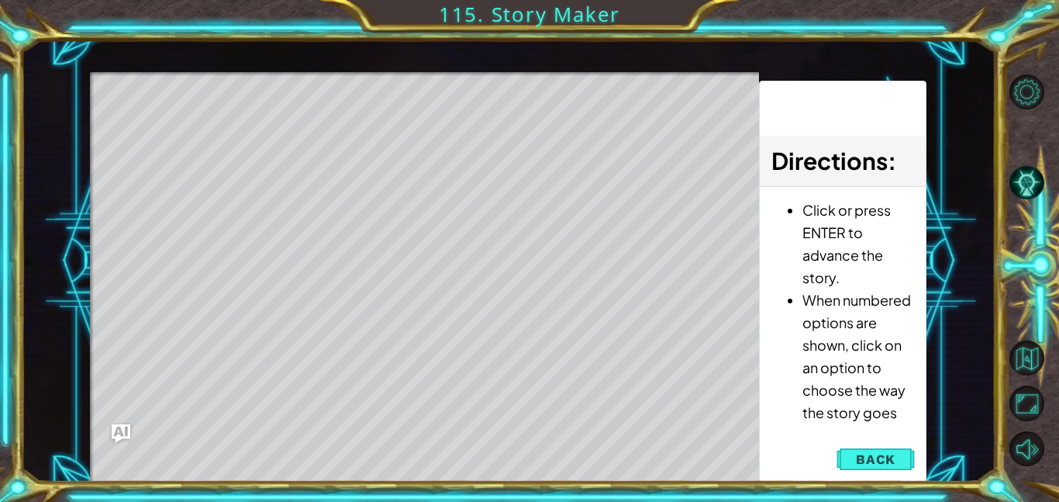
click at [471, 233] on div "Level Map" at bounding box center [448, 300] width 716 height 457
click at [428, 226] on div "Level Map" at bounding box center [448, 300] width 716 height 457
click at [423, 225] on div "Level Map" at bounding box center [448, 300] width 716 height 457
click at [882, 451] on span "Back" at bounding box center [876, 459] width 40 height 16
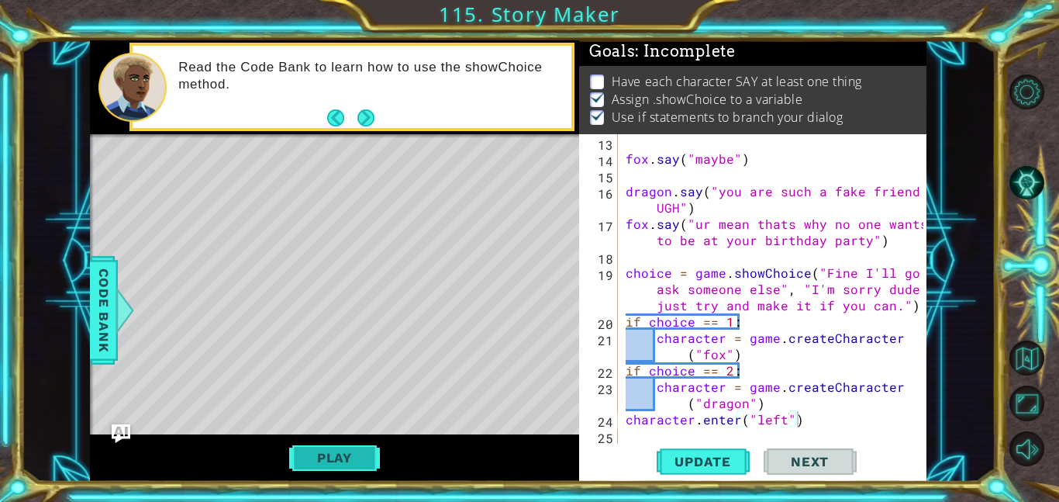
click at [356, 465] on button "Play" at bounding box center [334, 457] width 91 height 29
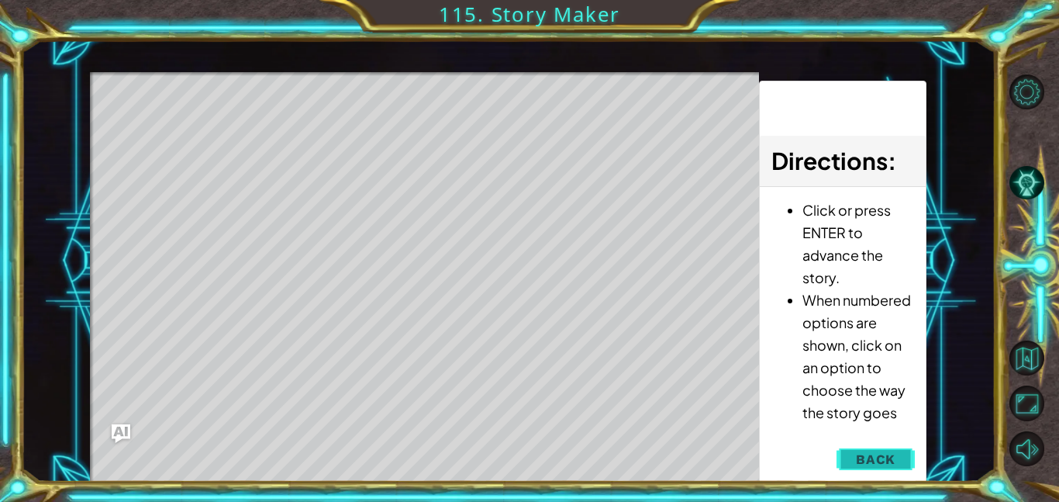
click at [902, 461] on button "Back" at bounding box center [876, 459] width 78 height 31
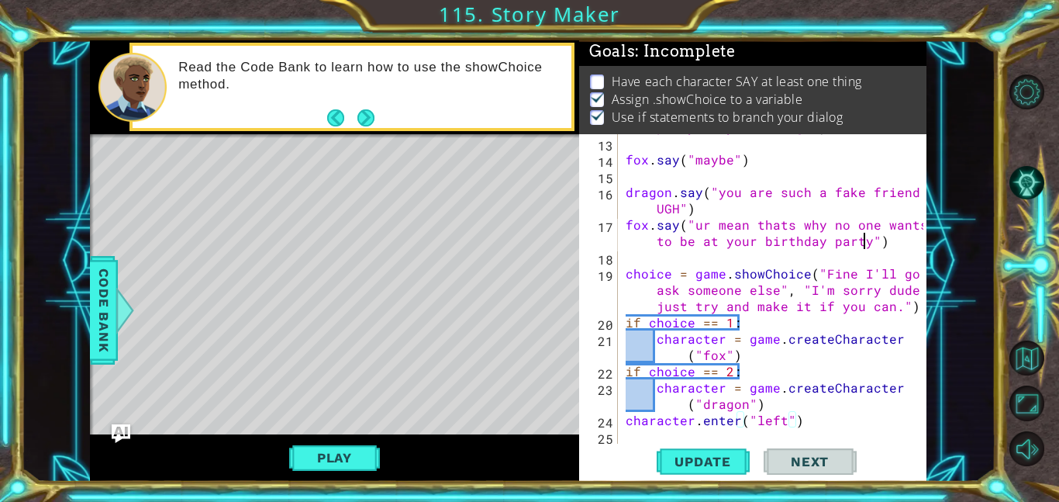
click at [863, 235] on div "dragon . say ( "boi Im having a birthday party ok you coming?" ) fox . say ( "m…" at bounding box center [777, 281] width 309 height 358
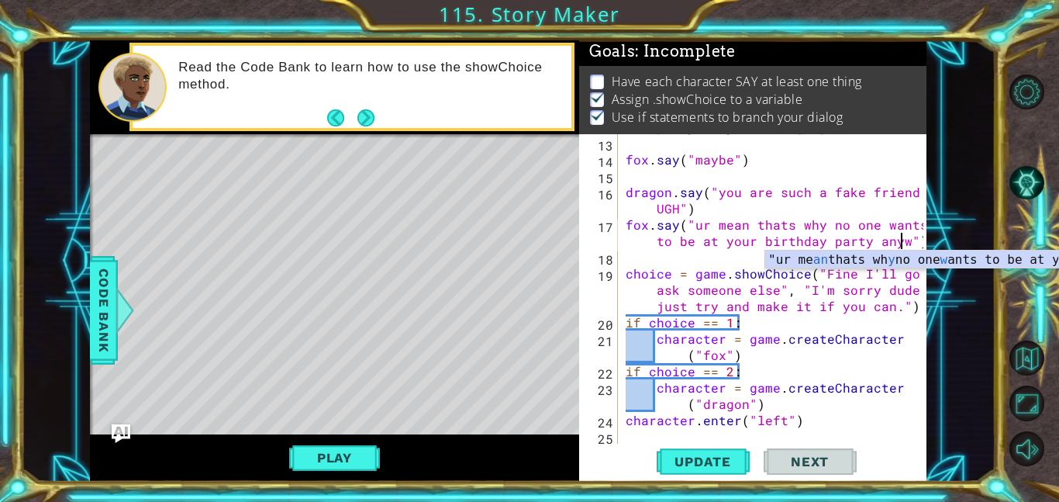
scroll to position [0, 35]
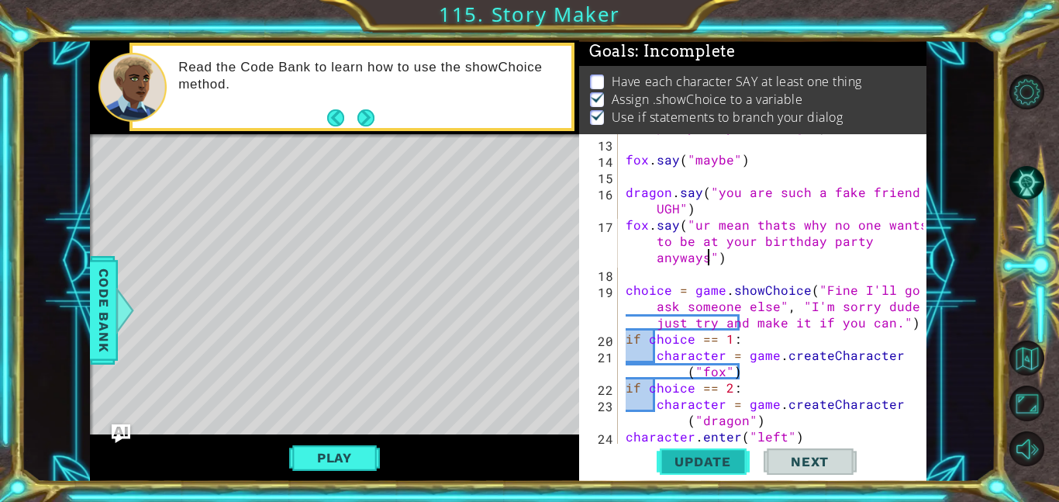
click at [725, 454] on span "Update" at bounding box center [703, 462] width 88 height 16
click at [353, 459] on button "Play" at bounding box center [334, 457] width 91 height 29
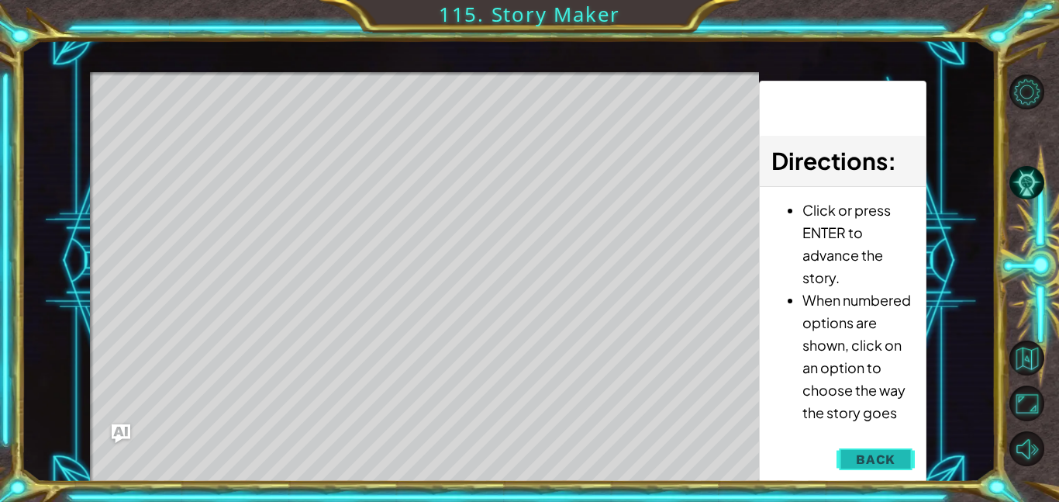
click at [894, 467] on button "Back" at bounding box center [876, 459] width 78 height 31
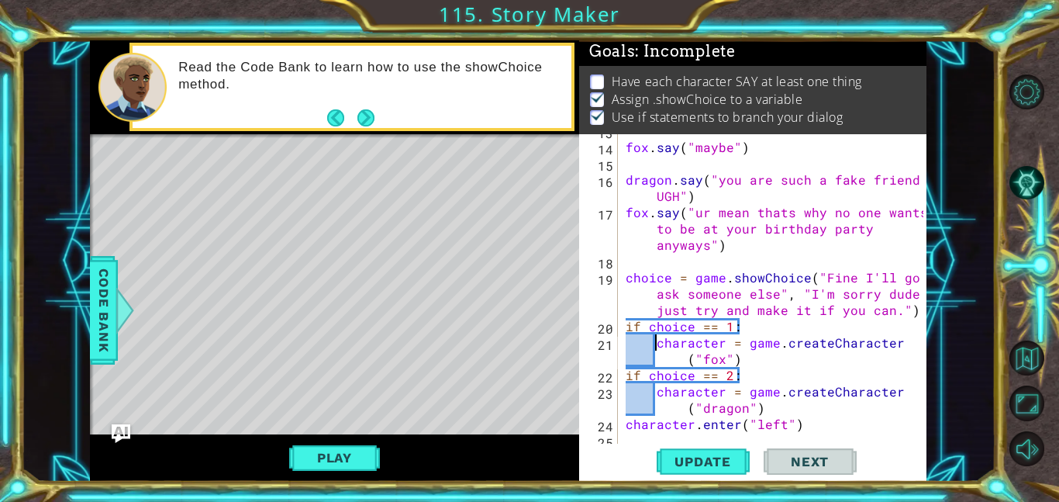
scroll to position [0, 19]
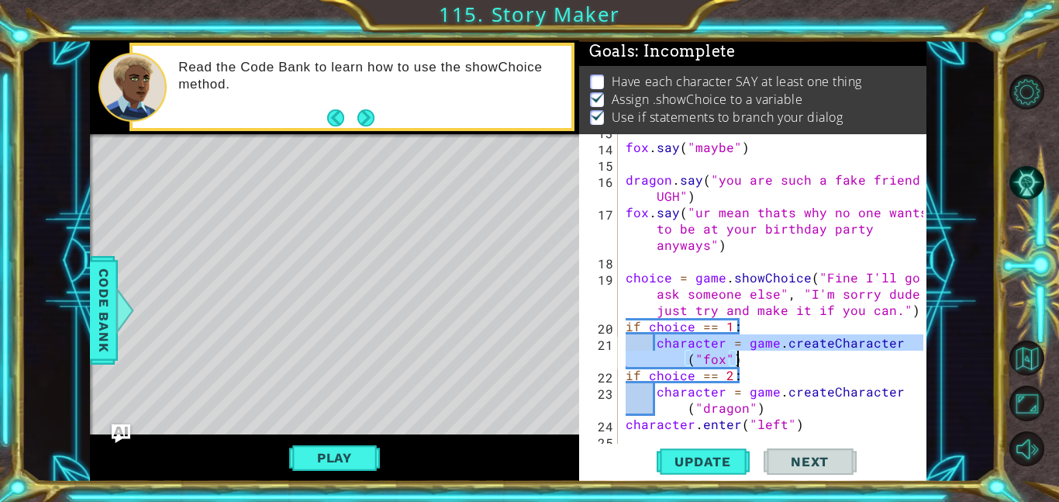
drag, startPoint x: 656, startPoint y: 342, endPoint x: 742, endPoint y: 358, distance: 87.6
click at [742, 358] on div "fox . say ( "maybe" ) dragon . say ( "you are such a fake friend UGH" ) [PERSON…" at bounding box center [777, 294] width 309 height 342
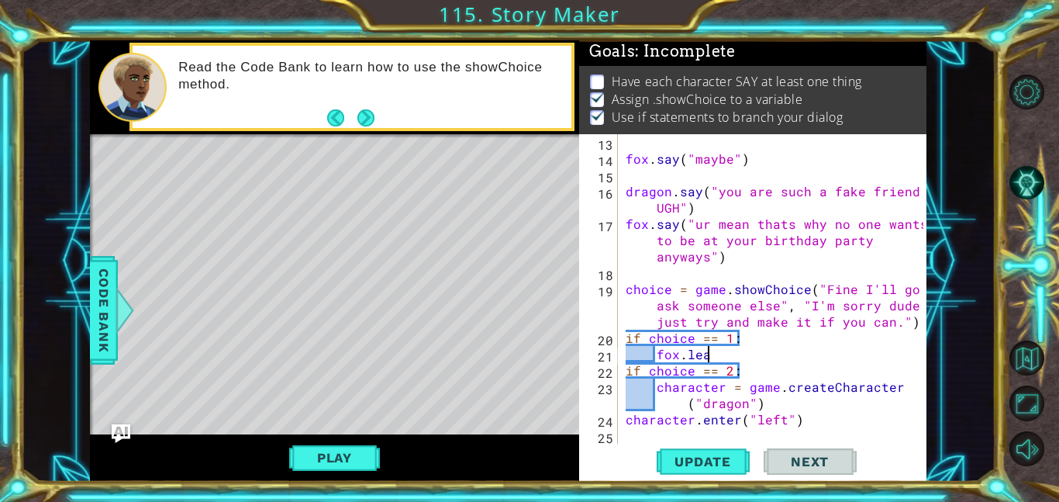
scroll to position [0, 5]
click at [95, 360] on div "Code Bank" at bounding box center [104, 310] width 28 height 109
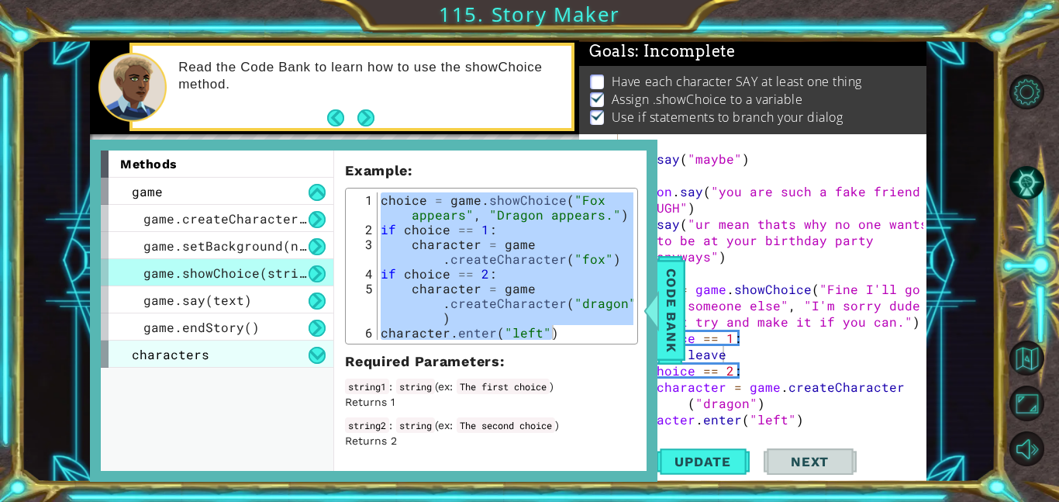
click at [214, 350] on div "characters" at bounding box center [217, 353] width 233 height 27
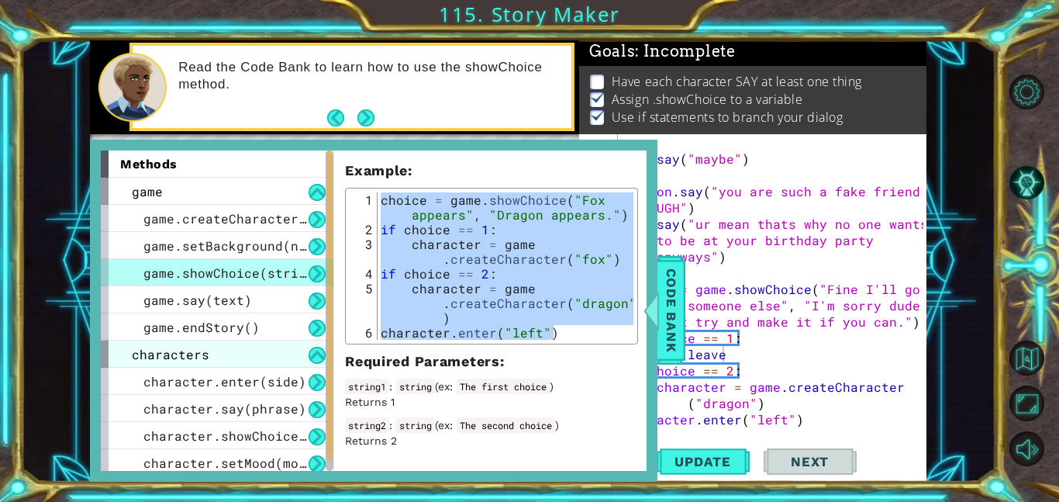
click at [214, 350] on div "characters" at bounding box center [217, 353] width 233 height 27
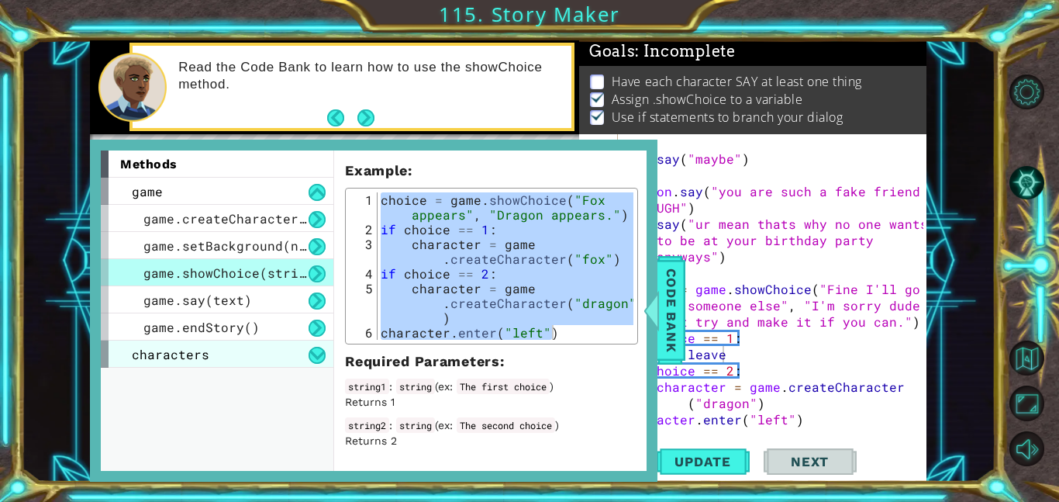
click at [214, 350] on div "characters" at bounding box center [217, 353] width 233 height 27
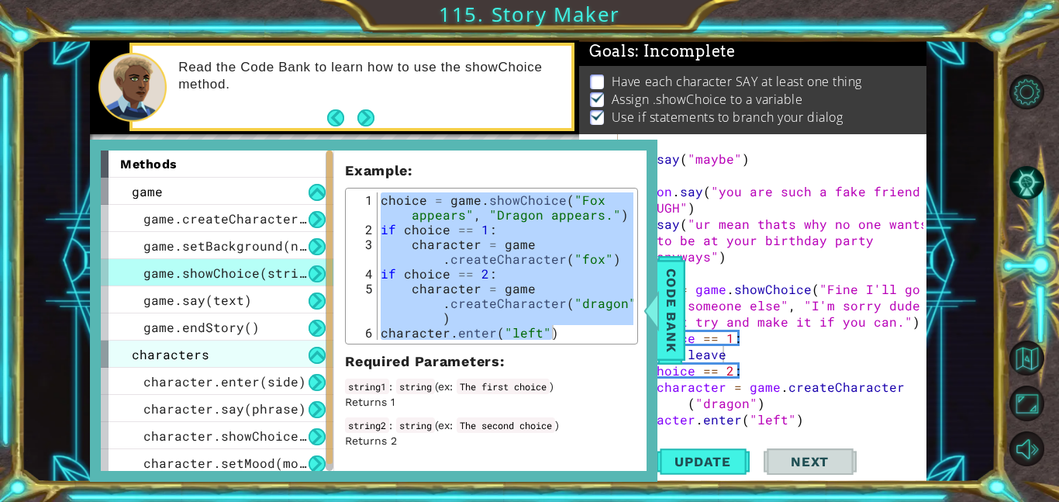
scroll to position [32, 0]
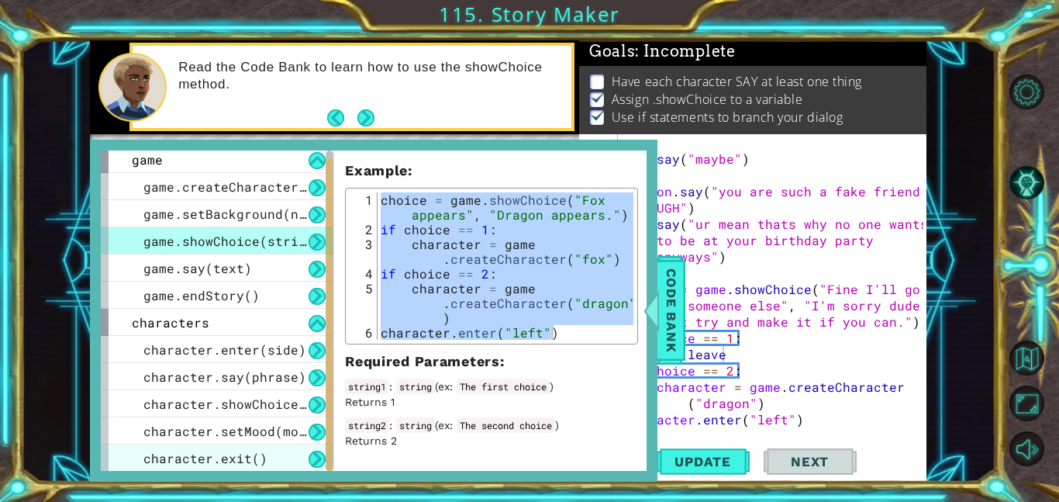
click at [254, 452] on span "character.exit()" at bounding box center [205, 458] width 124 height 16
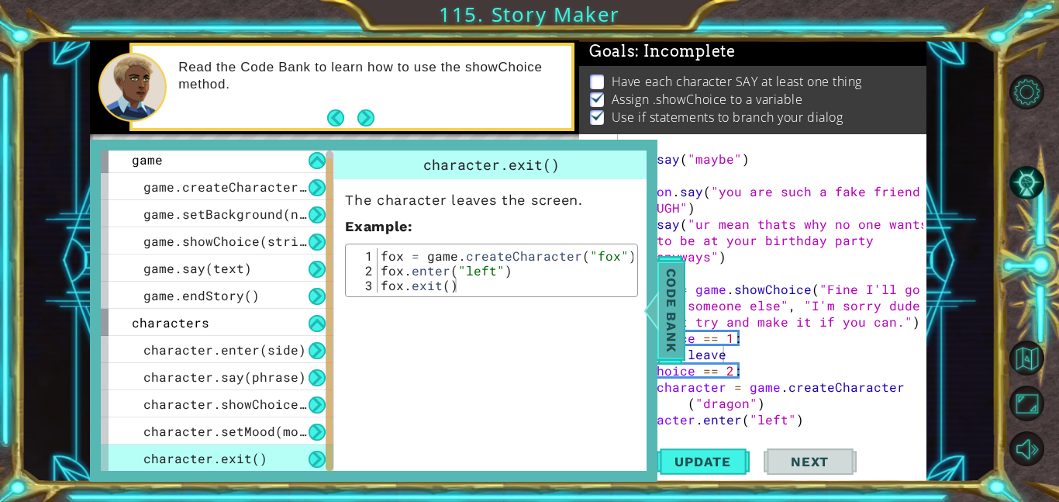
click at [672, 306] on span "Code Bank" at bounding box center [671, 310] width 25 height 95
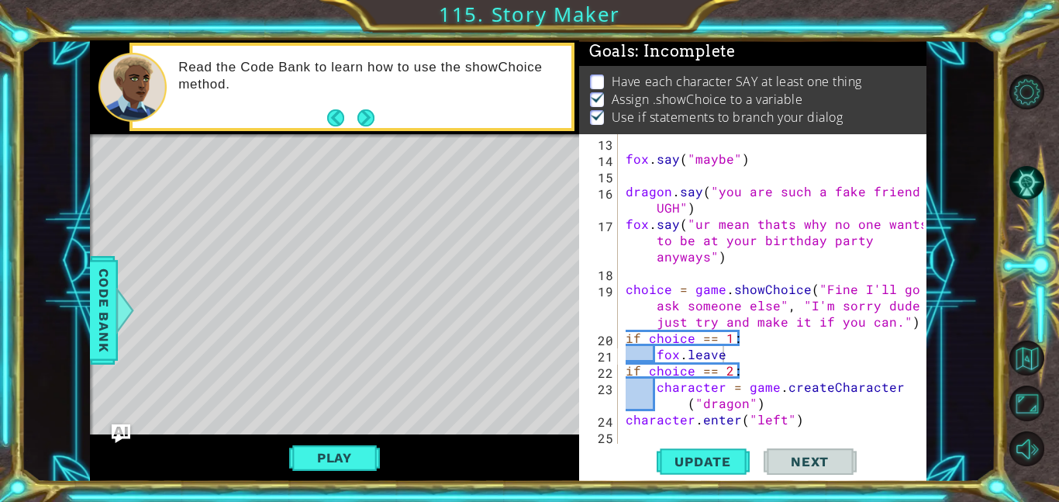
click at [720, 355] on div "fox . say ( "maybe" ) dragon . say ( "you are such a fake friend UGH" ) [PERSON…" at bounding box center [777, 305] width 309 height 342
type textarea "fox.exit"left""
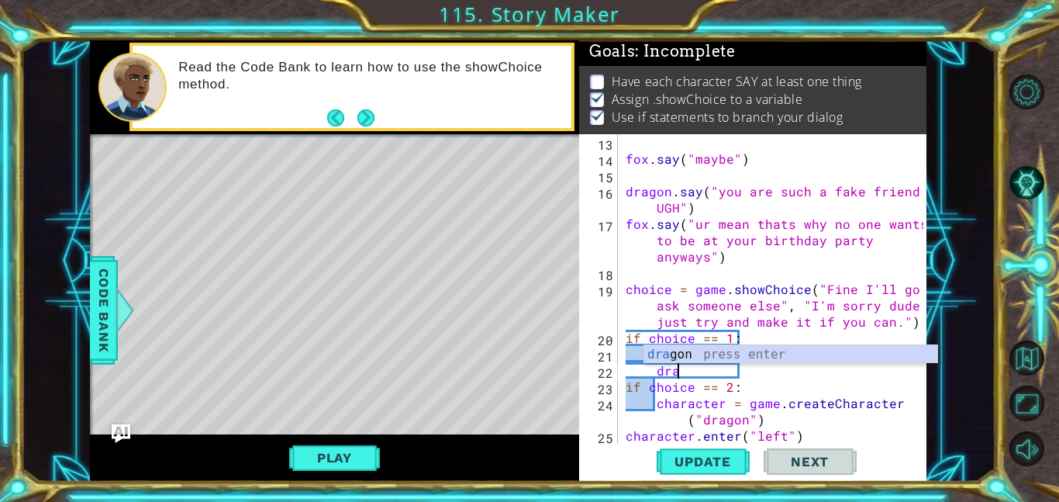
type textarea "d"
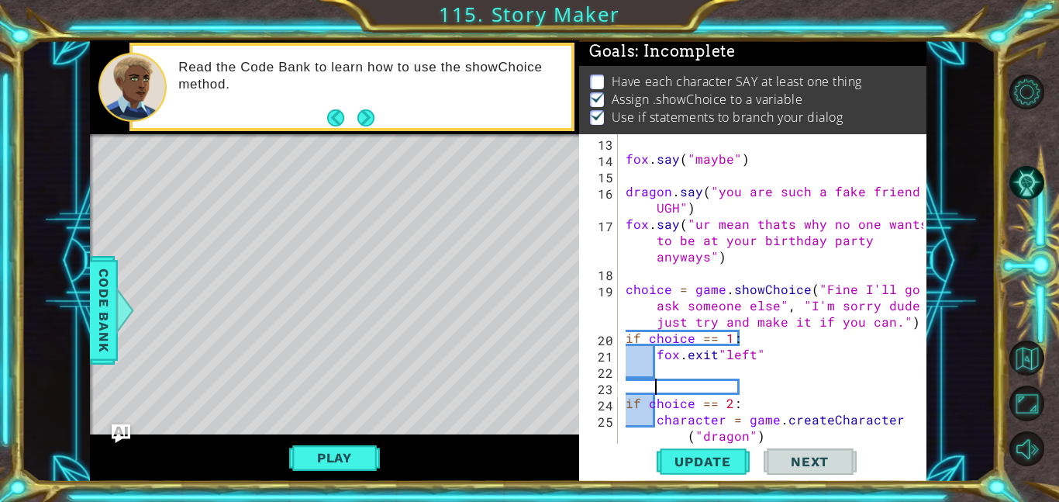
click at [691, 373] on div "fox . say ( "maybe" ) dragon . say ( "you are such a fake friend UGH" ) [PERSON…" at bounding box center [777, 305] width 309 height 342
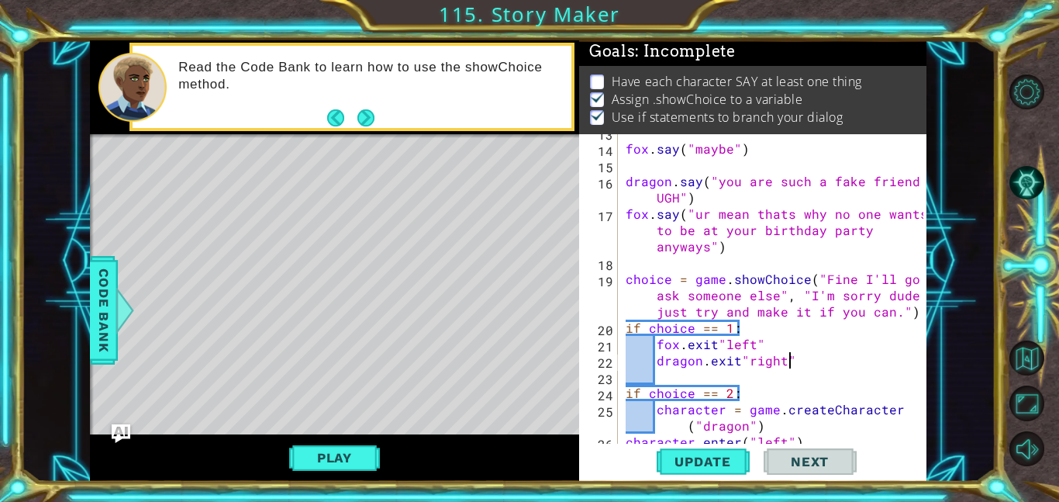
scroll to position [244, 0]
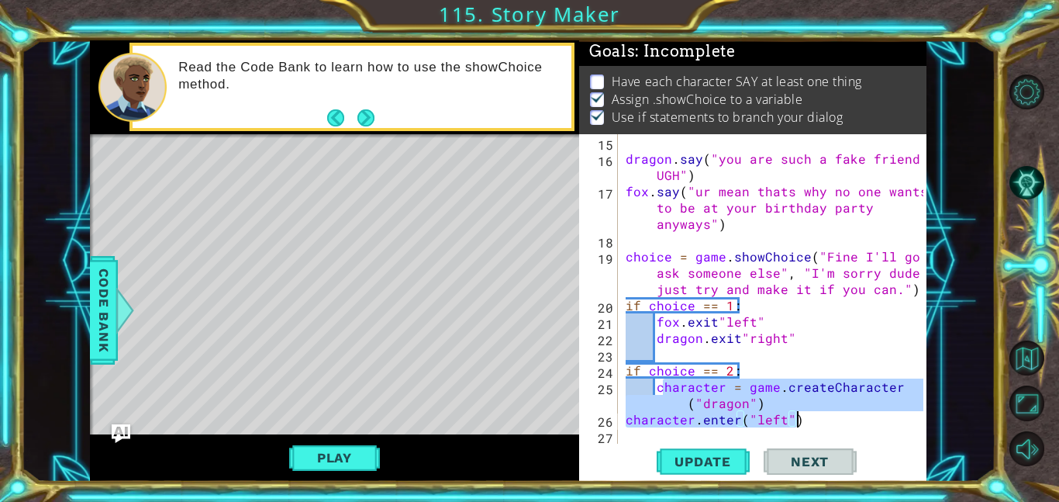
drag, startPoint x: 664, startPoint y: 388, endPoint x: 805, endPoint y: 419, distance: 144.5
click at [805, 419] on div "dragon . say ( "you are such a fake friend UGH" ) [PERSON_NAME] . say ( "ur mea…" at bounding box center [777, 305] width 309 height 342
type textarea "c"
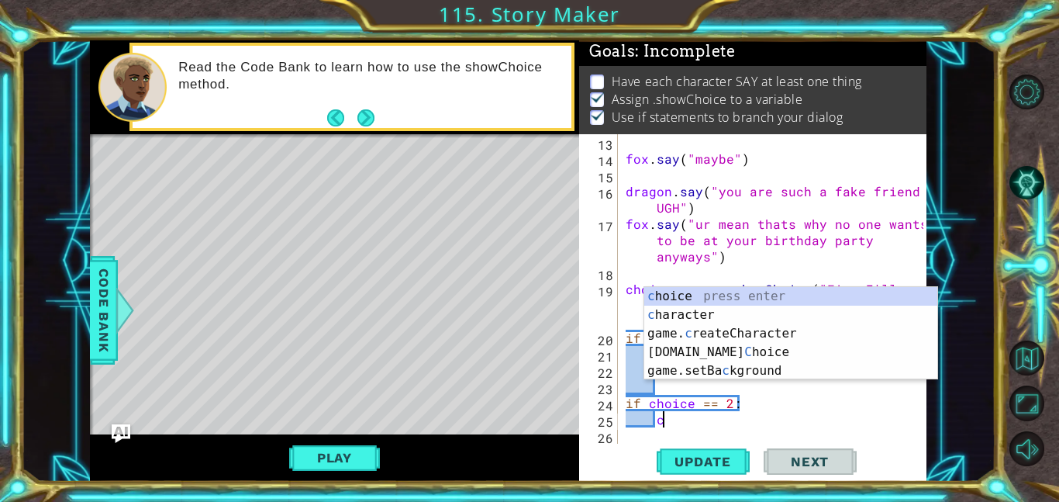
scroll to position [0, 1]
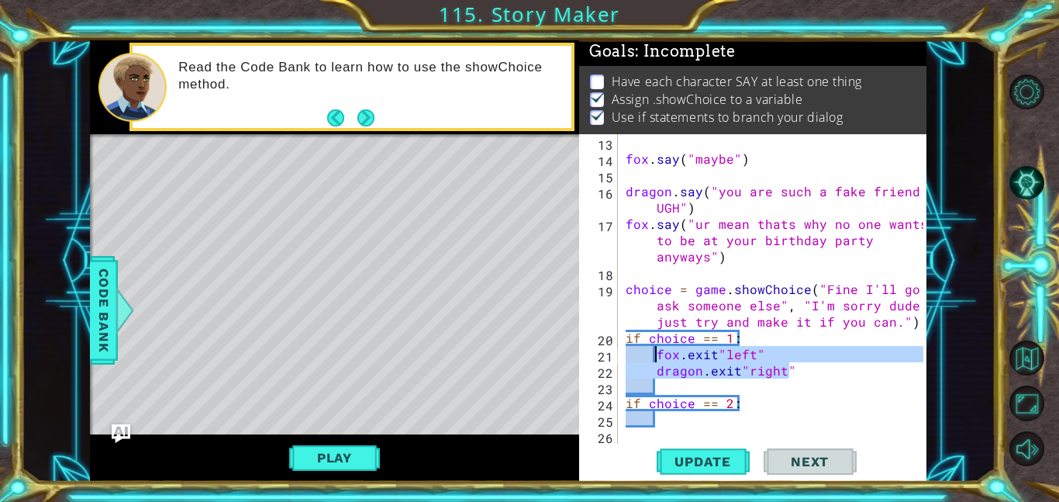
drag, startPoint x: 797, startPoint y: 371, endPoint x: 659, endPoint y: 347, distance: 140.2
click at [659, 347] on div "fox . say ( "maybe" ) dragon . say ( "you are such a fake friend UGH" ) [PERSON…" at bounding box center [777, 305] width 309 height 342
type textarea "fox.exit"left" dragon.exit"right""
click at [671, 419] on div "fox . say ( "maybe" ) dragon . say ( "you are such a fake friend UGH" ) [PERSON…" at bounding box center [777, 305] width 309 height 342
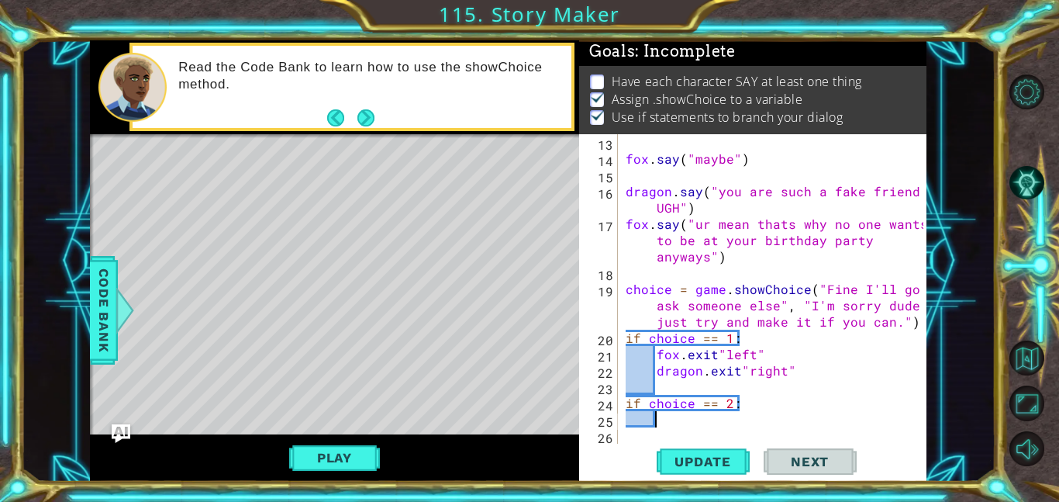
paste textarea "dragon.exit"right""
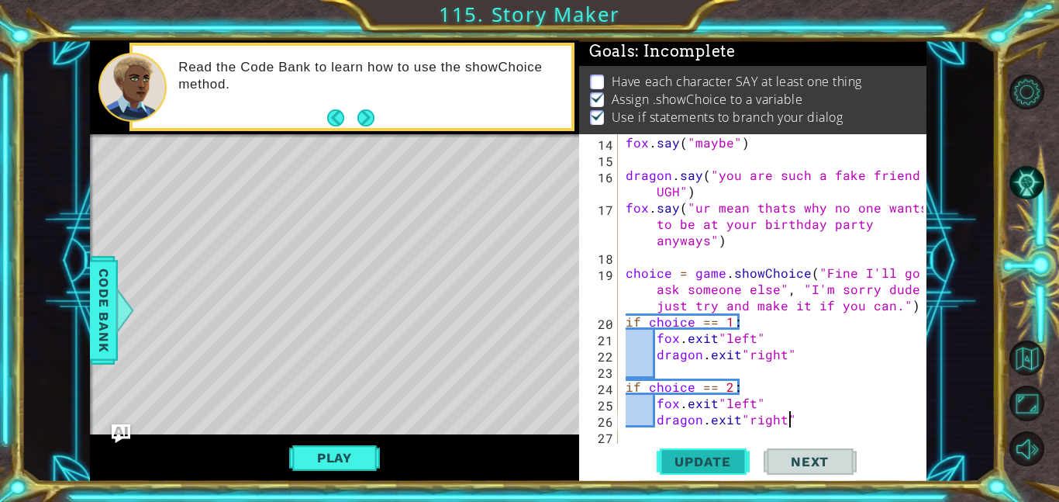
click at [689, 450] on button "Update" at bounding box center [703, 461] width 93 height 35
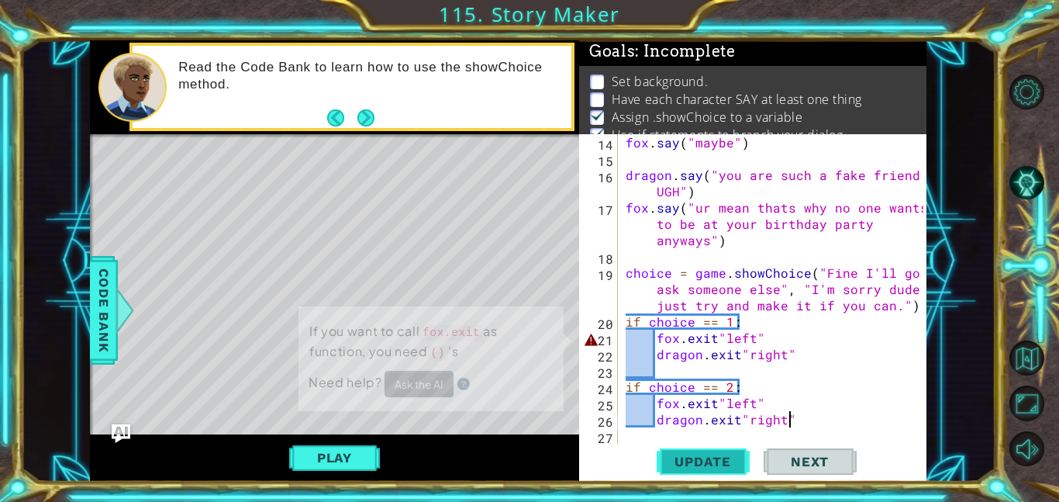
scroll to position [2, 0]
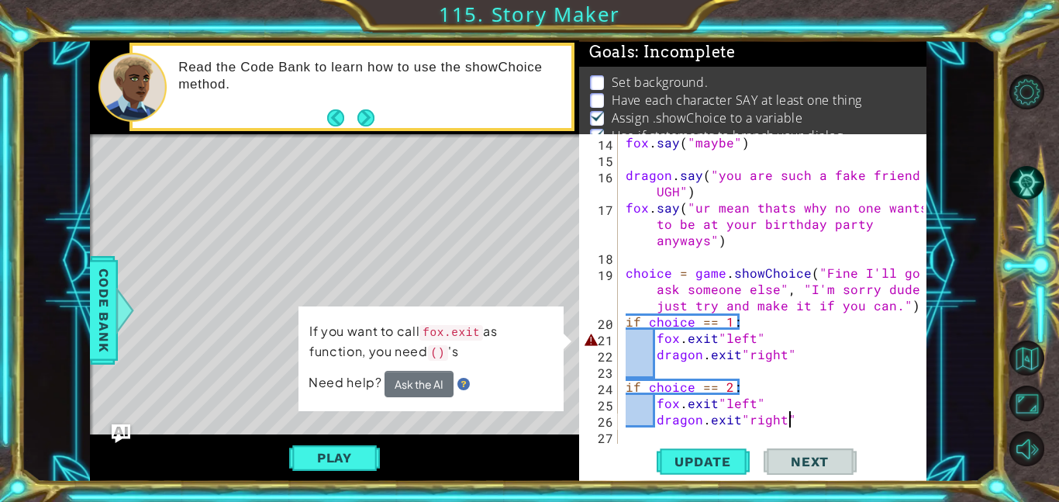
click at [685, 338] on div "fox . say ( "maybe" ) dragon . say ( "you are such a fake friend UGH" ) [PERSON…" at bounding box center [777, 305] width 309 height 342
click at [714, 337] on div "fox . say ( "maybe" ) dragon . say ( "you are such a fake friend UGH" ) [PERSON…" at bounding box center [777, 305] width 309 height 342
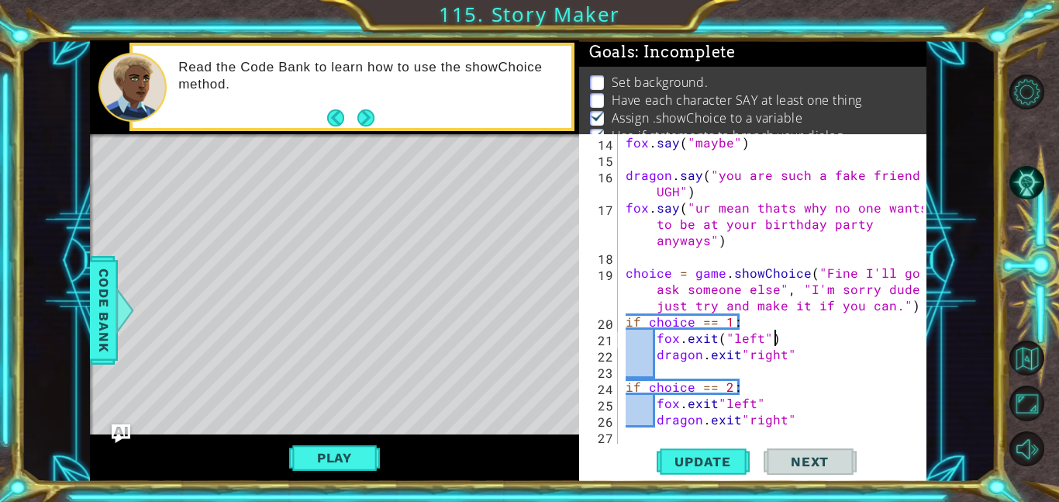
scroll to position [0, 9]
click at [786, 348] on div "fox . say ( "maybe" ) dragon . say ( "you are such a fake friend UGH" ) [PERSON…" at bounding box center [777, 305] width 309 height 342
click at [714, 458] on span "Update" at bounding box center [703, 462] width 88 height 16
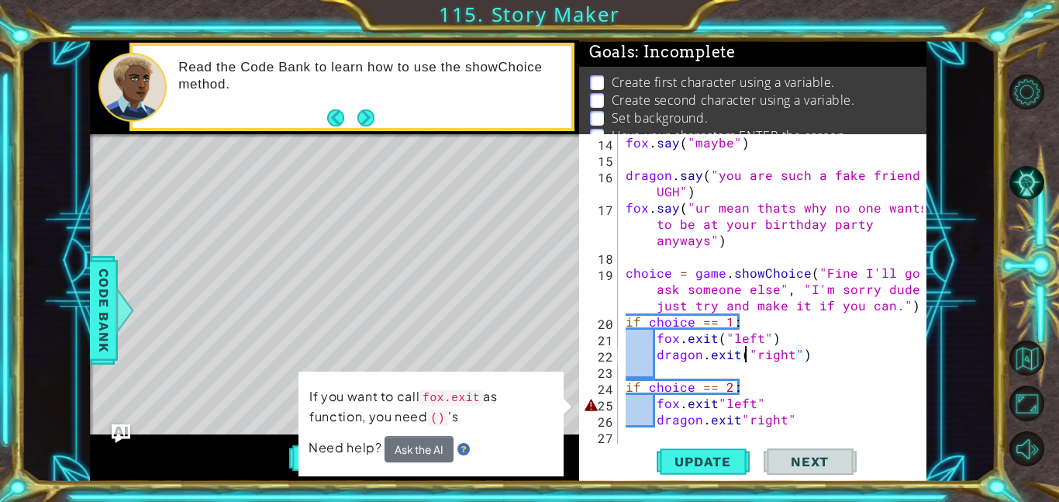
click at [717, 402] on div "fox . say ( "maybe" ) dragon . say ( "you are such a fake friend UGH" ) [PERSON…" at bounding box center [777, 305] width 309 height 342
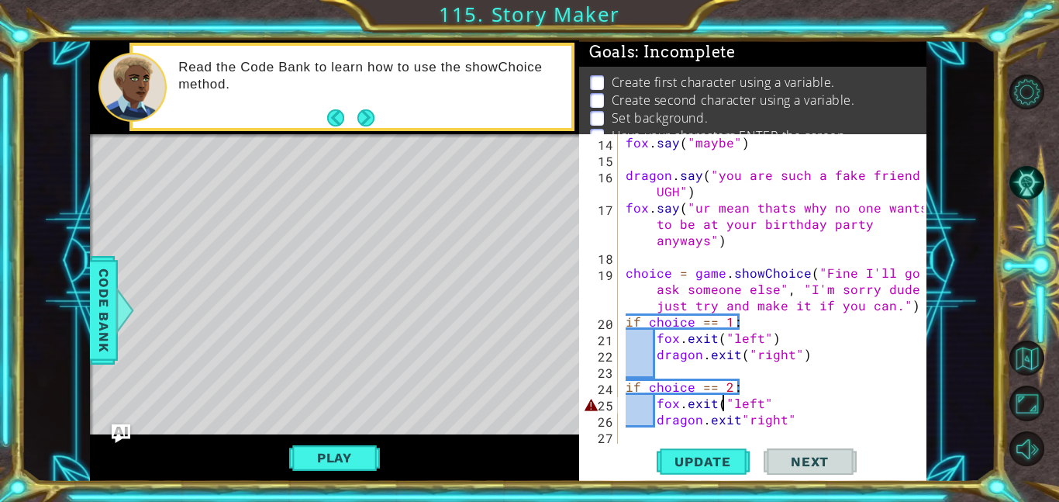
scroll to position [0, 5]
click at [789, 416] on div "fox . say ( "maybe" ) dragon . say ( "you are such a fake friend UGH" ) [PERSON…" at bounding box center [777, 305] width 309 height 342
click at [737, 418] on div "fox . say ( "maybe" ) dragon . say ( "you are such a fake friend UGH" ) [PERSON…" at bounding box center [777, 305] width 309 height 342
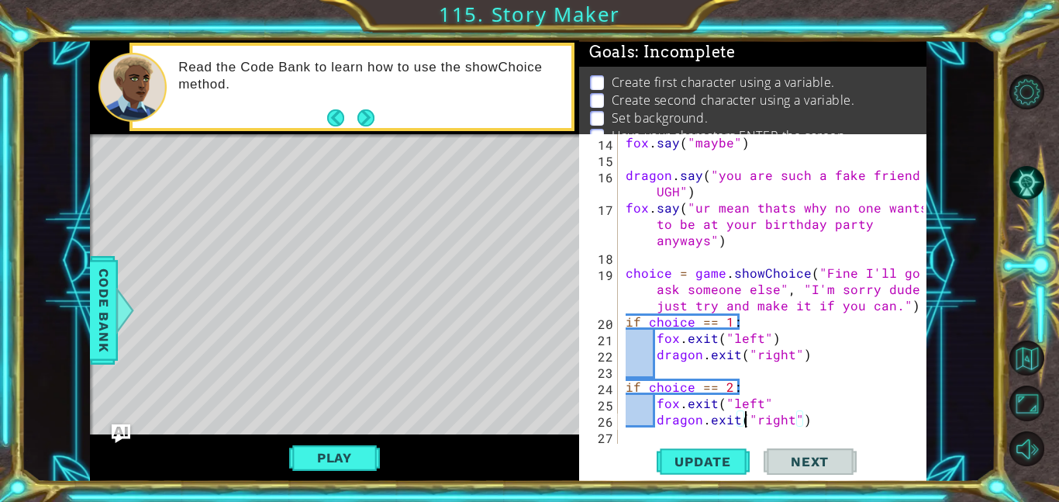
click at [768, 400] on div "fox . say ( "maybe" ) dragon . say ( "you are such a fake friend UGH" ) [PERSON…" at bounding box center [777, 305] width 309 height 342
type textarea "fox.exit("left")"
click at [312, 460] on button "Play" at bounding box center [334, 457] width 91 height 29
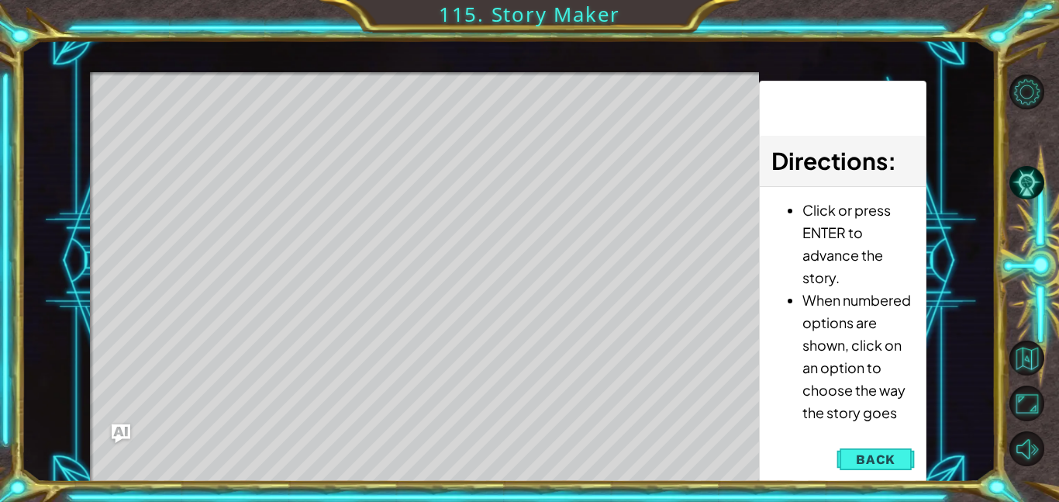
click at [441, 98] on div "Level Map" at bounding box center [448, 300] width 716 height 457
click at [894, 464] on span "Back" at bounding box center [876, 459] width 40 height 16
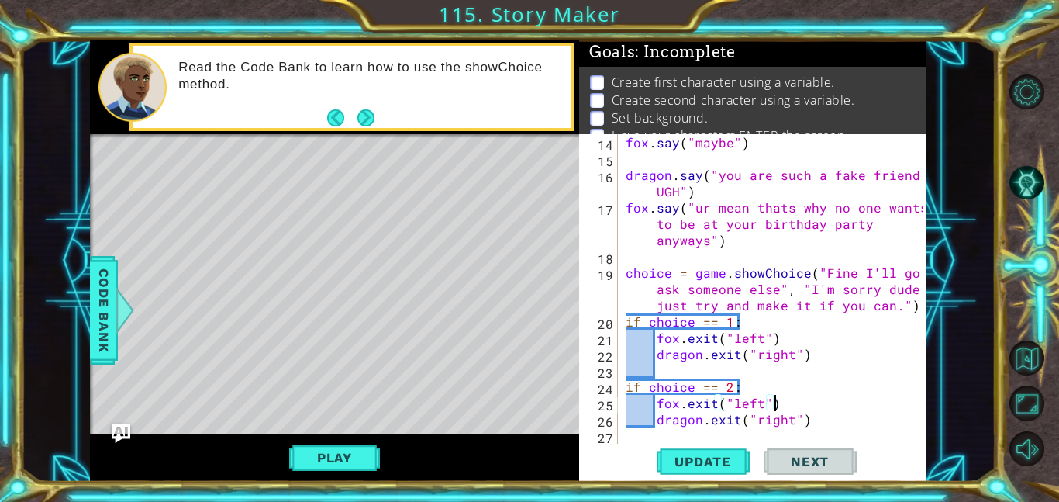
click at [781, 407] on div "fox . say ( "maybe" ) dragon . say ( "you are such a fake friend UGH" ) [PERSON…" at bounding box center [777, 305] width 309 height 342
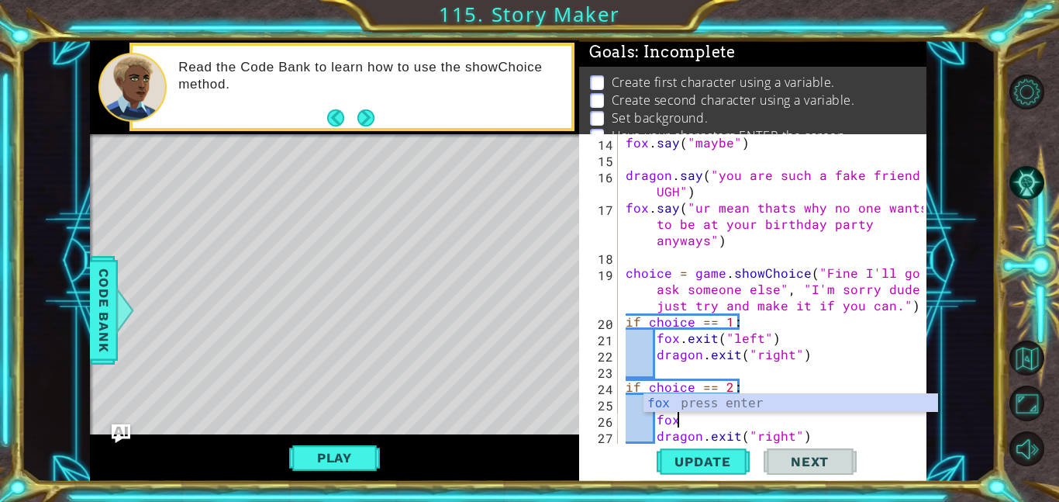
type textarea "f"
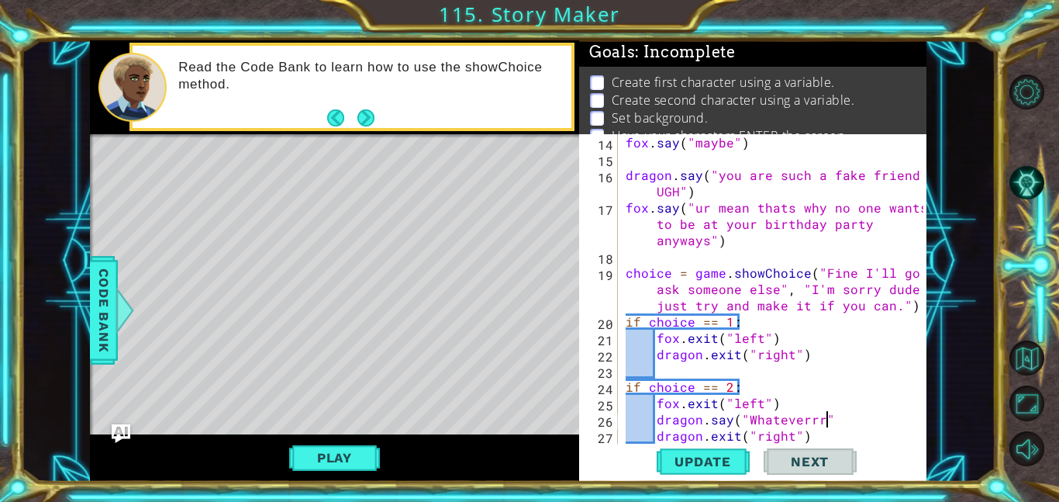
scroll to position [0, 12]
click at [800, 334] on div "fox . say ( "maybe" ) dragon . say ( "you are such a fake friend UGH" ) [PERSON…" at bounding box center [777, 305] width 309 height 342
type textarea "fox.exit("left")"
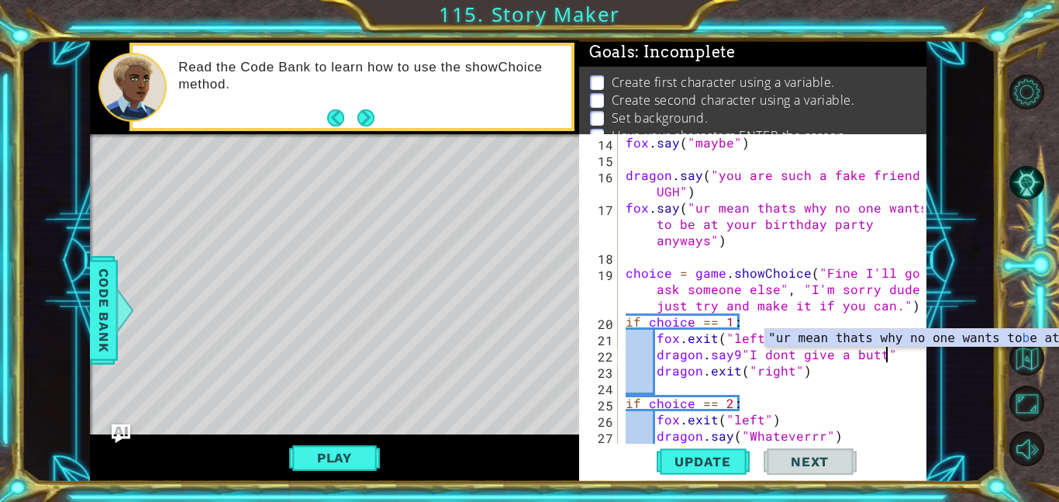
scroll to position [0, 16]
click at [710, 469] on button "Update" at bounding box center [703, 461] width 93 height 35
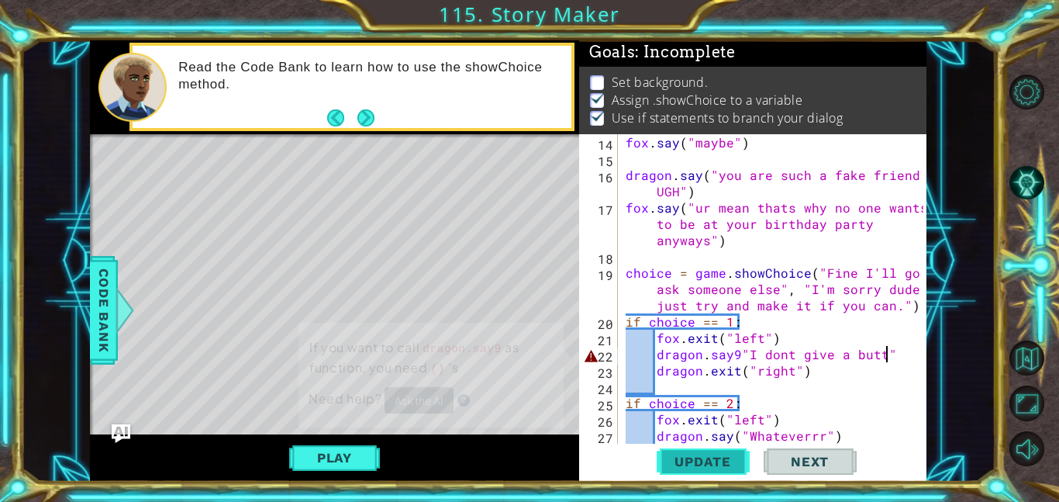
scroll to position [2, 0]
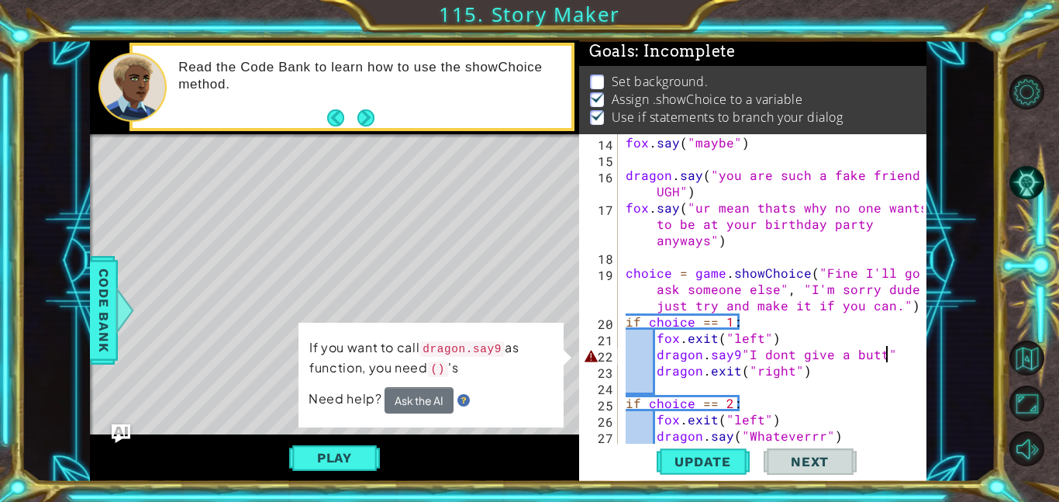
click at [737, 354] on div "fox . say ( "maybe" ) dragon . say ( "you are such a fake friend UGH" ) [PERSON…" at bounding box center [777, 305] width 309 height 342
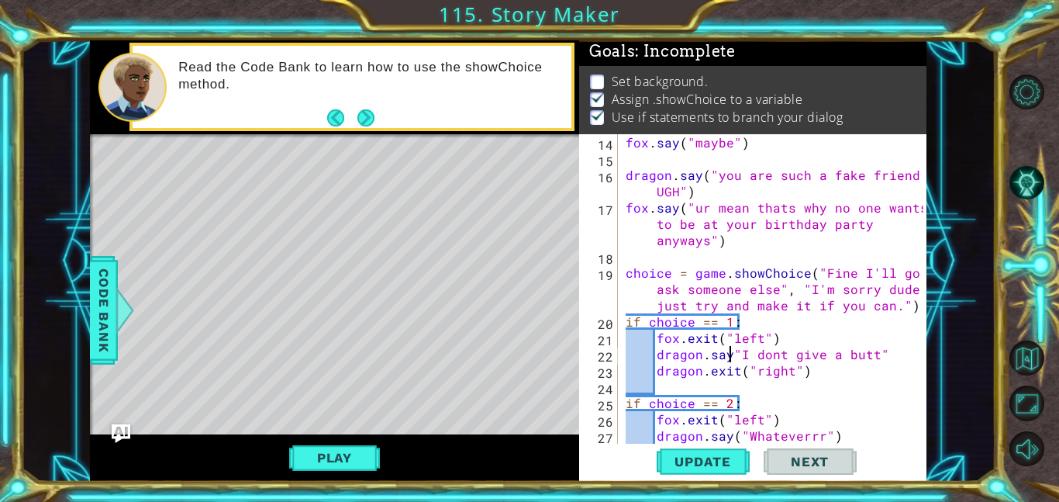
scroll to position [0, 7]
click at [884, 350] on div "fox . say ( "maybe" ) dragon . say ( "you are such a fake friend UGH" ) [PERSON…" at bounding box center [777, 305] width 309 height 342
click at [361, 457] on button "Play" at bounding box center [334, 457] width 91 height 29
click at [368, 456] on button "Play" at bounding box center [334, 457] width 91 height 29
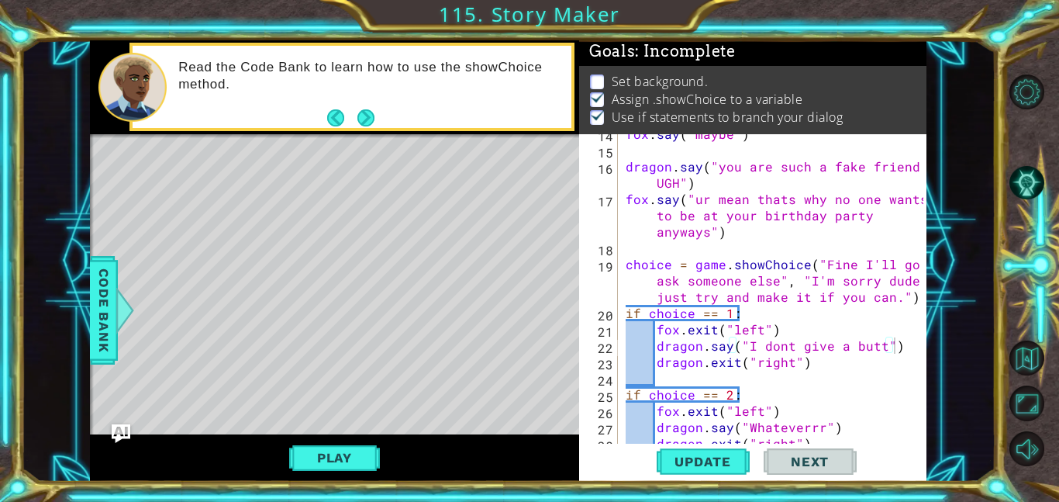
scroll to position [243, 0]
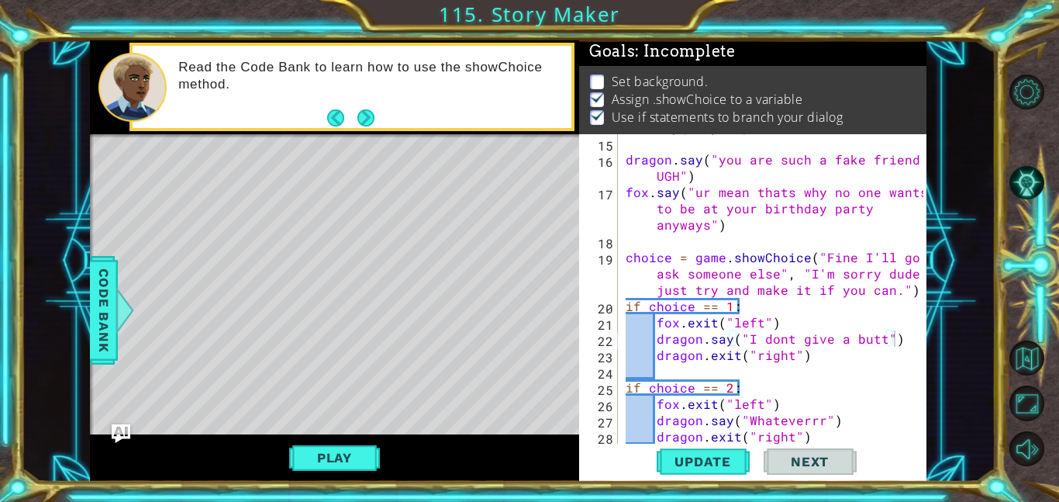
type textarea "fox.exit("left")"
click at [791, 325] on div "fox . say ( "maybe" ) dragon . say ( "you are such a fake friend UGH" ) [PERSON…" at bounding box center [777, 290] width 309 height 342
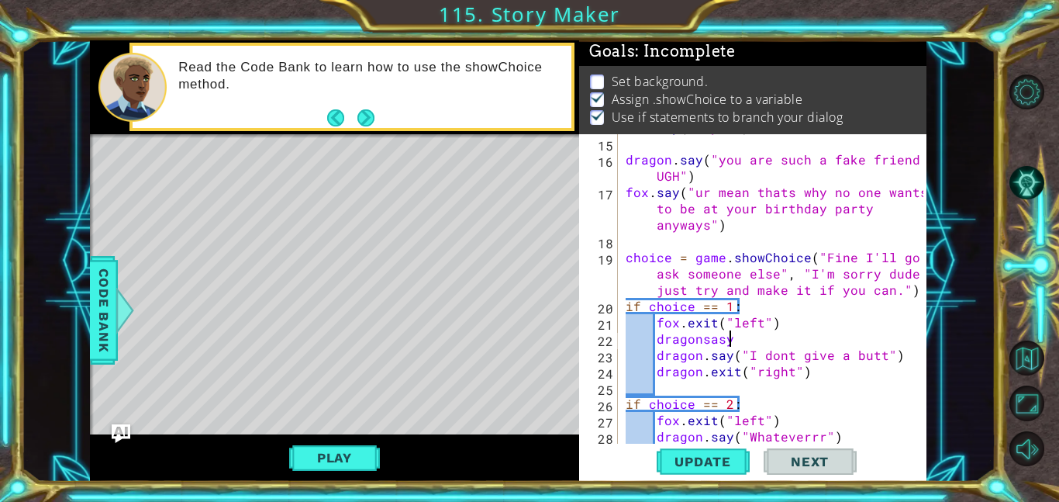
scroll to position [0, 5]
type textarea "d"
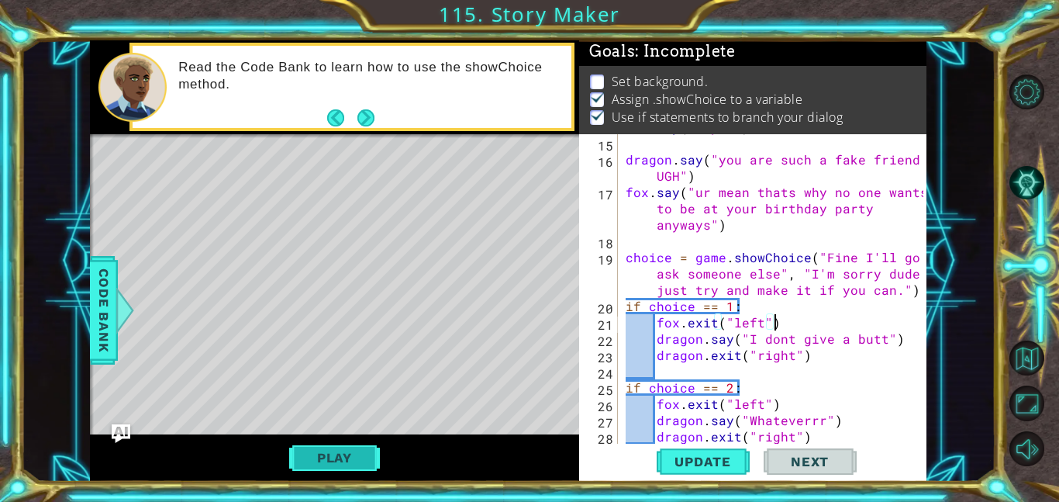
type textarea "fox.exit("left")"
click at [298, 457] on button "Play" at bounding box center [334, 457] width 91 height 29
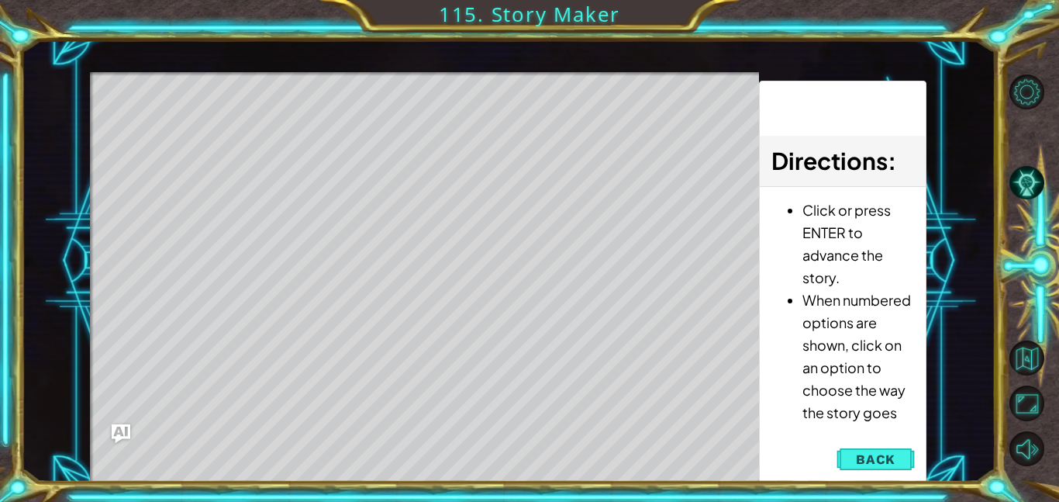
click at [485, 330] on div "Level Map" at bounding box center [448, 300] width 716 height 457
click at [602, 387] on div "Level Map" at bounding box center [448, 300] width 716 height 457
click at [595, 385] on div "Level Map" at bounding box center [448, 300] width 716 height 457
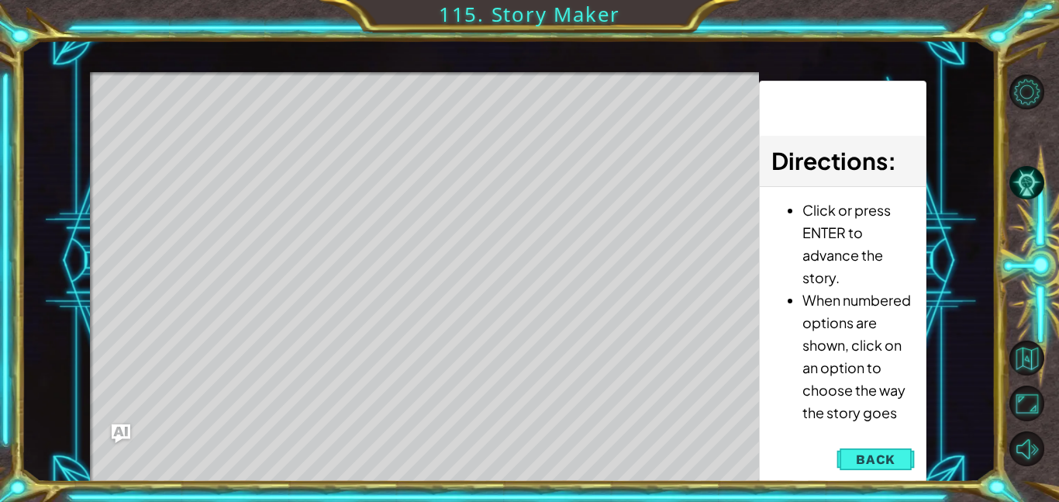
click at [595, 385] on div "Level Map" at bounding box center [448, 300] width 716 height 457
click at [602, 381] on div "Level Map" at bounding box center [448, 300] width 716 height 457
click at [446, 233] on div "Level Map" at bounding box center [448, 300] width 716 height 457
click at [471, 105] on div "Level Map" at bounding box center [448, 300] width 716 height 457
